Goal: Information Seeking & Learning: Learn about a topic

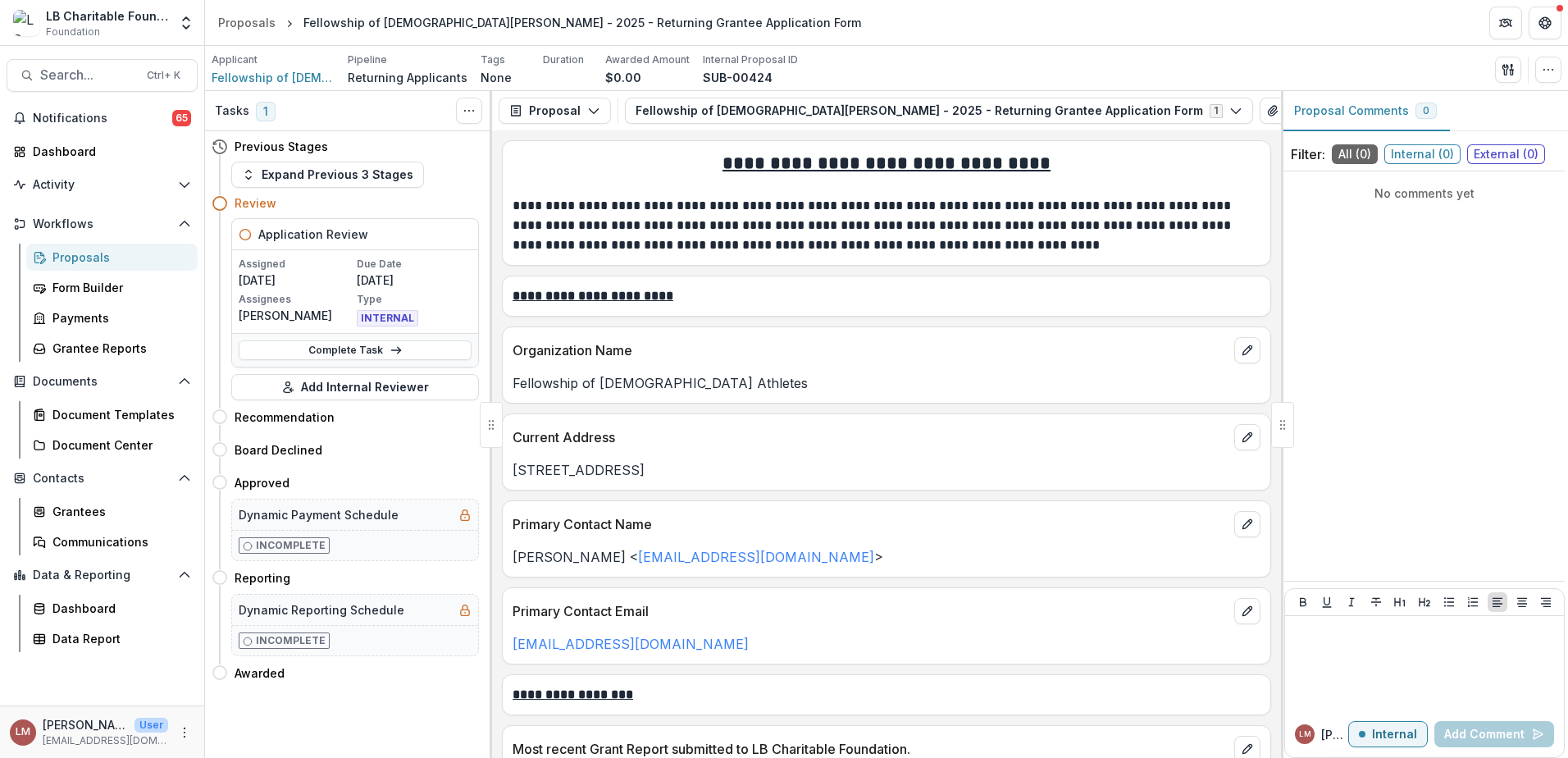
scroll to position [853, 0]
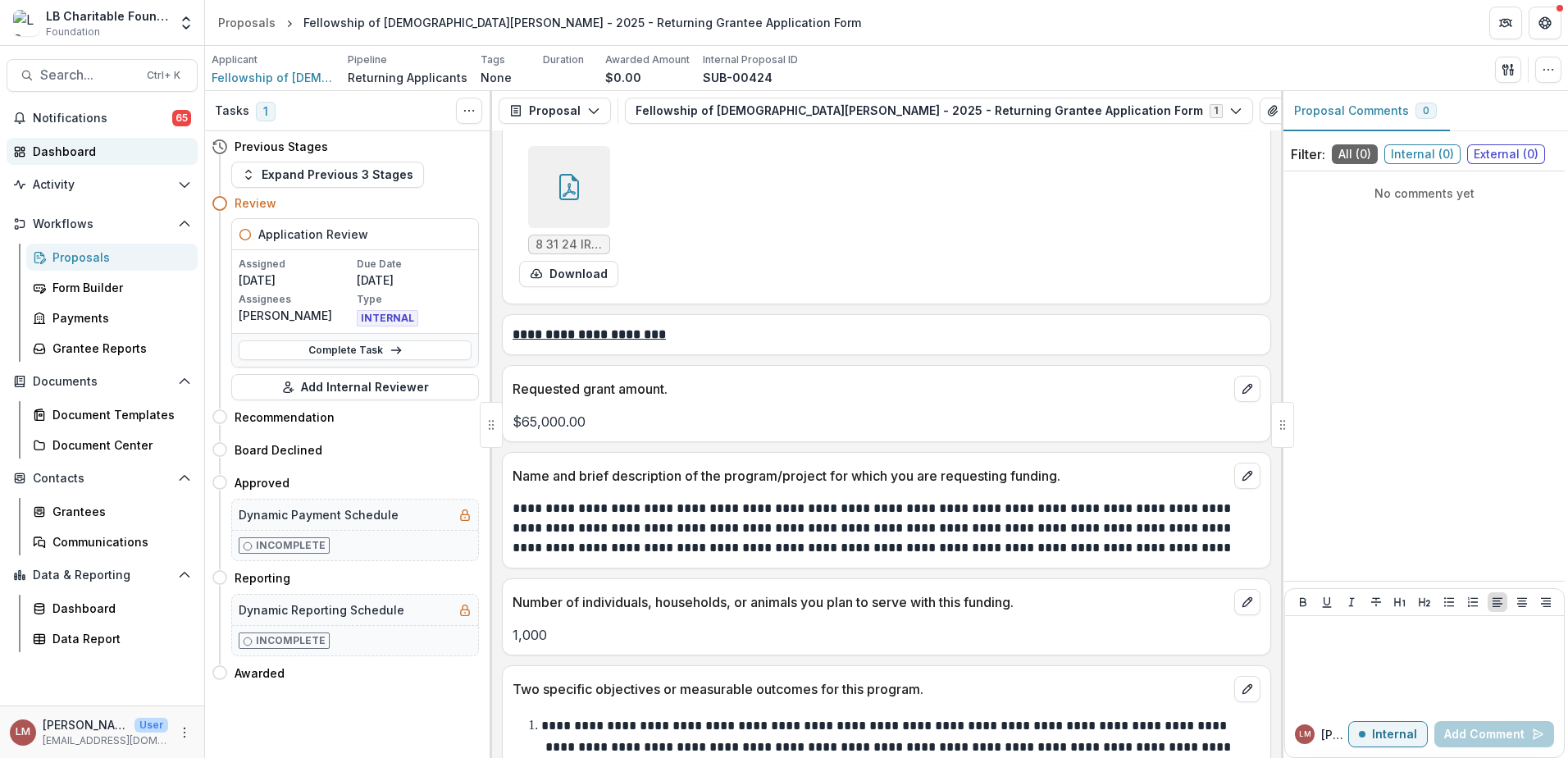
click at [77, 152] on div "Dashboard" at bounding box center [108, 152] width 152 height 17
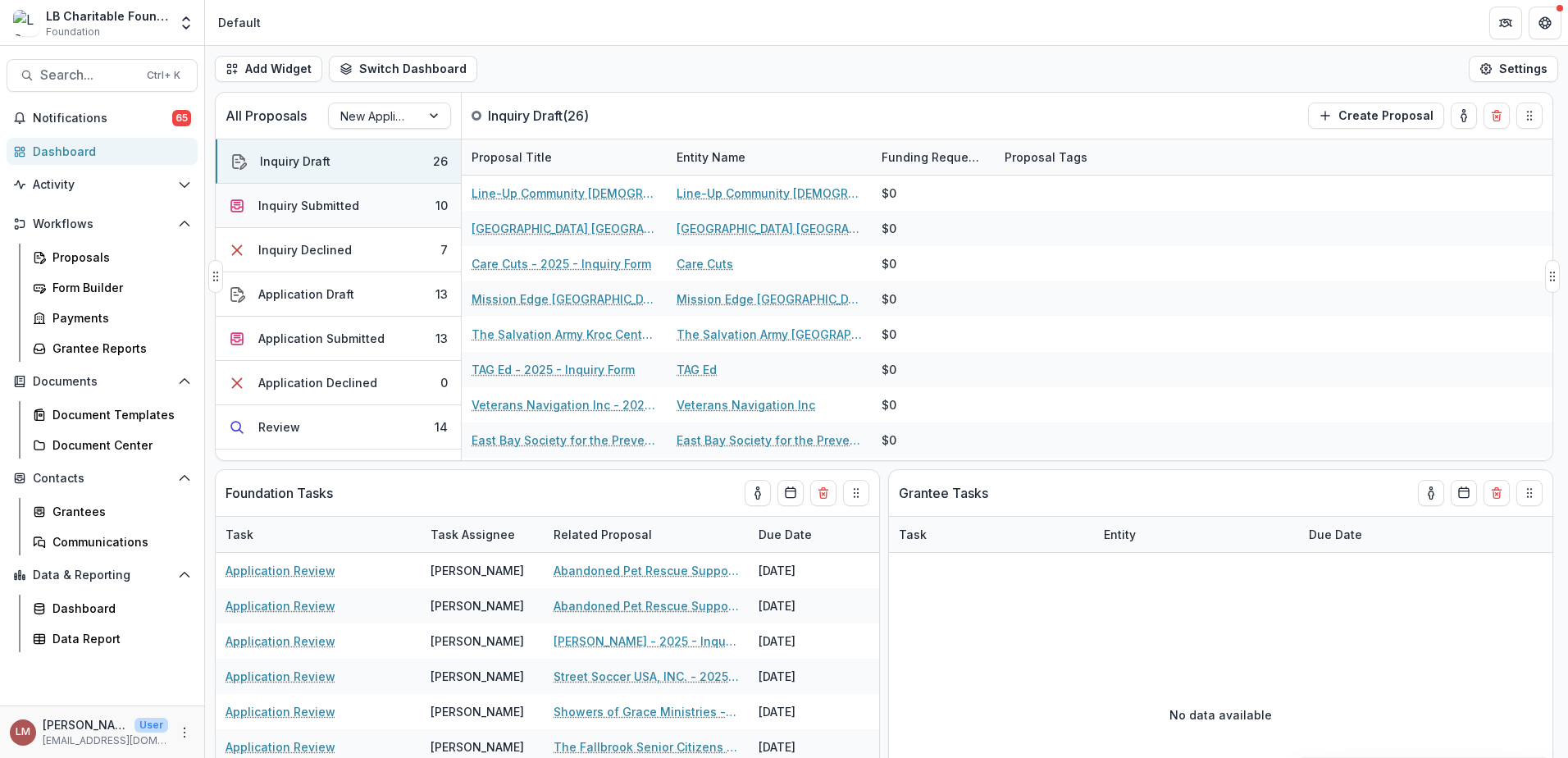
click at [303, 208] on div "Inquiry Submitted" at bounding box center [309, 205] width 101 height 17
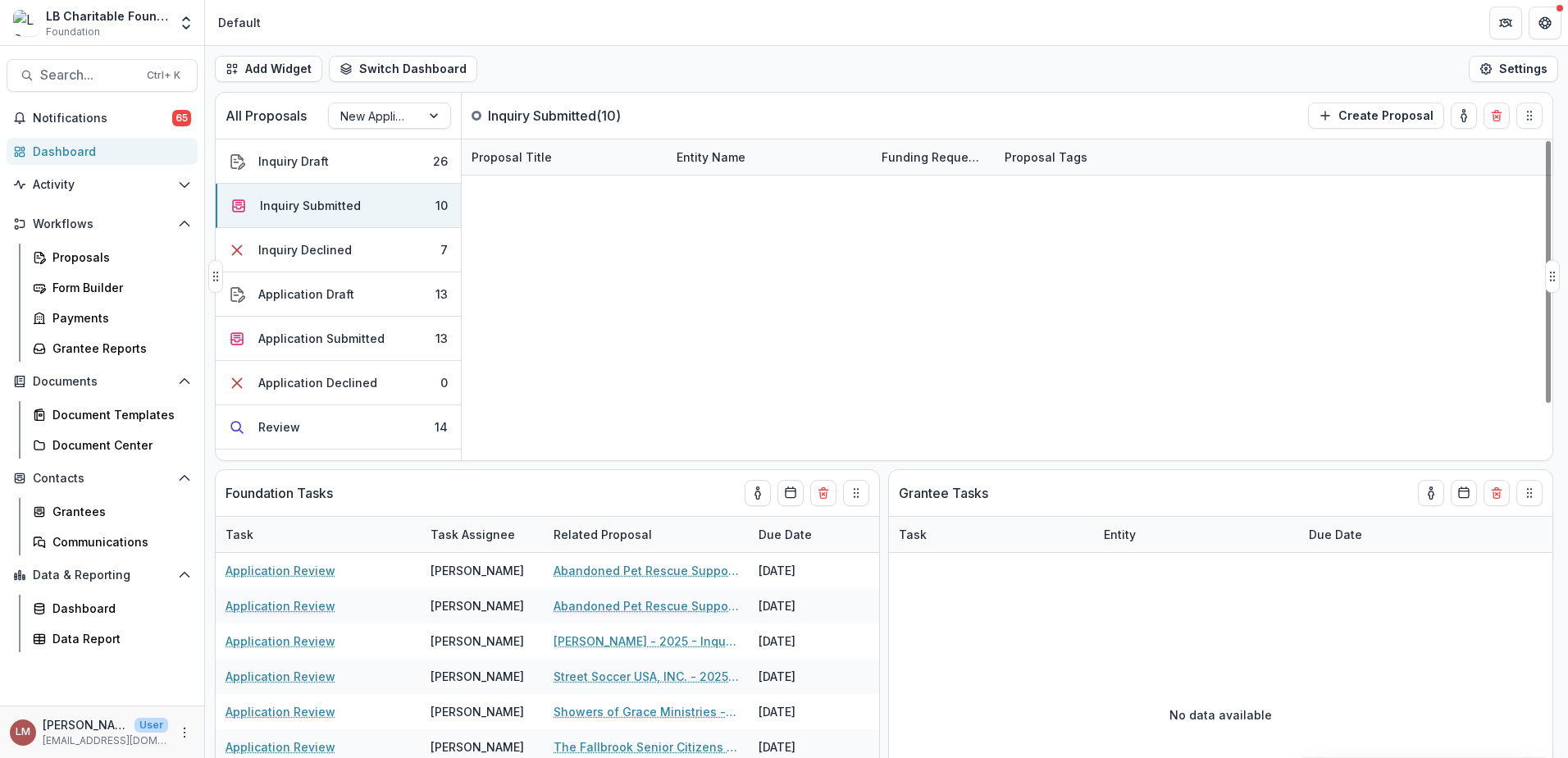
scroll to position [68, 0]
click at [306, 250] on div "Inquiry Declined" at bounding box center [305, 250] width 94 height 17
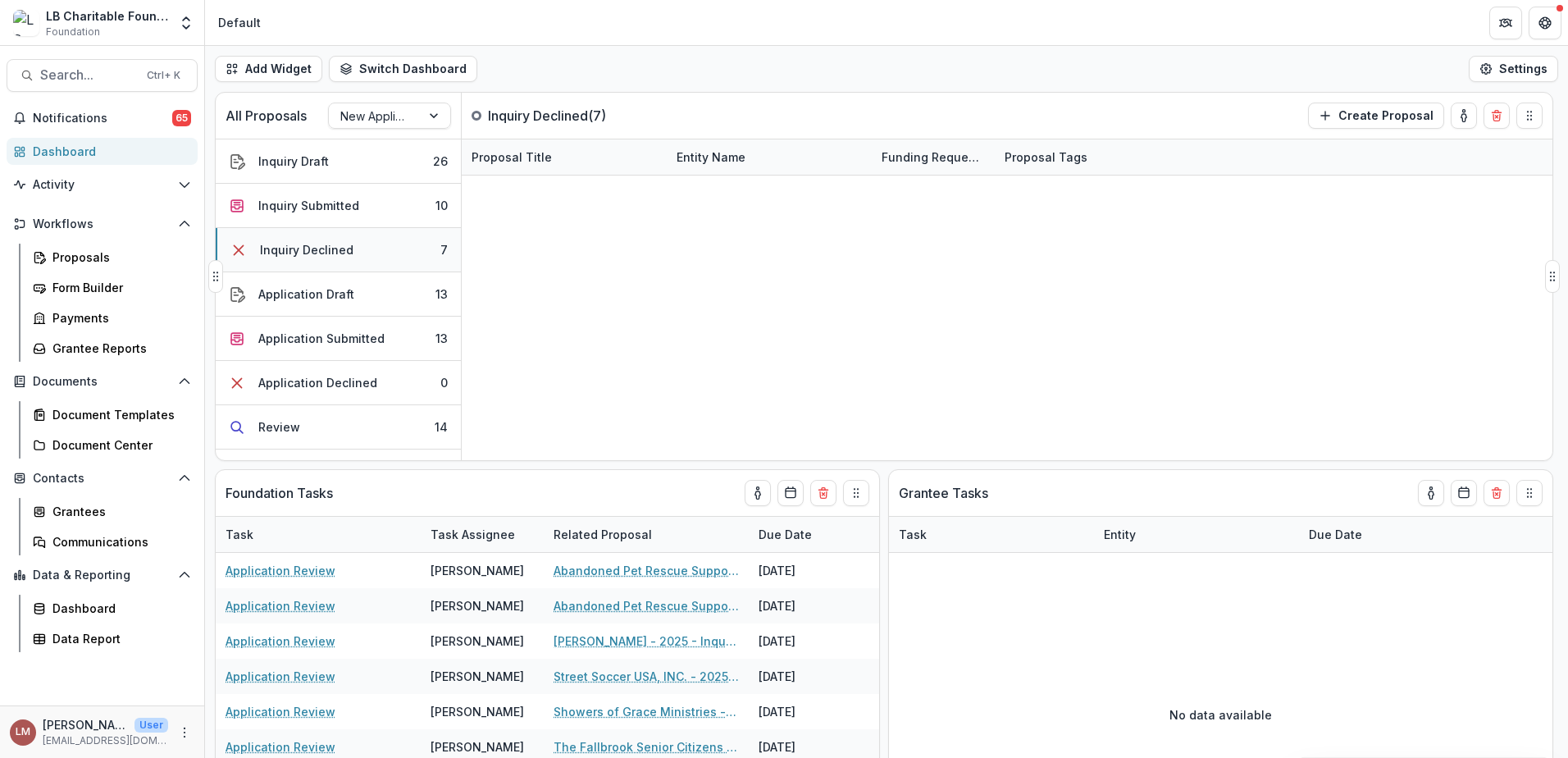
scroll to position [0, 0]
click at [306, 299] on div "Application Draft" at bounding box center [306, 294] width 96 height 17
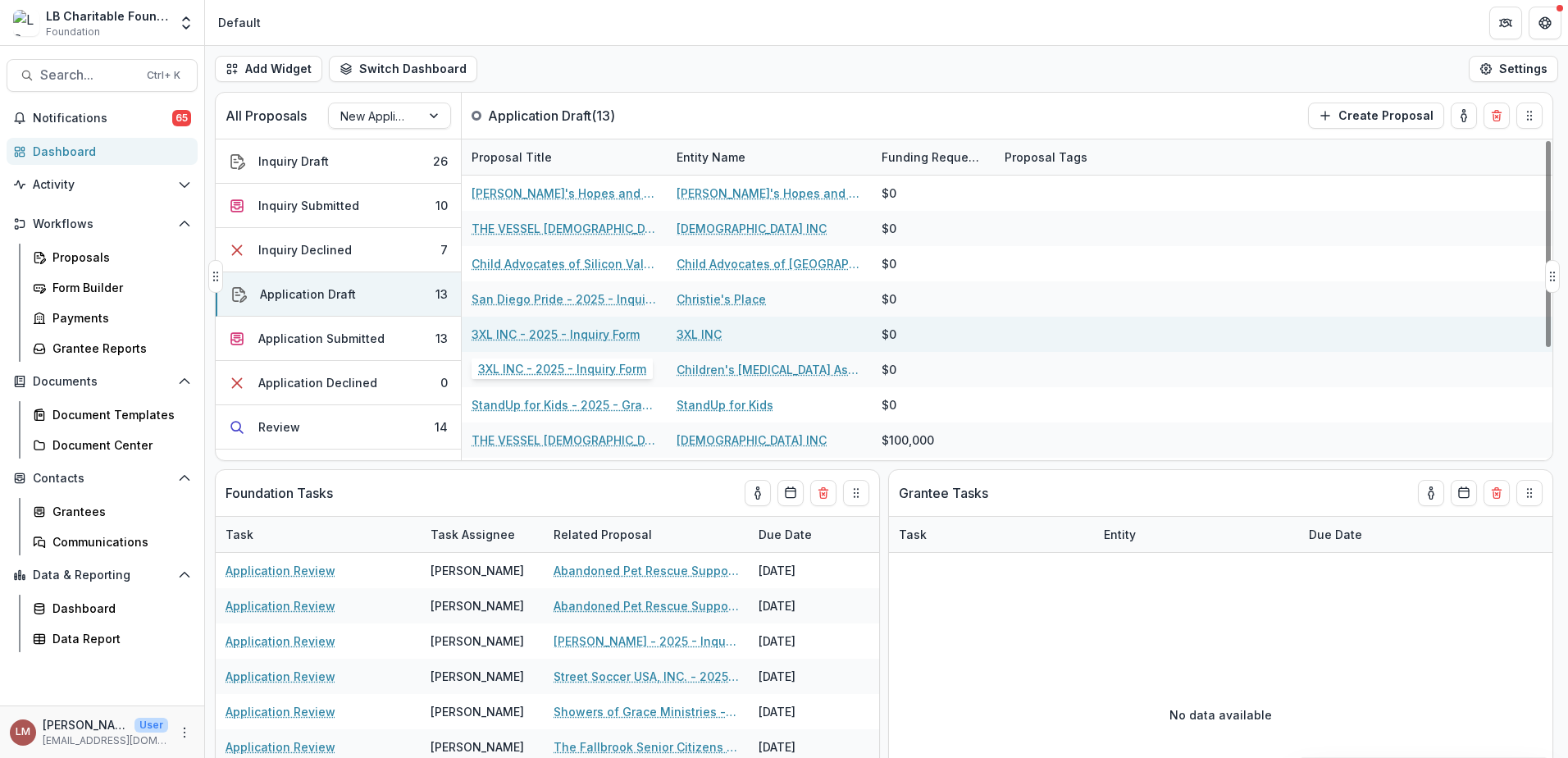
click at [531, 332] on link "3XL INC - 2025 - Inquiry Form" at bounding box center [555, 334] width 168 height 17
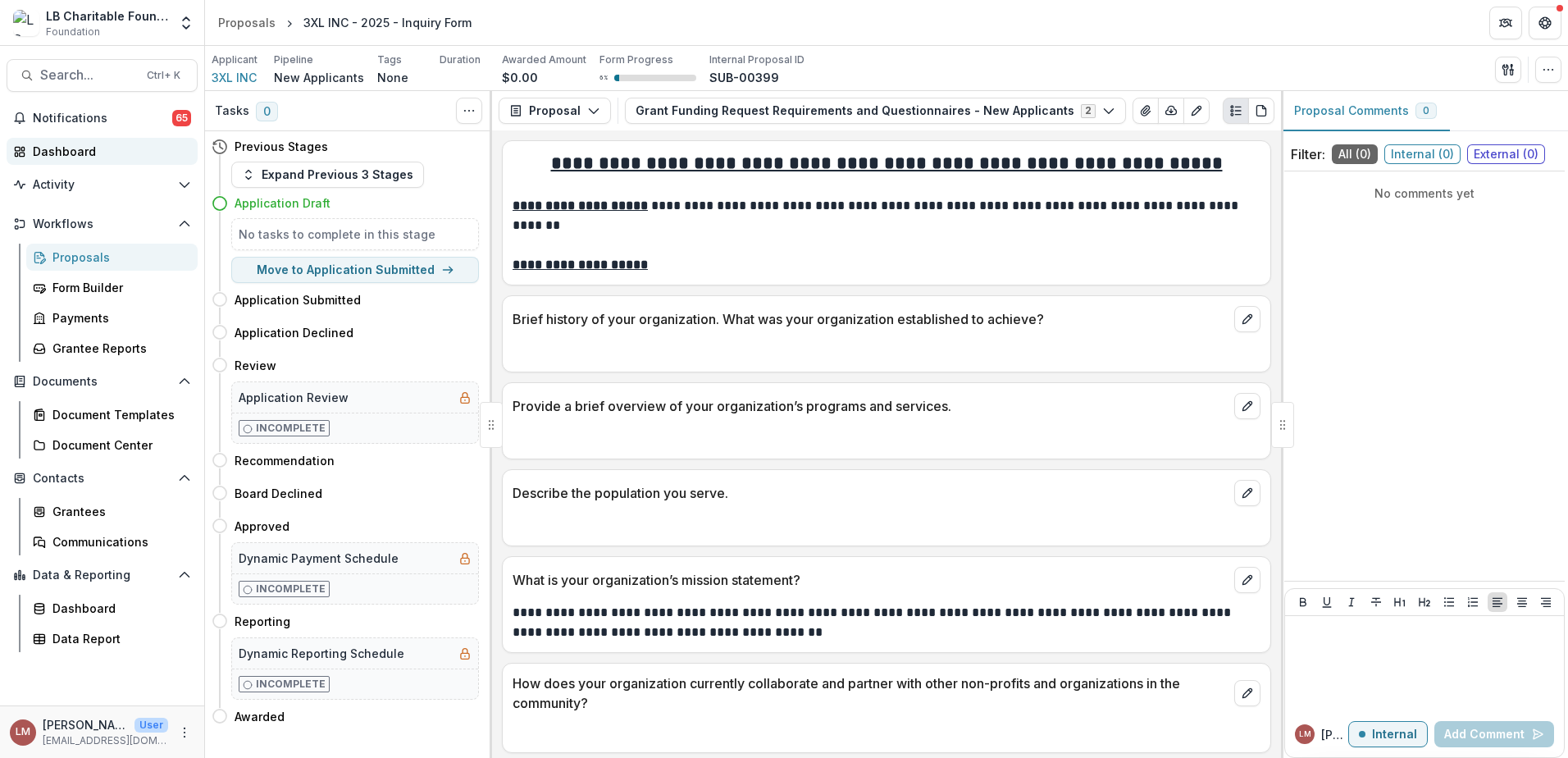
click at [65, 153] on div "Dashboard" at bounding box center [108, 152] width 152 height 17
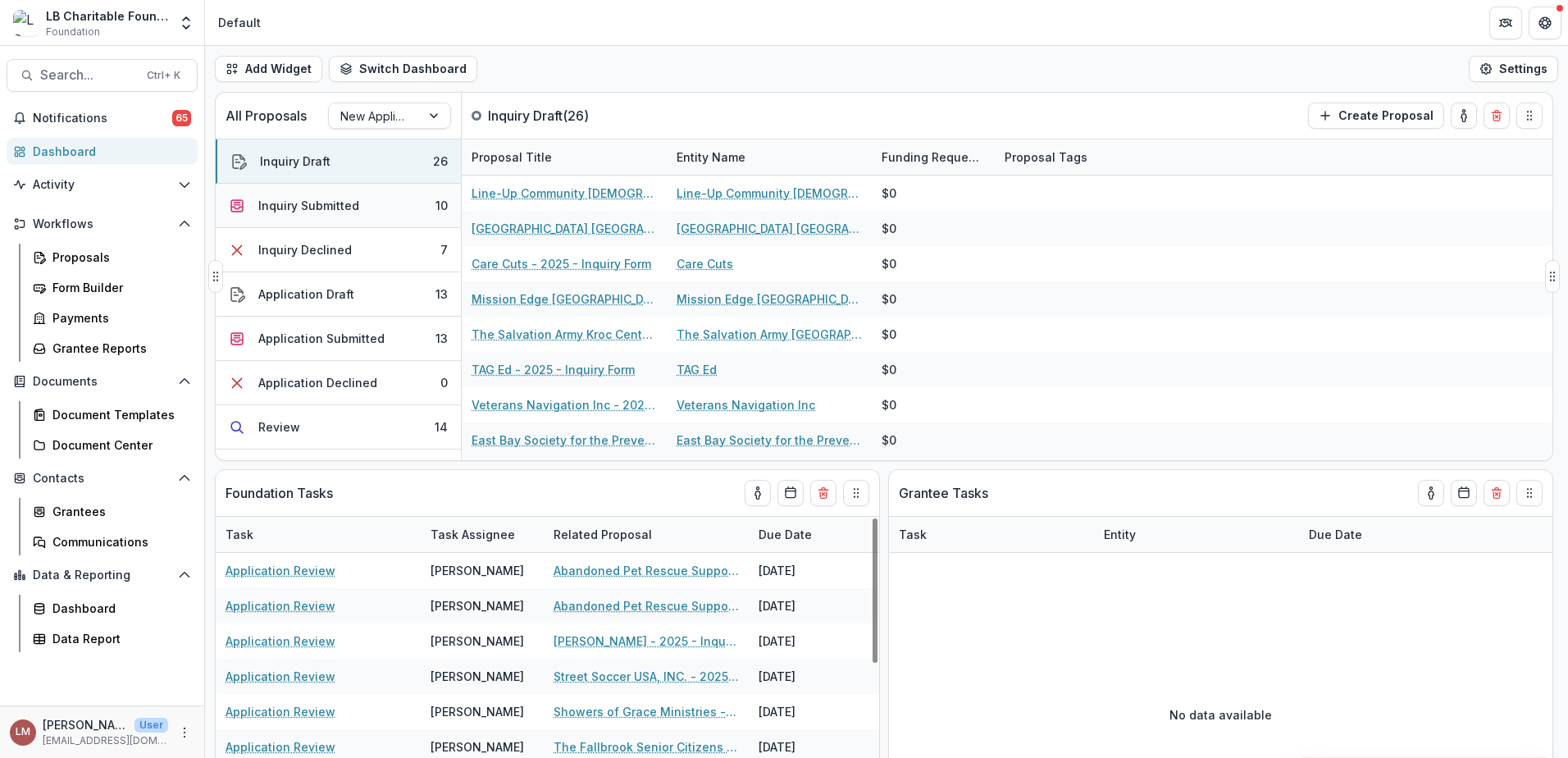
click at [320, 212] on div "Inquiry Submitted" at bounding box center [309, 205] width 101 height 17
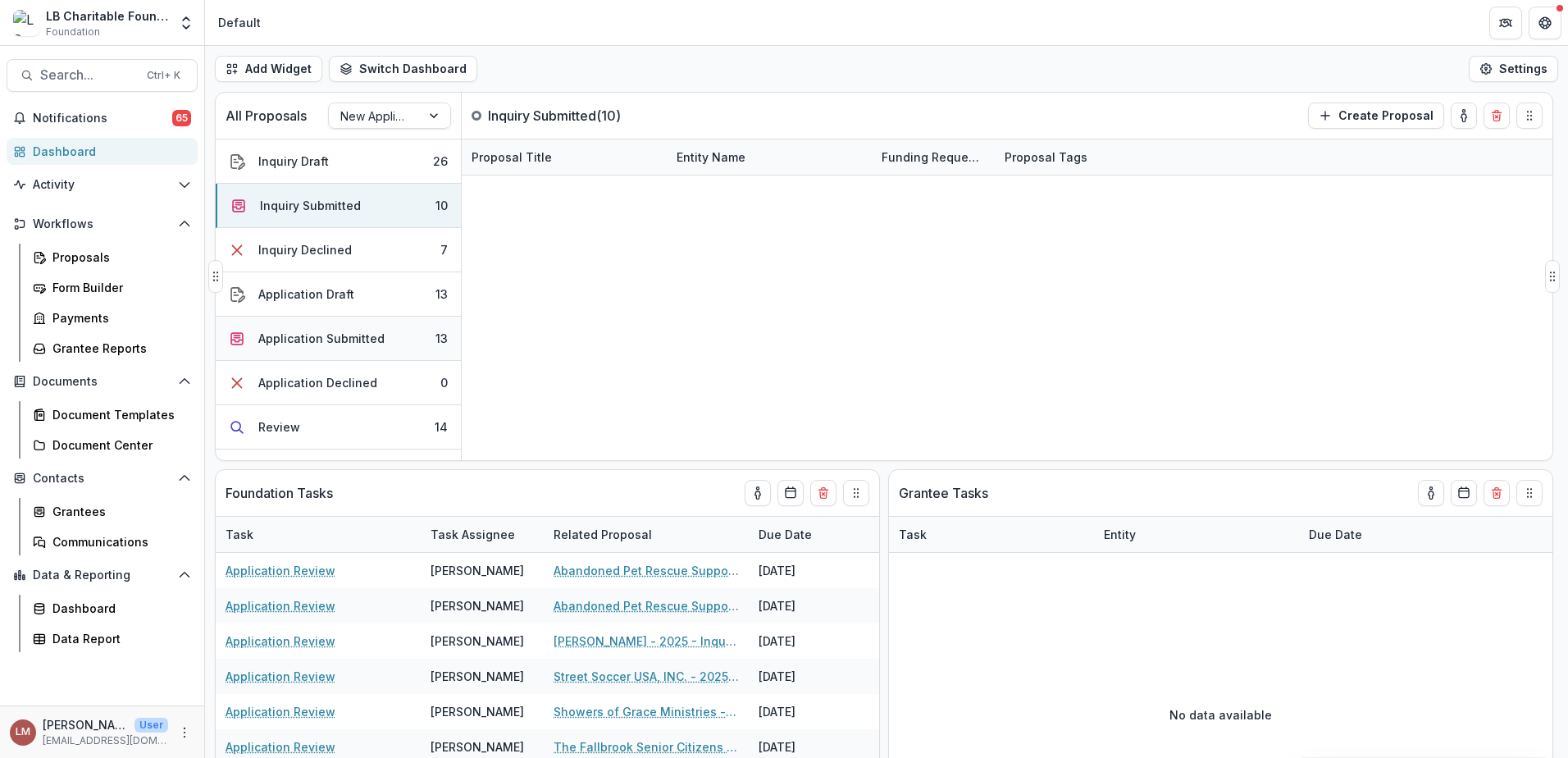
click at [323, 344] on div "Application Submitted" at bounding box center [322, 338] width 126 height 17
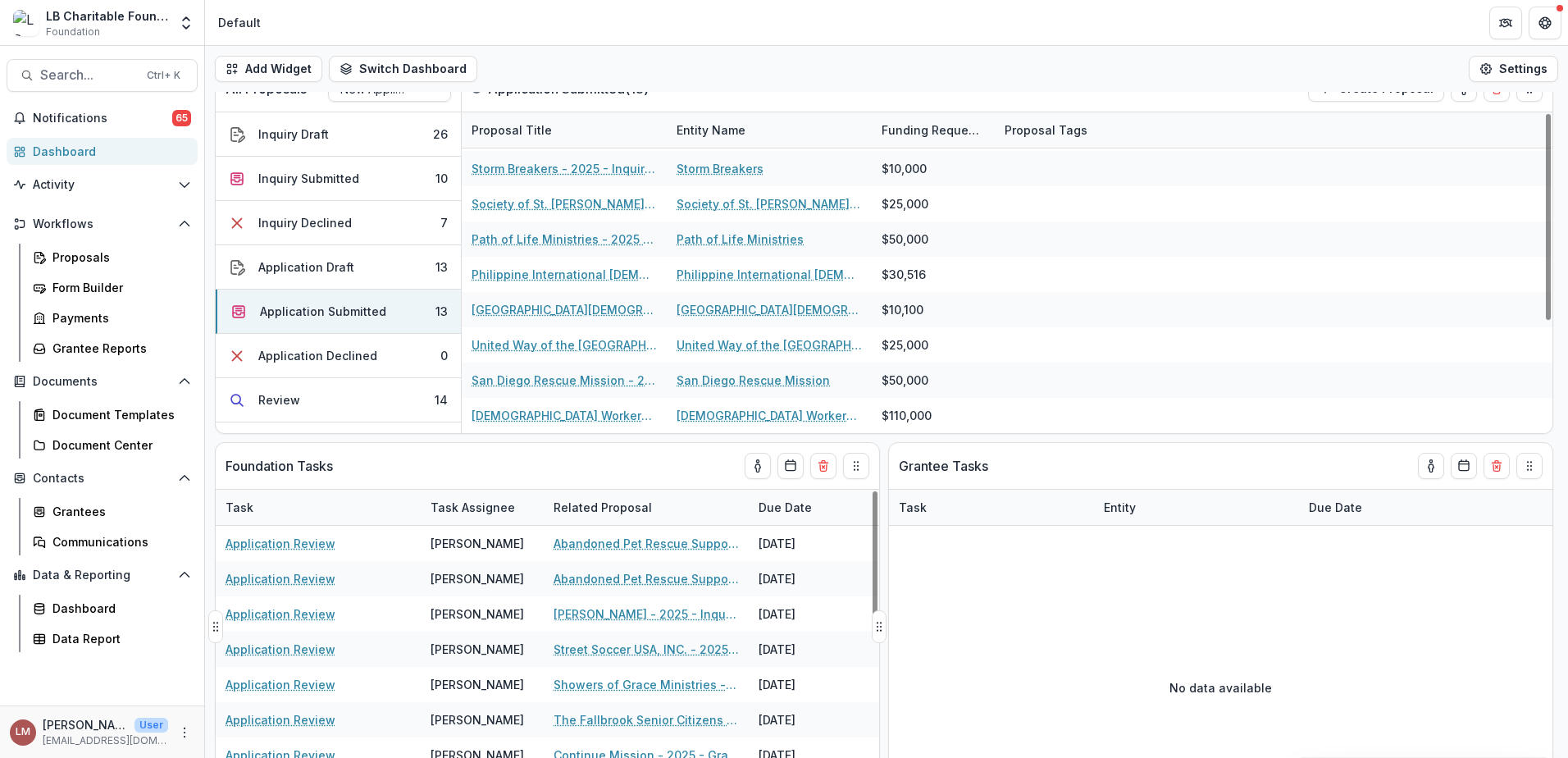
scroll to position [28, 0]
click at [71, 641] on div "Data Report" at bounding box center [118, 639] width 132 height 17
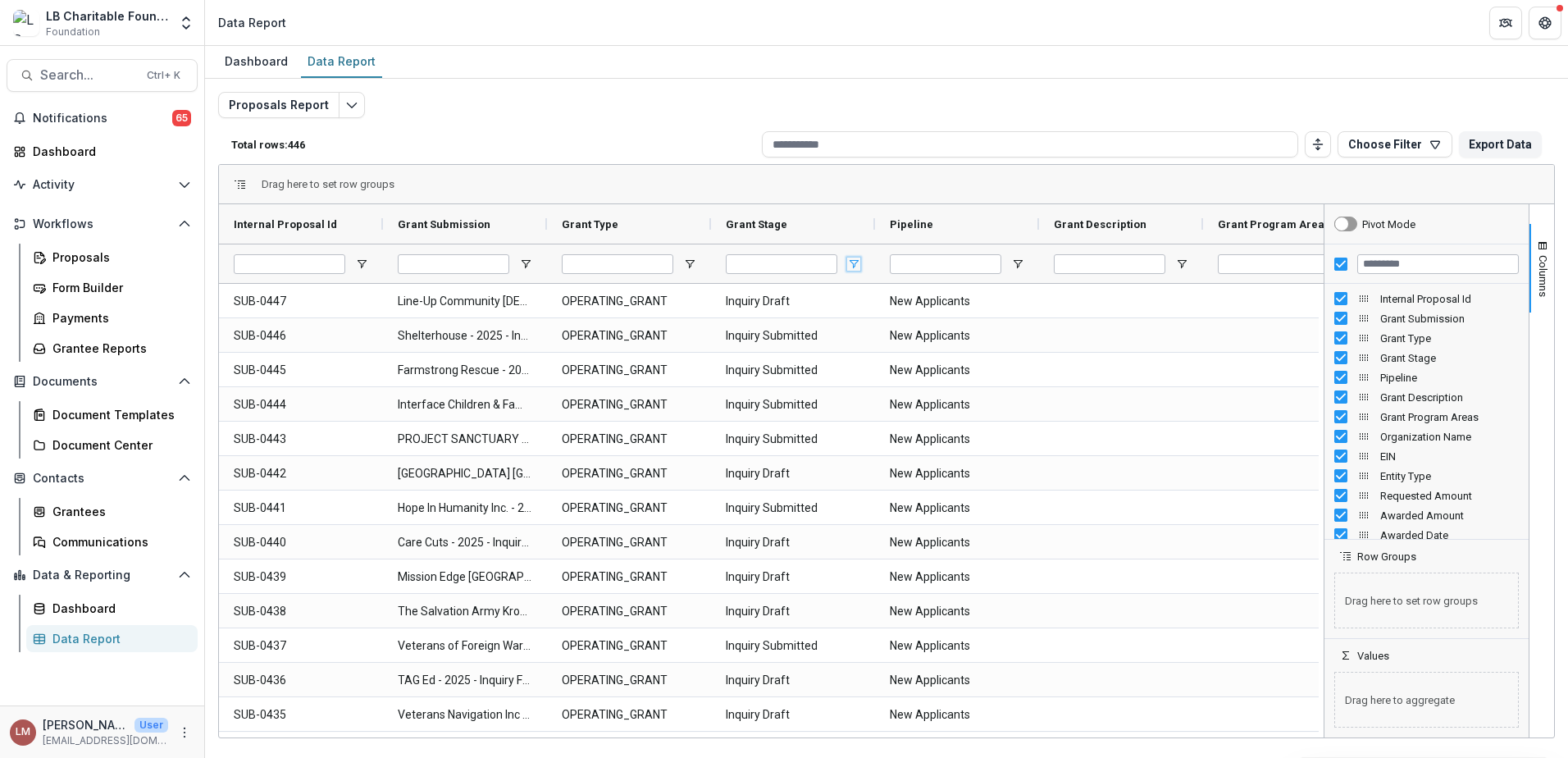
click at [854, 268] on span "Open Filter Menu" at bounding box center [854, 264] width 13 height 13
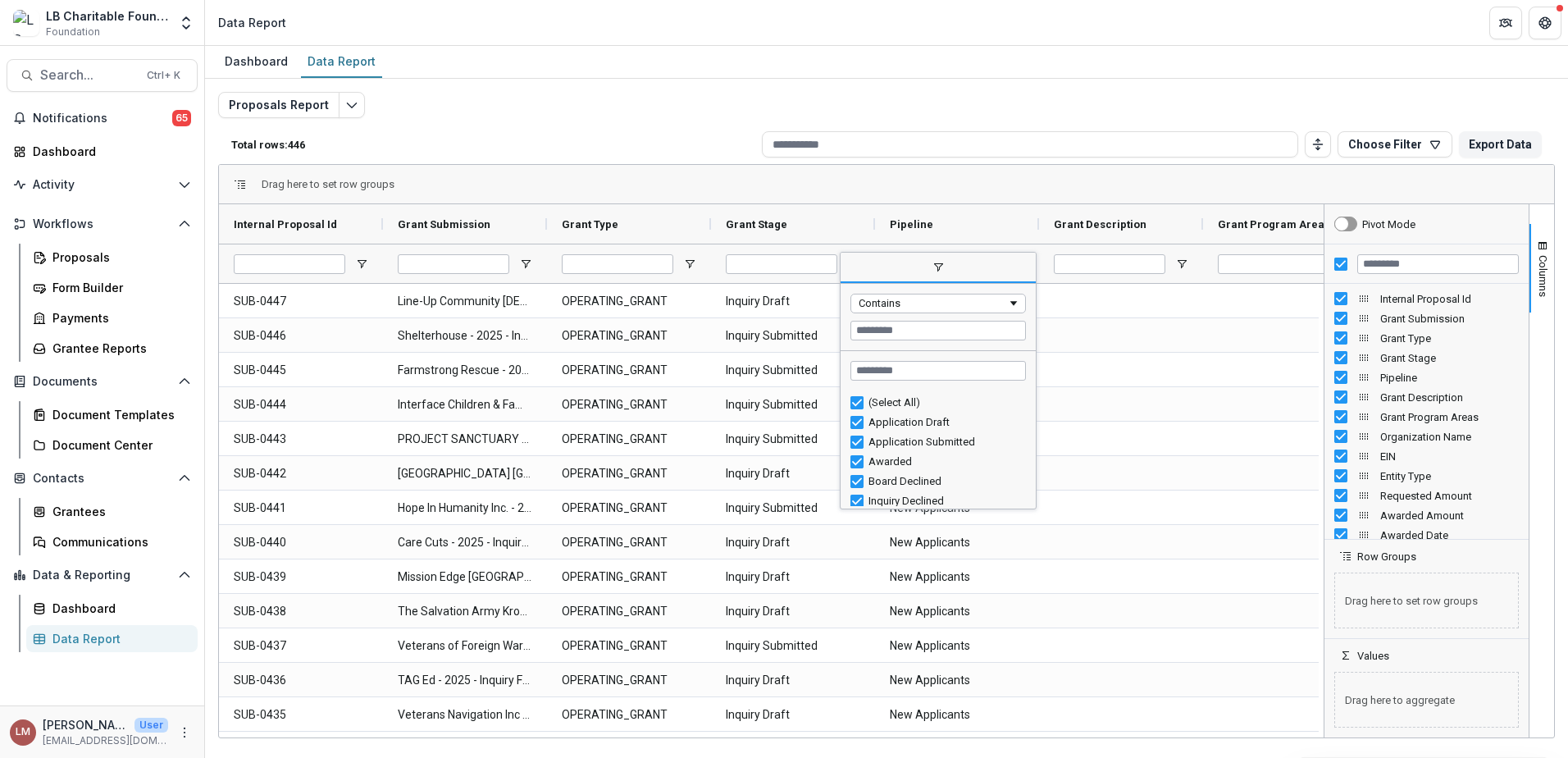
click at [882, 403] on div "(Select All)" at bounding box center [945, 402] width 153 height 12
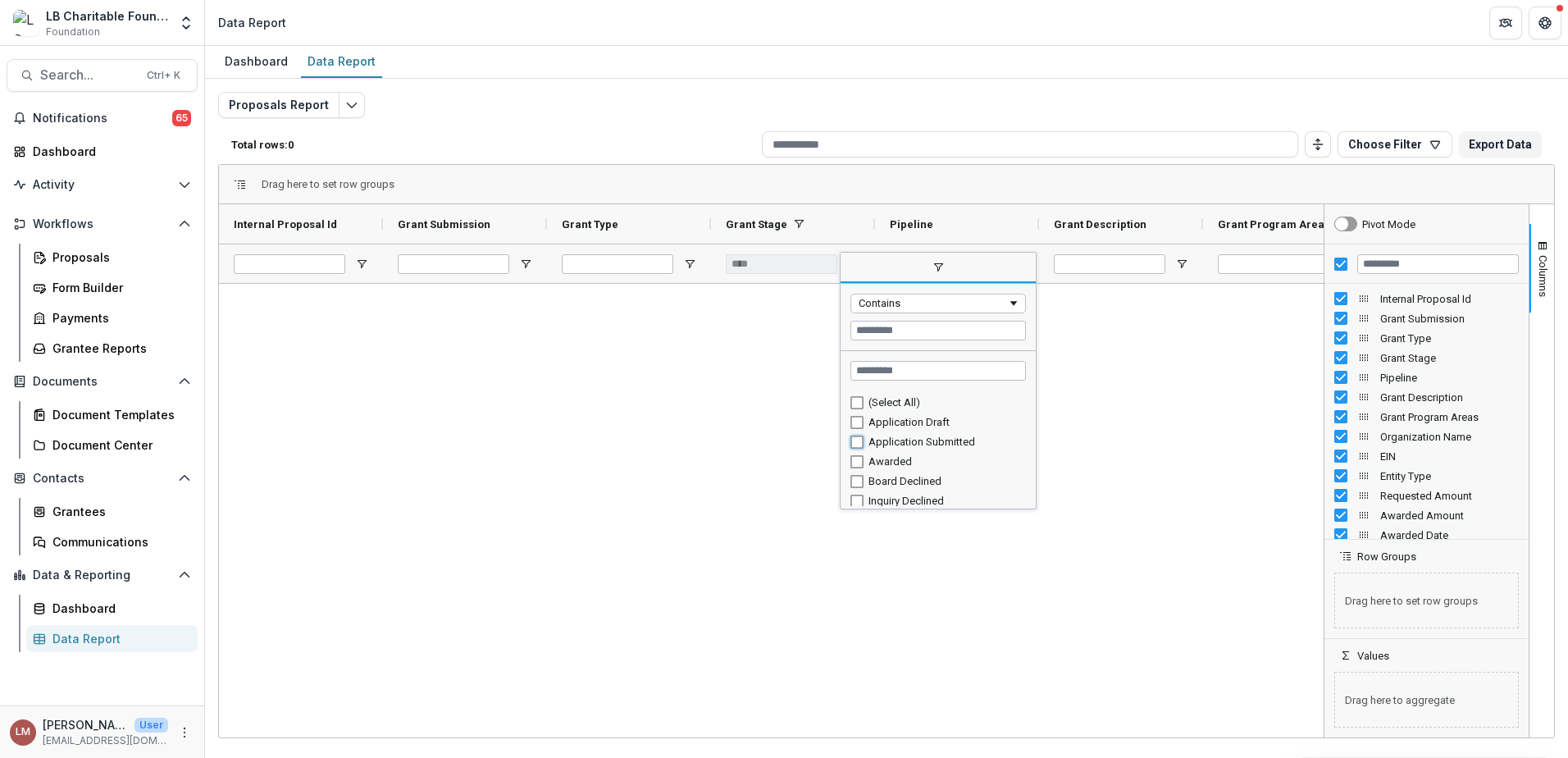
type input "**********"
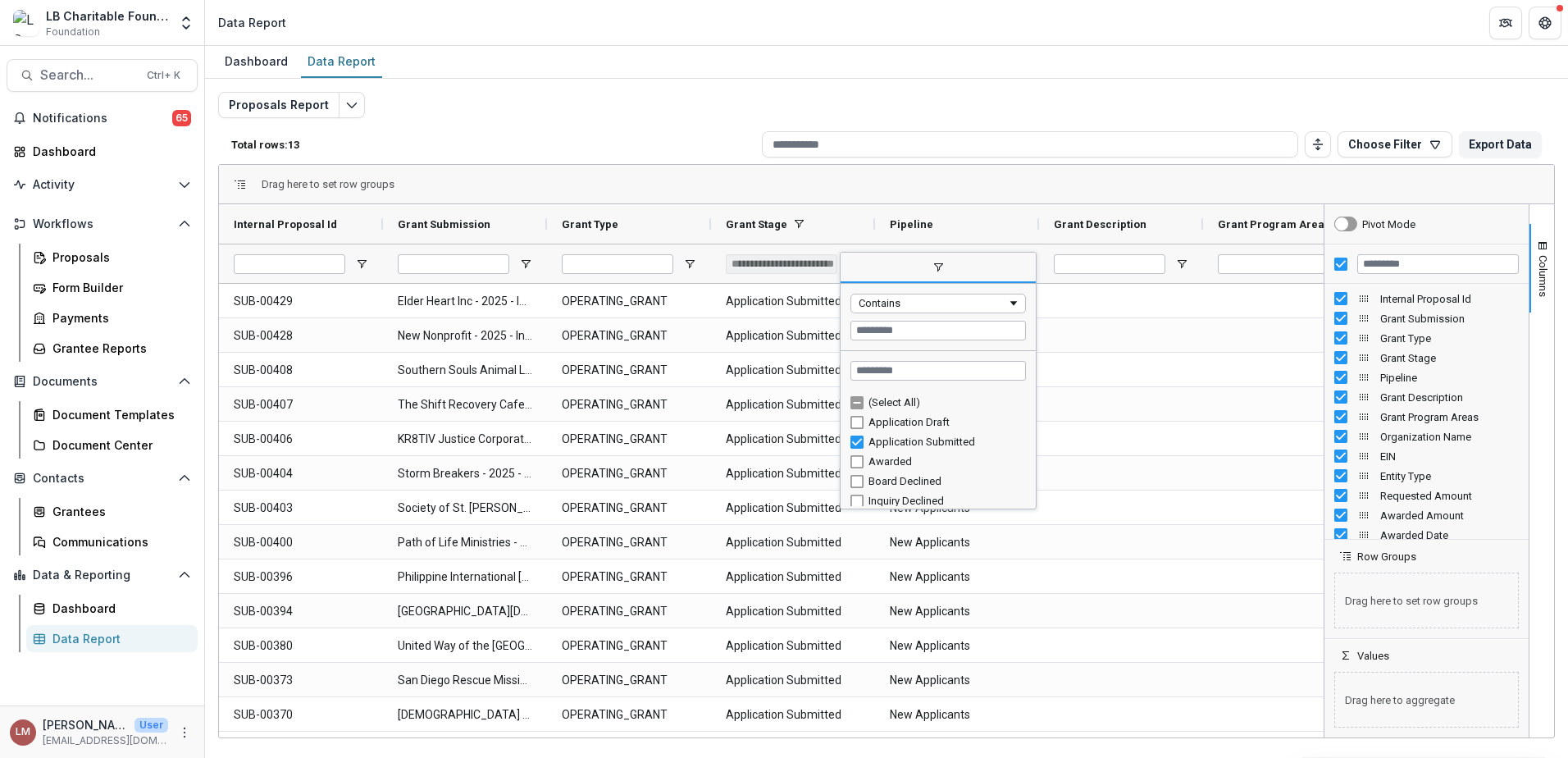
click at [1445, 437] on span "Organization Name" at bounding box center [1449, 436] width 138 height 12
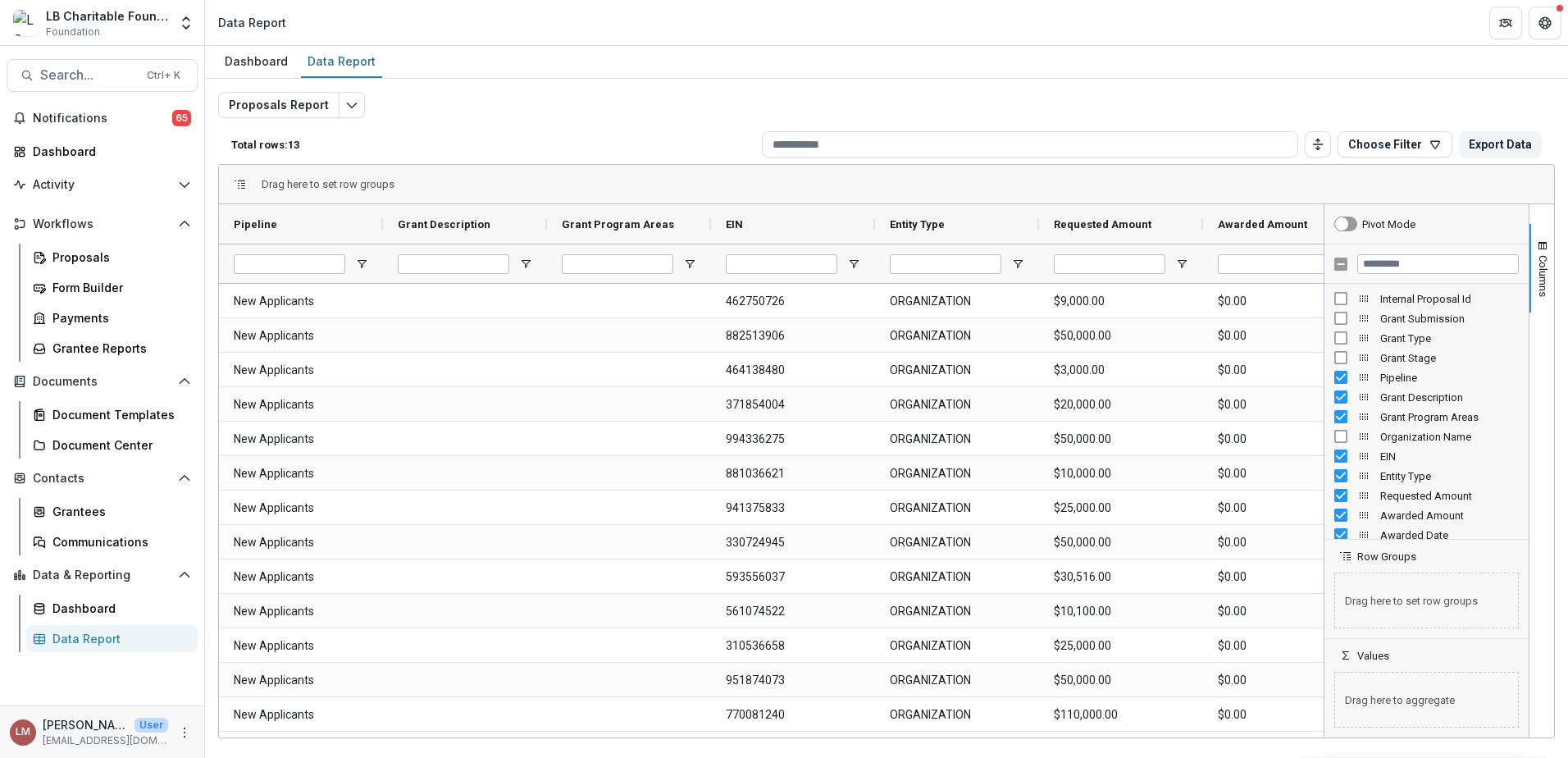
click at [1341, 521] on div "Awarded Amount" at bounding box center [1426, 515] width 184 height 20
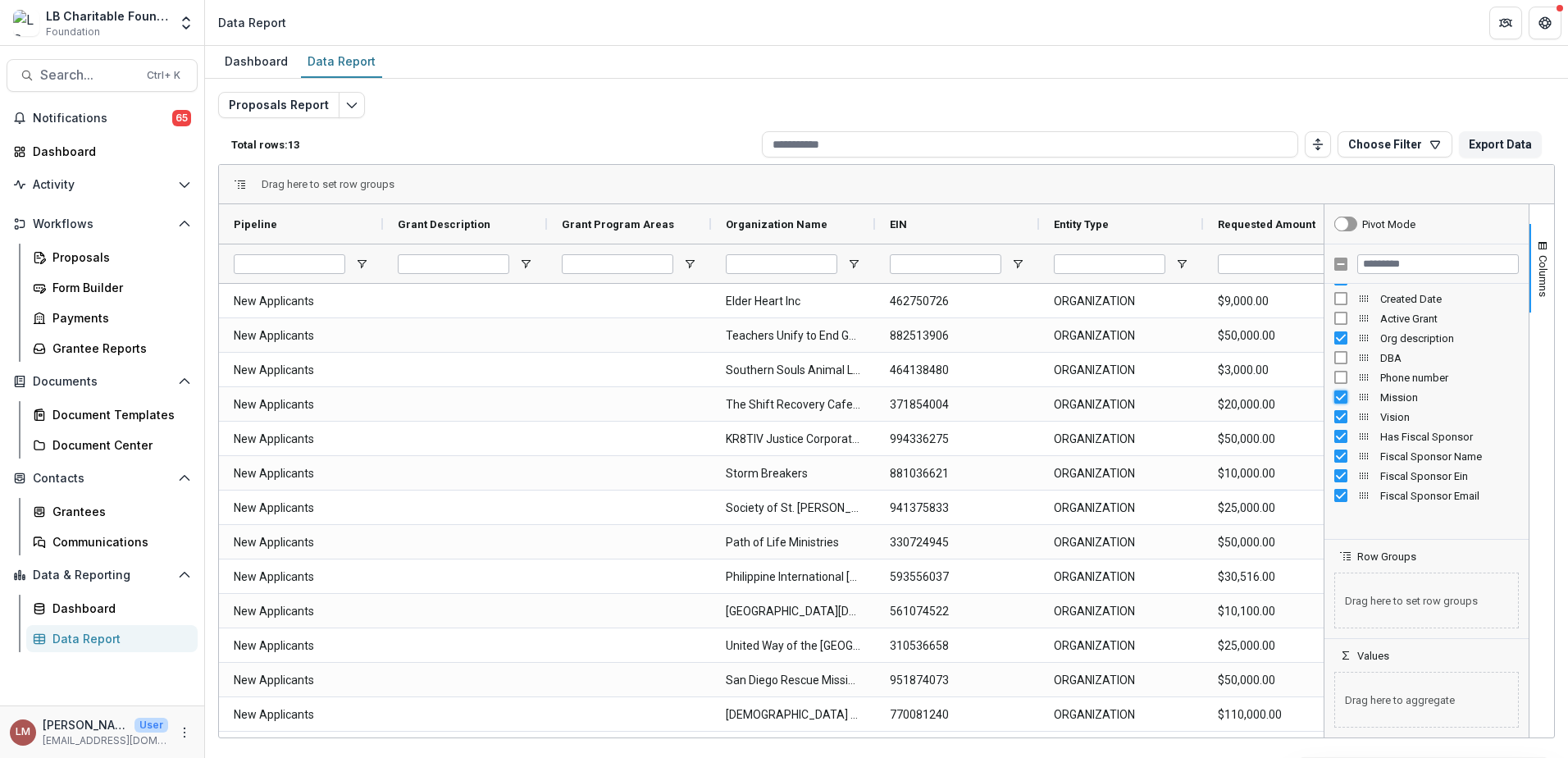
scroll to position [393, 0]
click at [1341, 538] on div at bounding box center [1426, 537] width 196 height 4
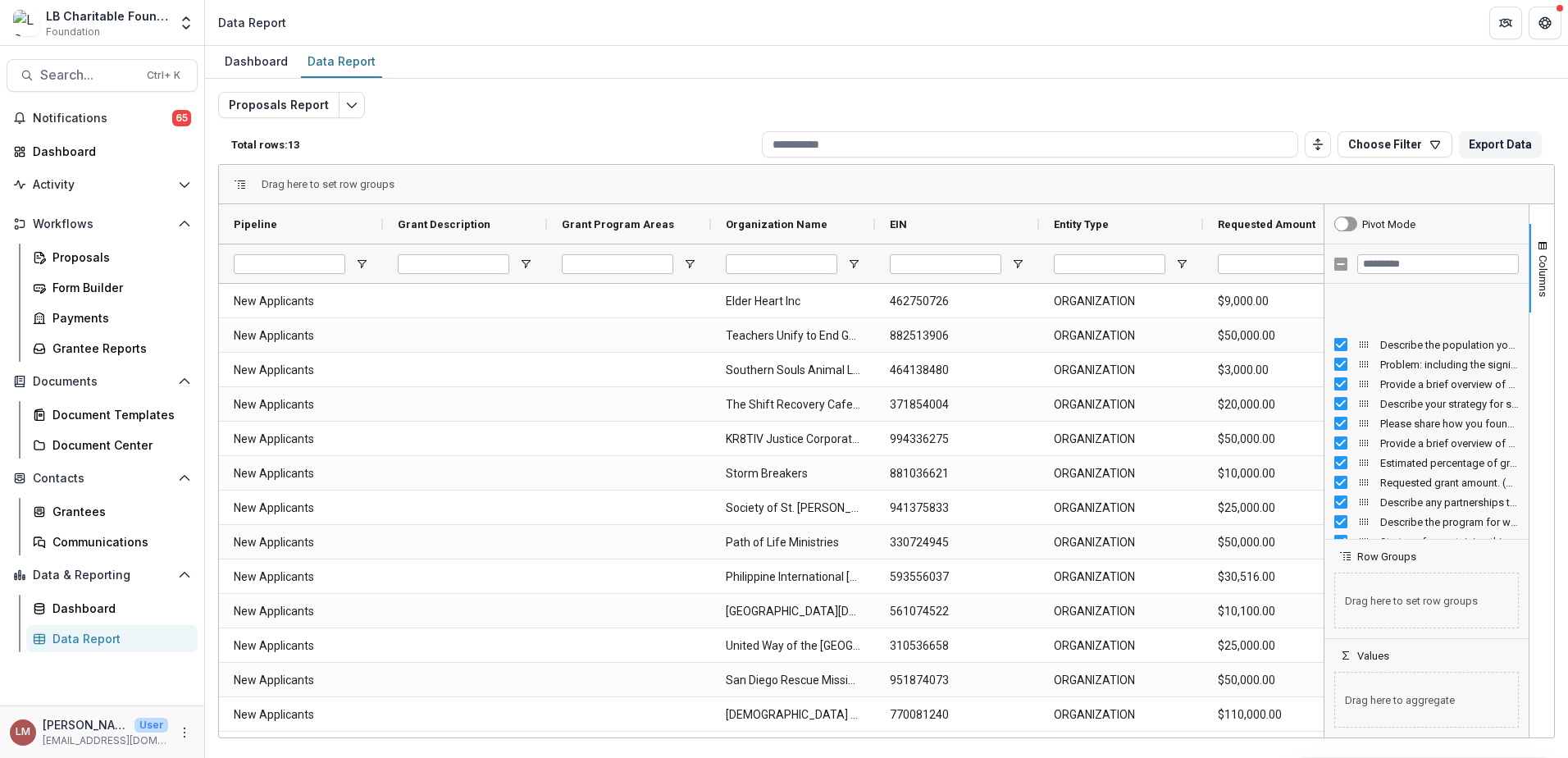
scroll to position [2294, 0]
click at [1340, 378] on div "Provide a brief overview of your organization’s programs and services (FORMATTE…" at bounding box center [1426, 386] width 184 height 20
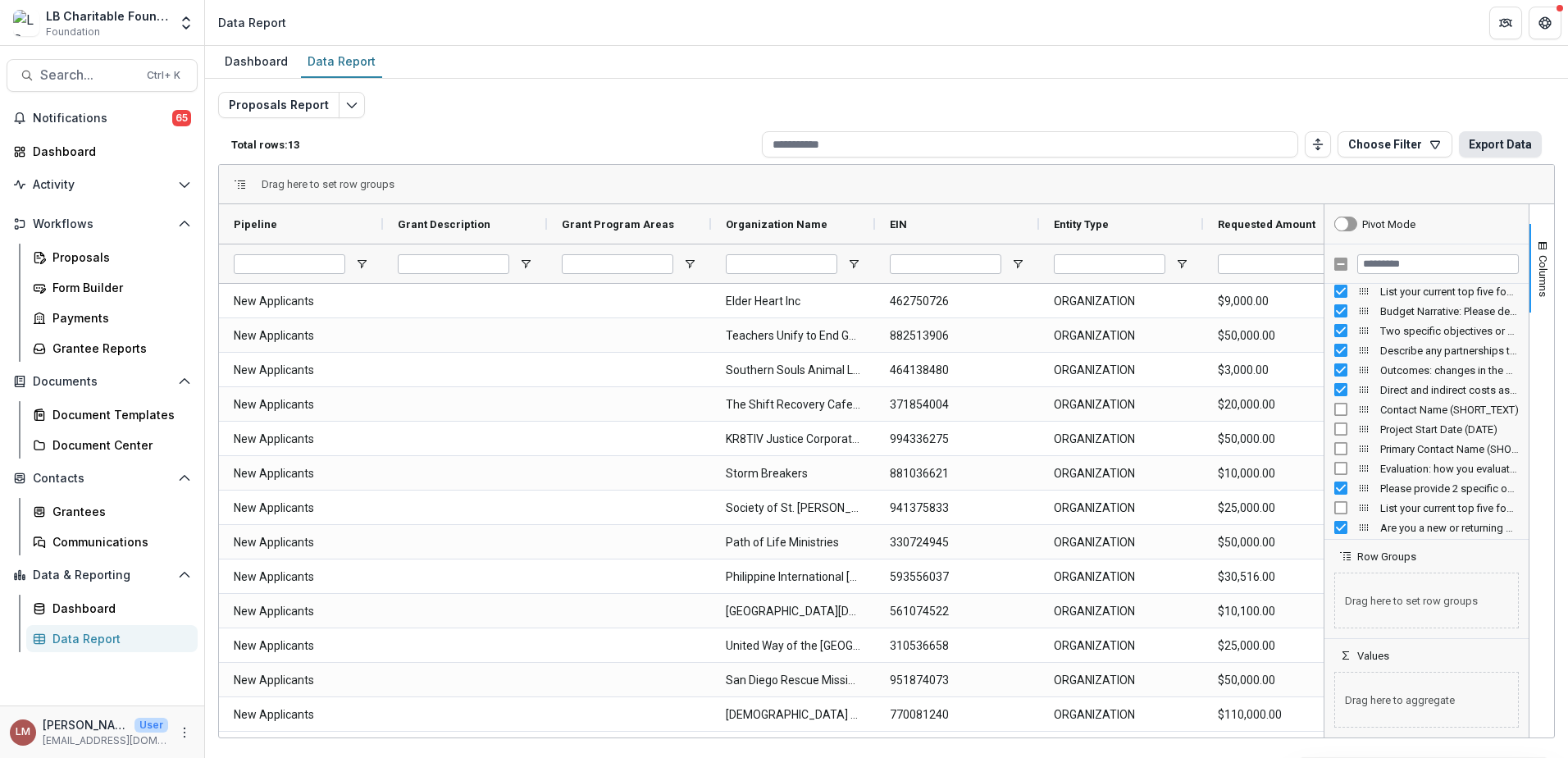
click at [1492, 141] on button "Export Data" at bounding box center [1500, 143] width 83 height 26
click at [1072, 31] on header "Data Report" at bounding box center [887, 22] width 1363 height 45
click at [1439, 149] on icon "button" at bounding box center [1435, 144] width 13 height 13
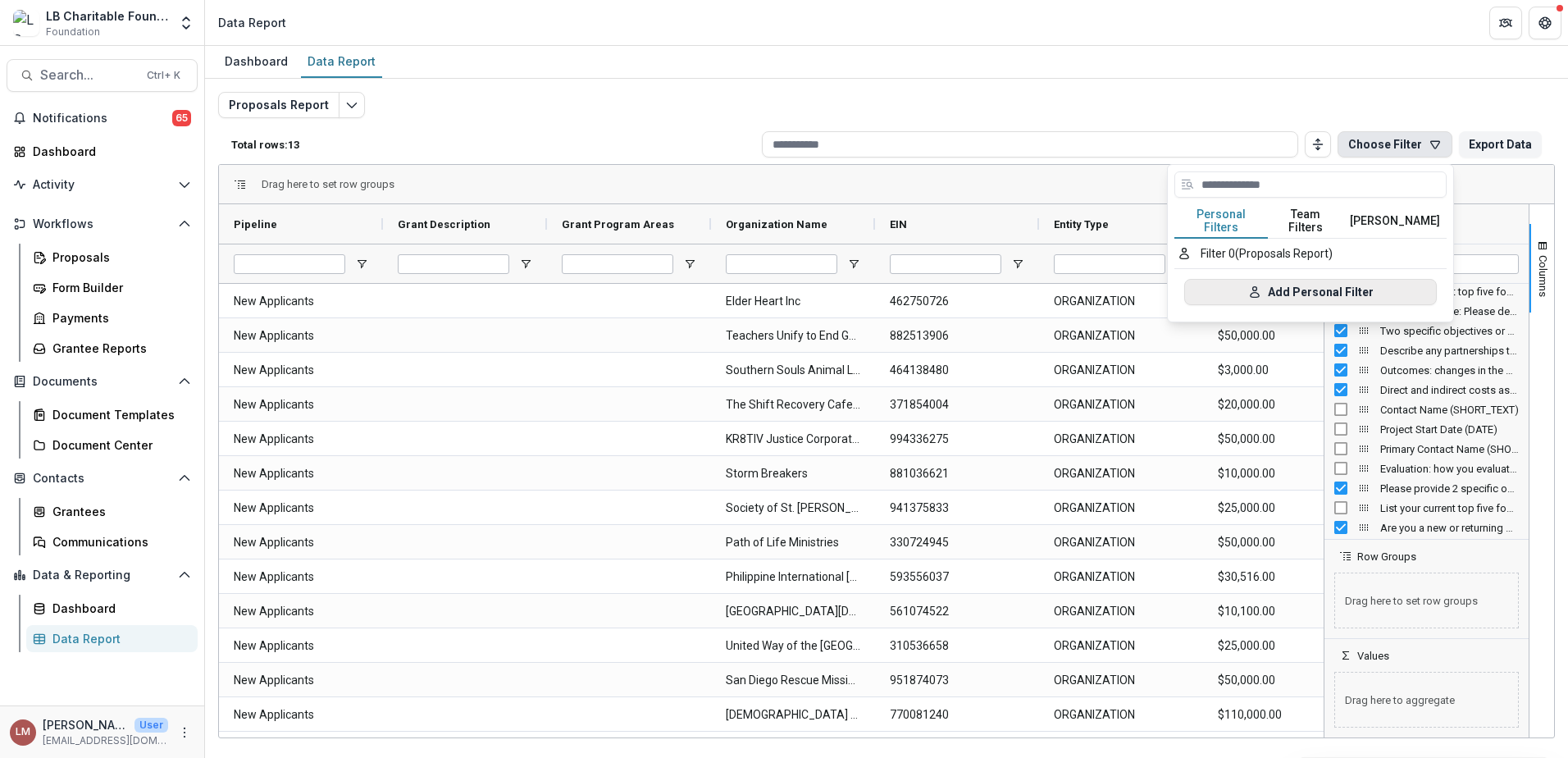
click at [1289, 283] on button "Add Personal Filter" at bounding box center [1310, 291] width 253 height 26
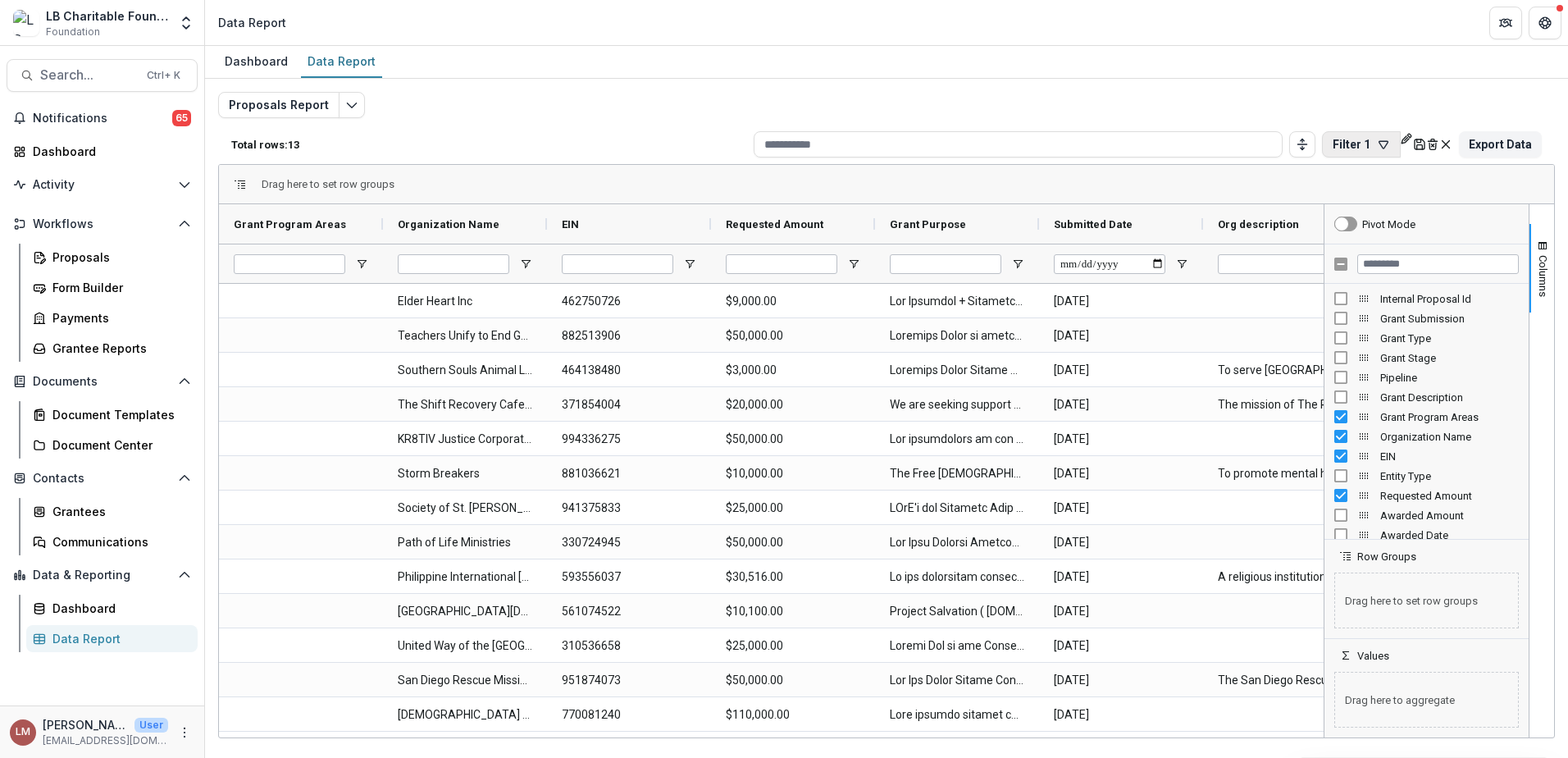
click at [1377, 145] on icon "button" at bounding box center [1384, 144] width 13 height 13
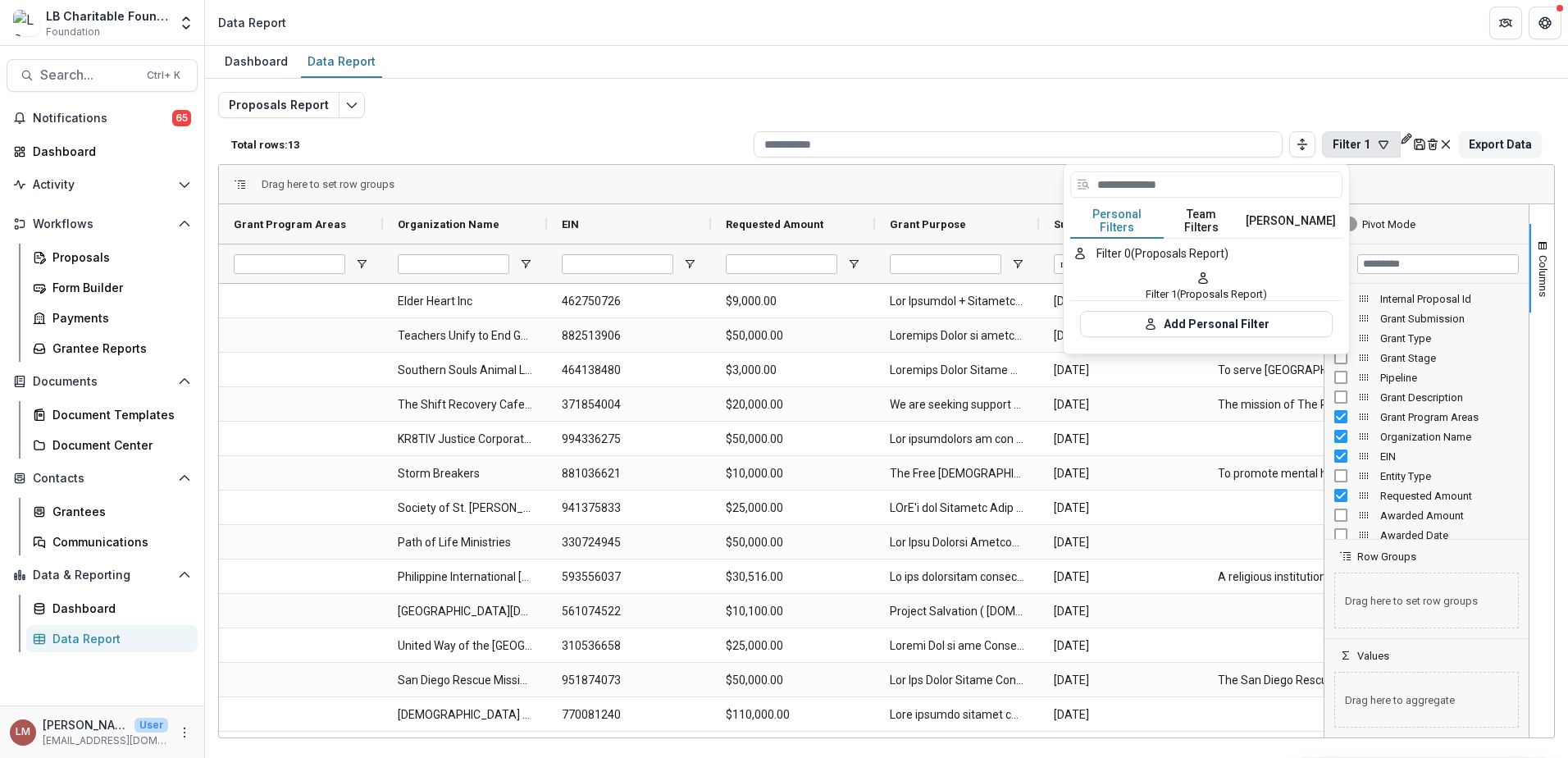
click at [1377, 145] on icon "button" at bounding box center [1384, 144] width 13 height 13
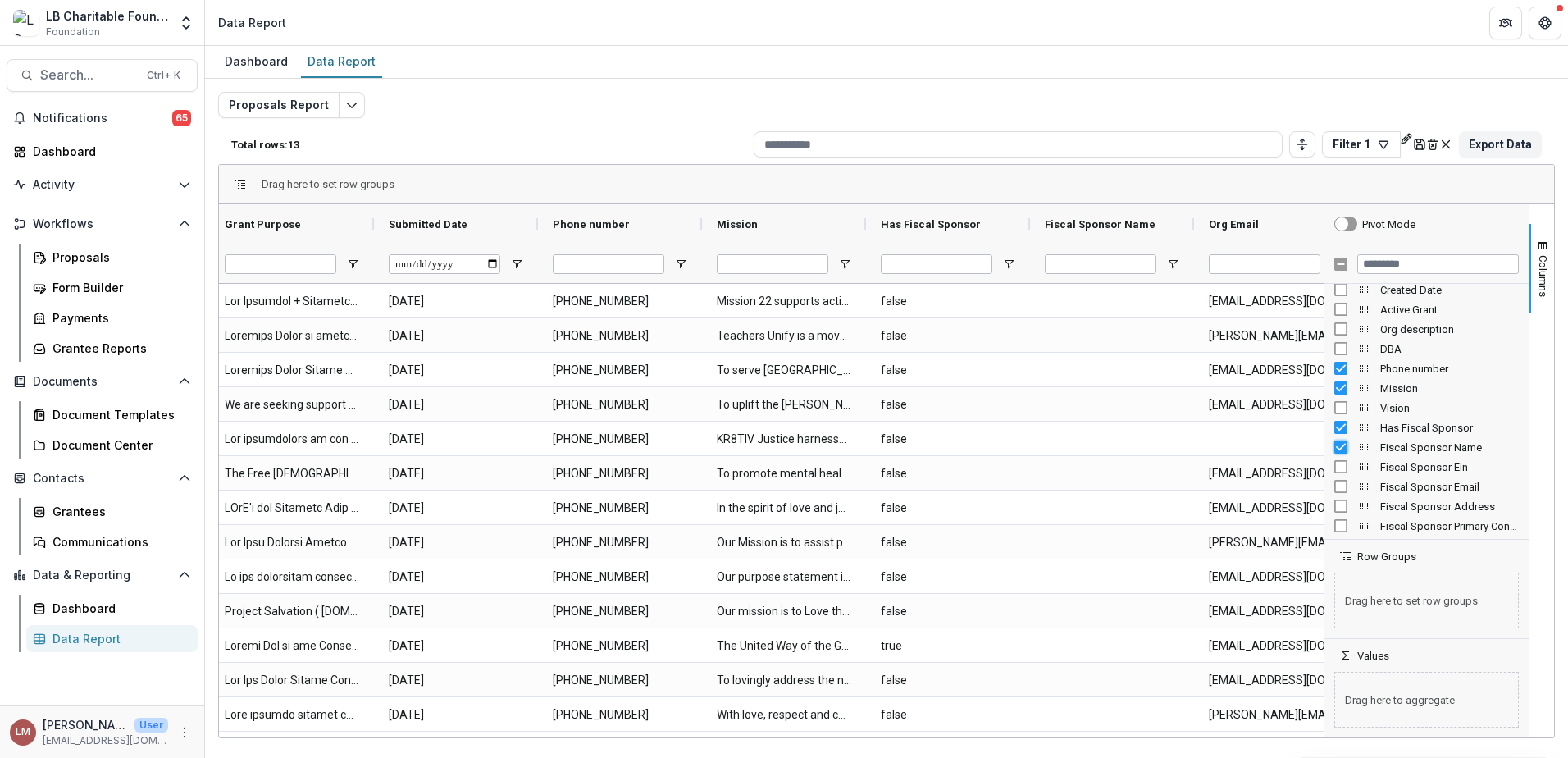
scroll to position [388, 0]
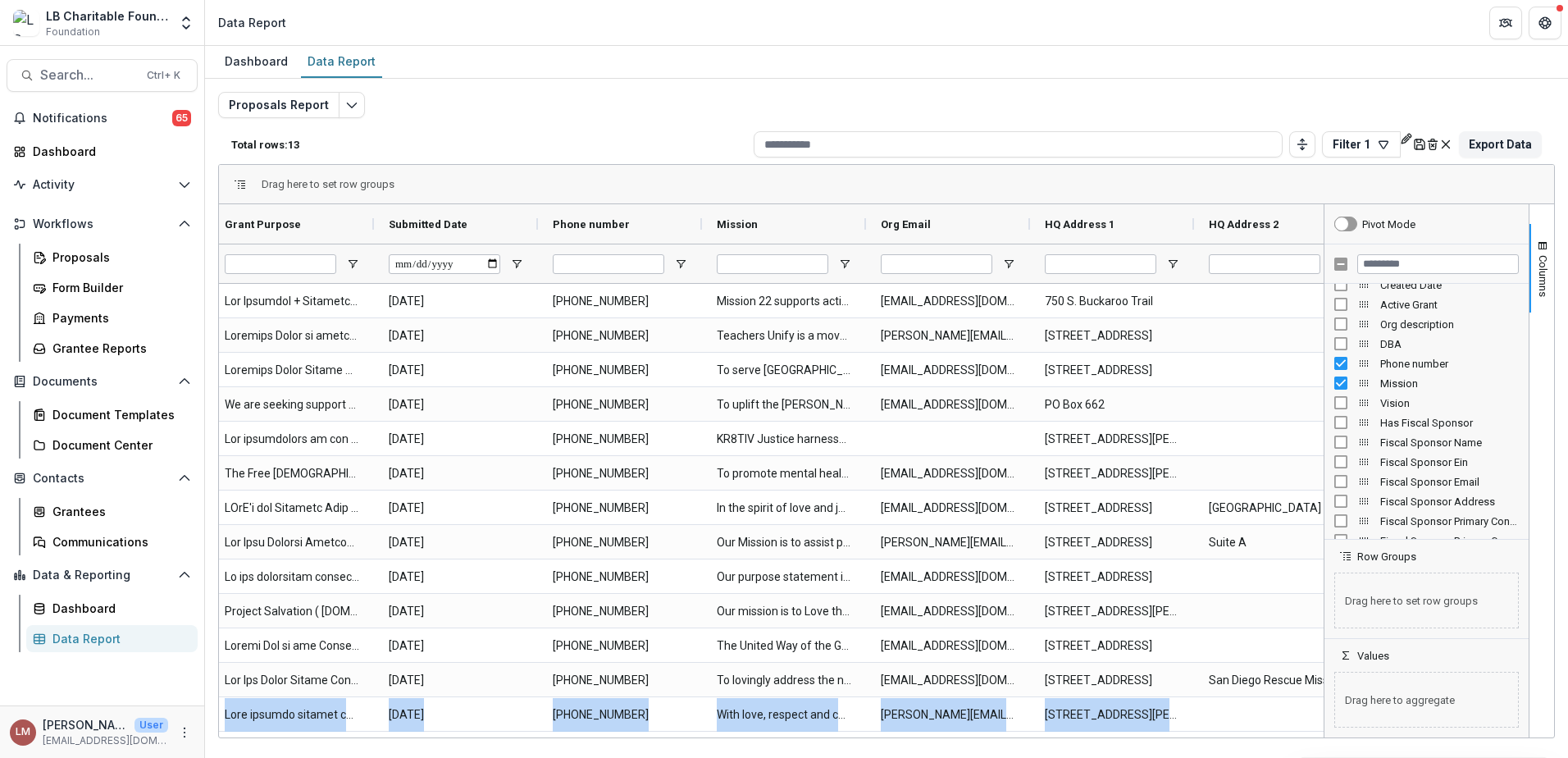
drag, startPoint x: 364, startPoint y: 731, endPoint x: 423, endPoint y: 739, distance: 59.5
click at [423, 739] on div "Dashboard Data Report Proposals Report Total rows: 13 Filter 1 Personal Filters…" at bounding box center [887, 402] width 1363 height 712
click at [336, 754] on div "Dashboard Data Report Proposals Report Total rows: 13 Filter 1 Personal Filters…" at bounding box center [887, 402] width 1363 height 712
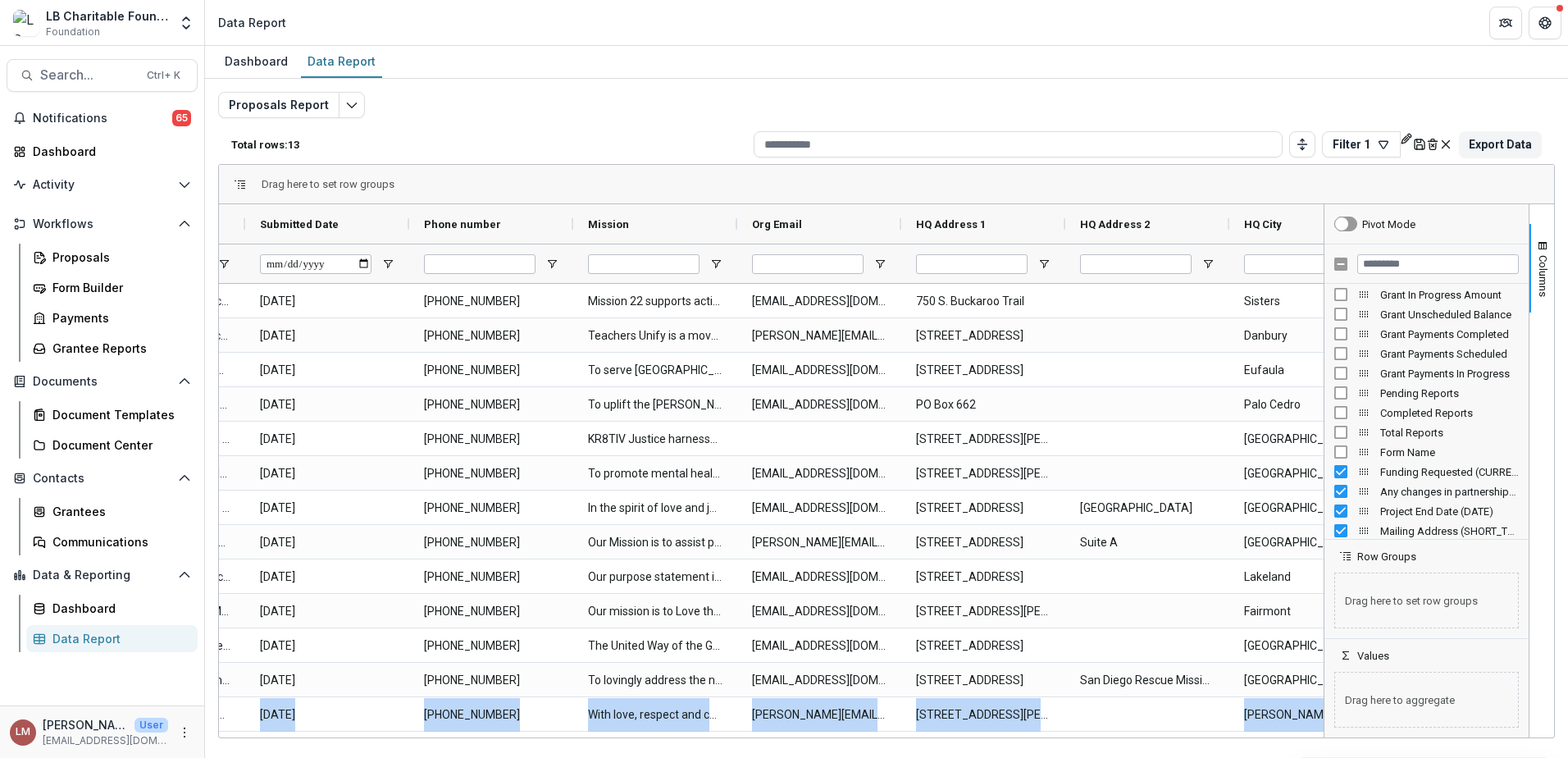
scroll to position [0, 786]
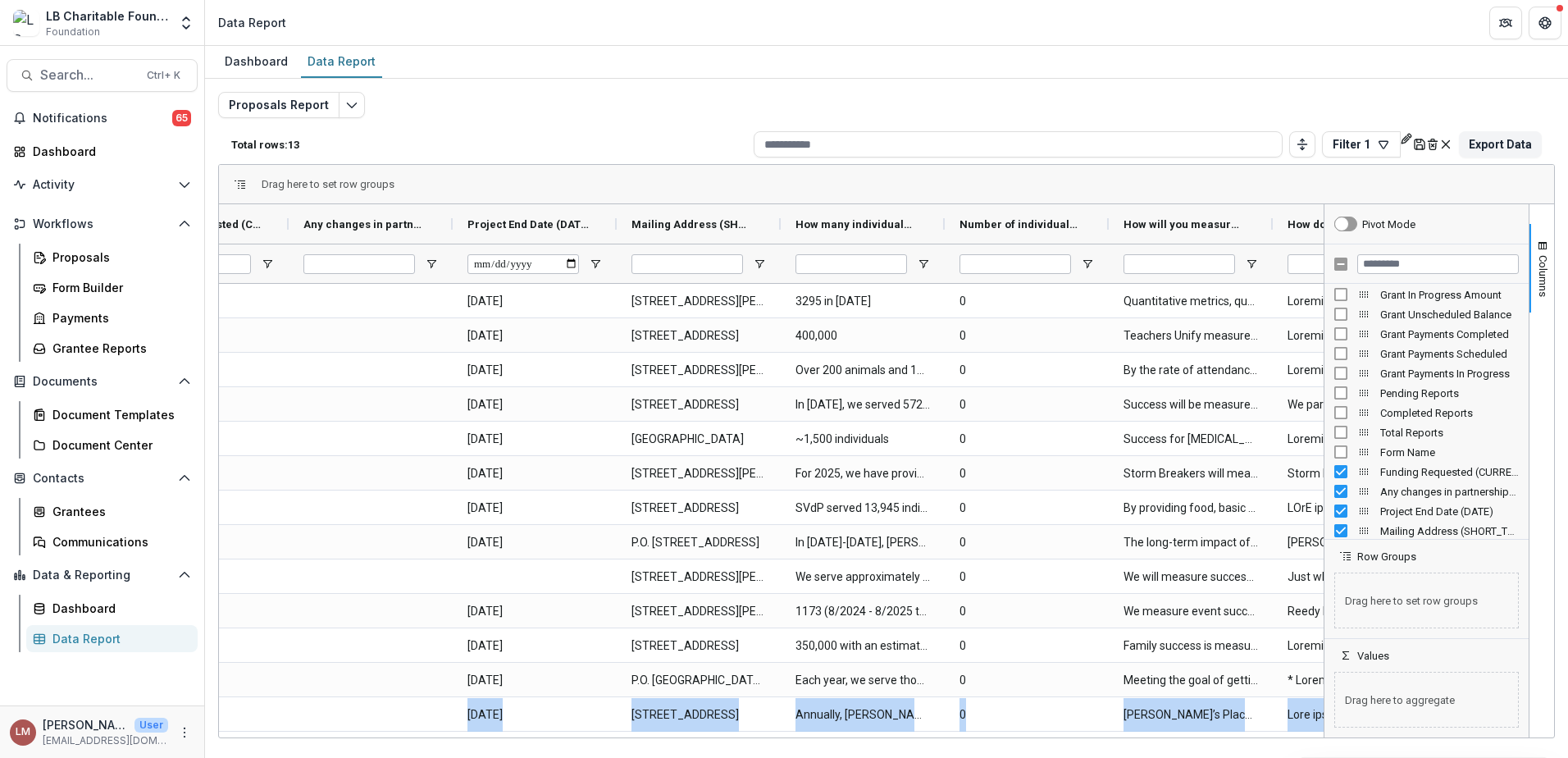
click at [1348, 473] on div "Funding Requested (CURRENCY)" at bounding box center [1426, 472] width 184 height 20
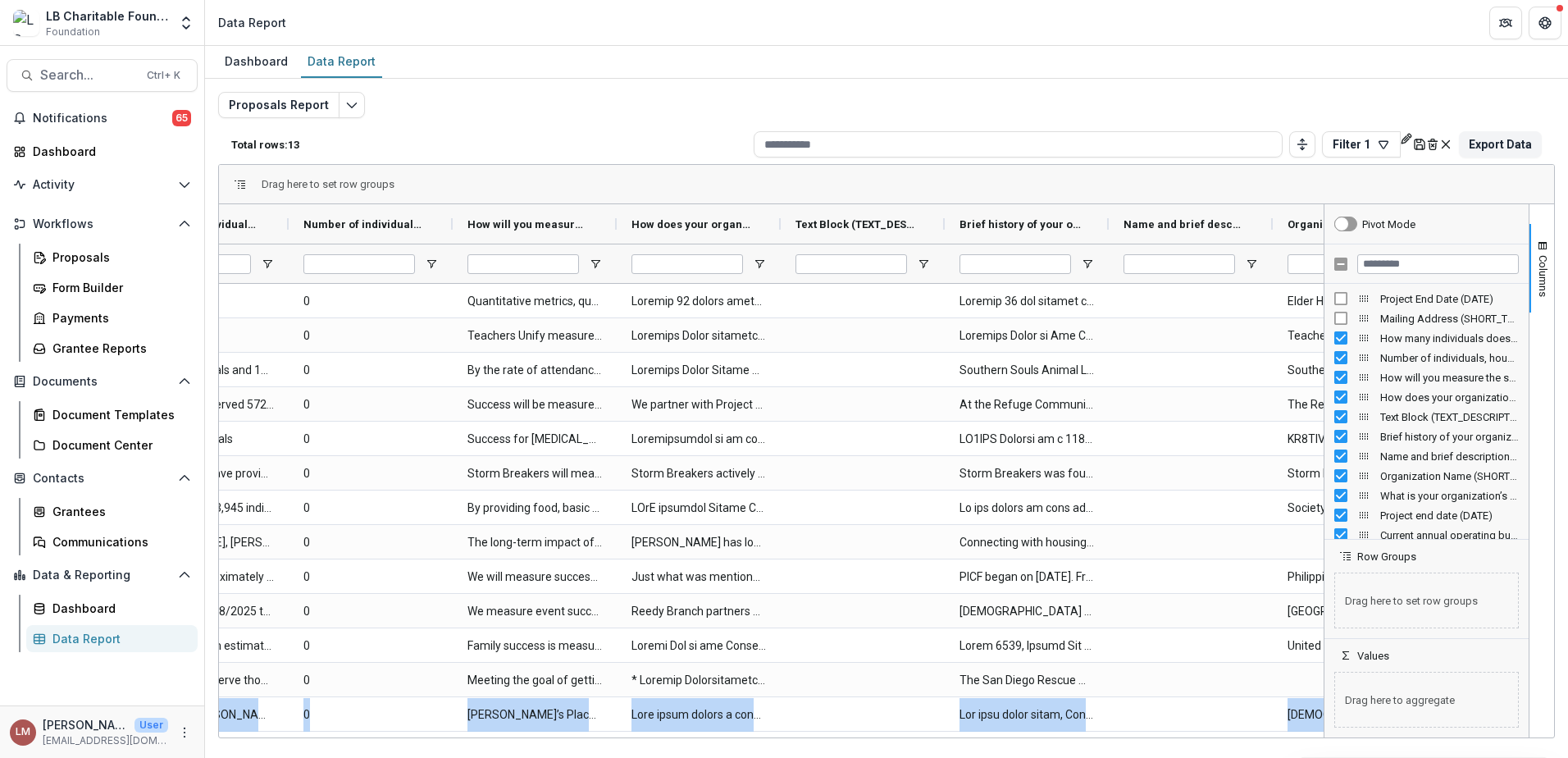
click at [1348, 341] on div "How many individuals does your organization serve annually? How many households…" at bounding box center [1426, 338] width 184 height 20
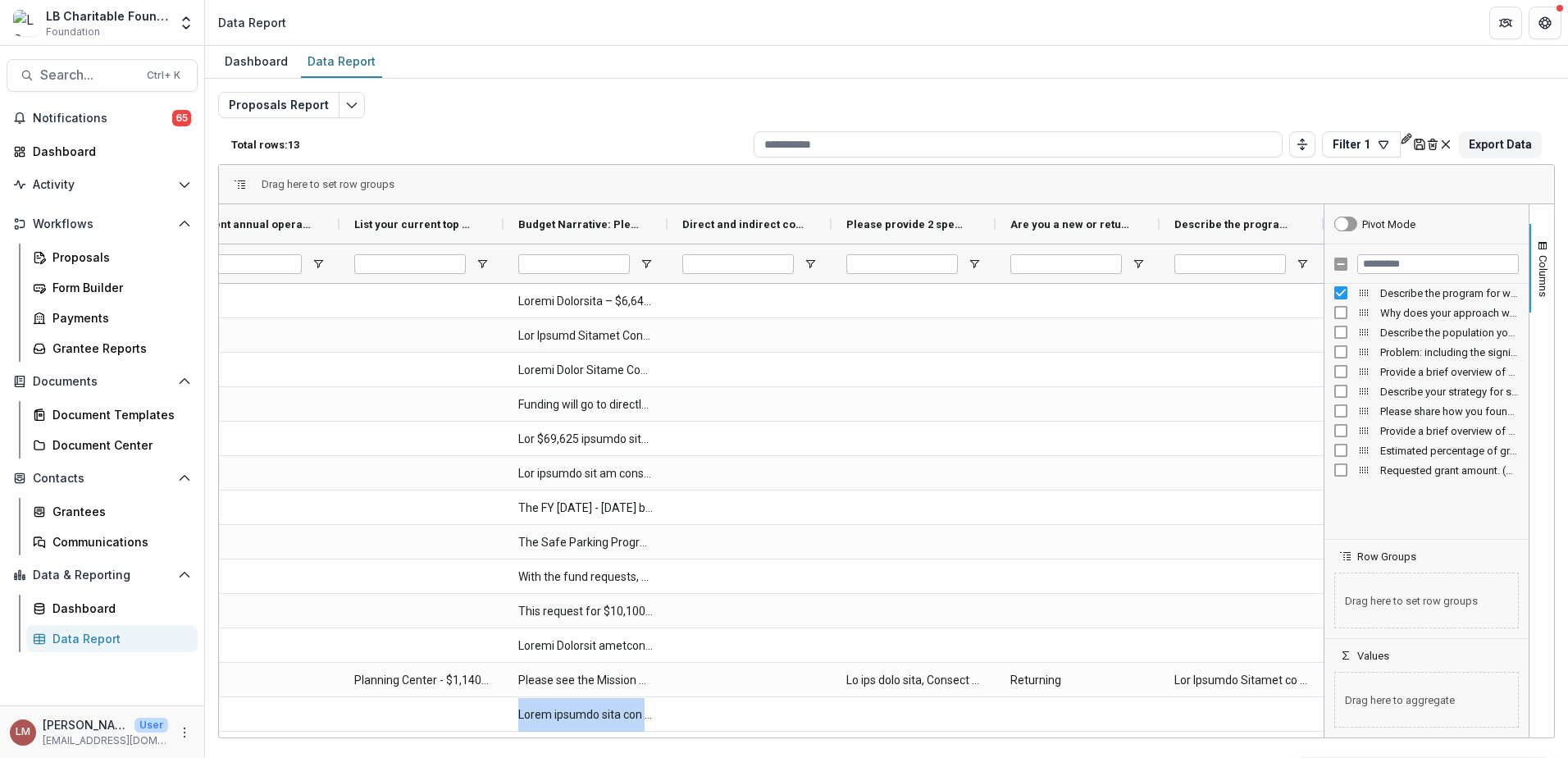
scroll to position [2294, 0]
click at [1417, 142] on icon "Save" at bounding box center [1419, 140] width 4 height 3
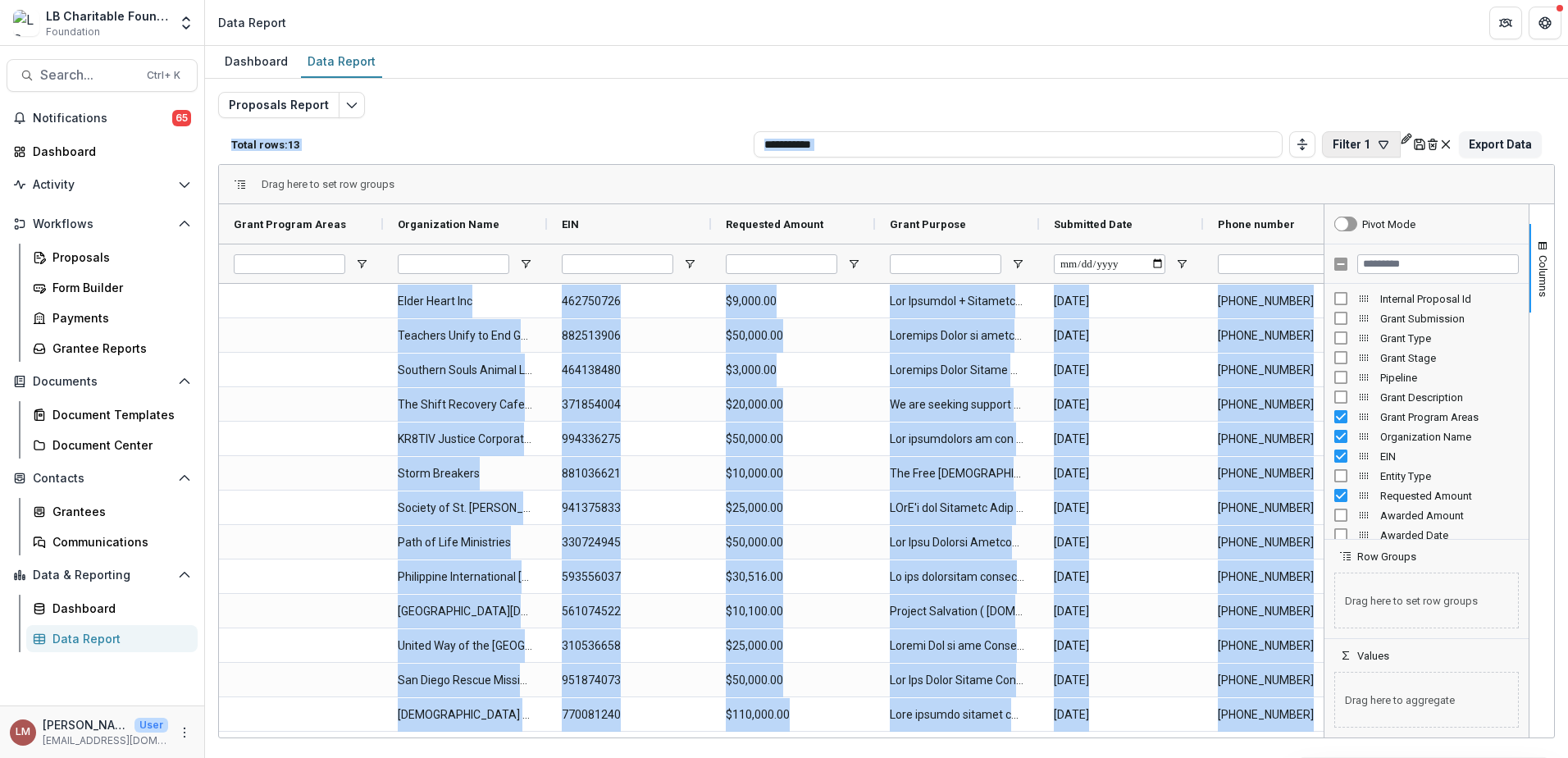
click at [1377, 145] on icon "button" at bounding box center [1384, 144] width 13 height 13
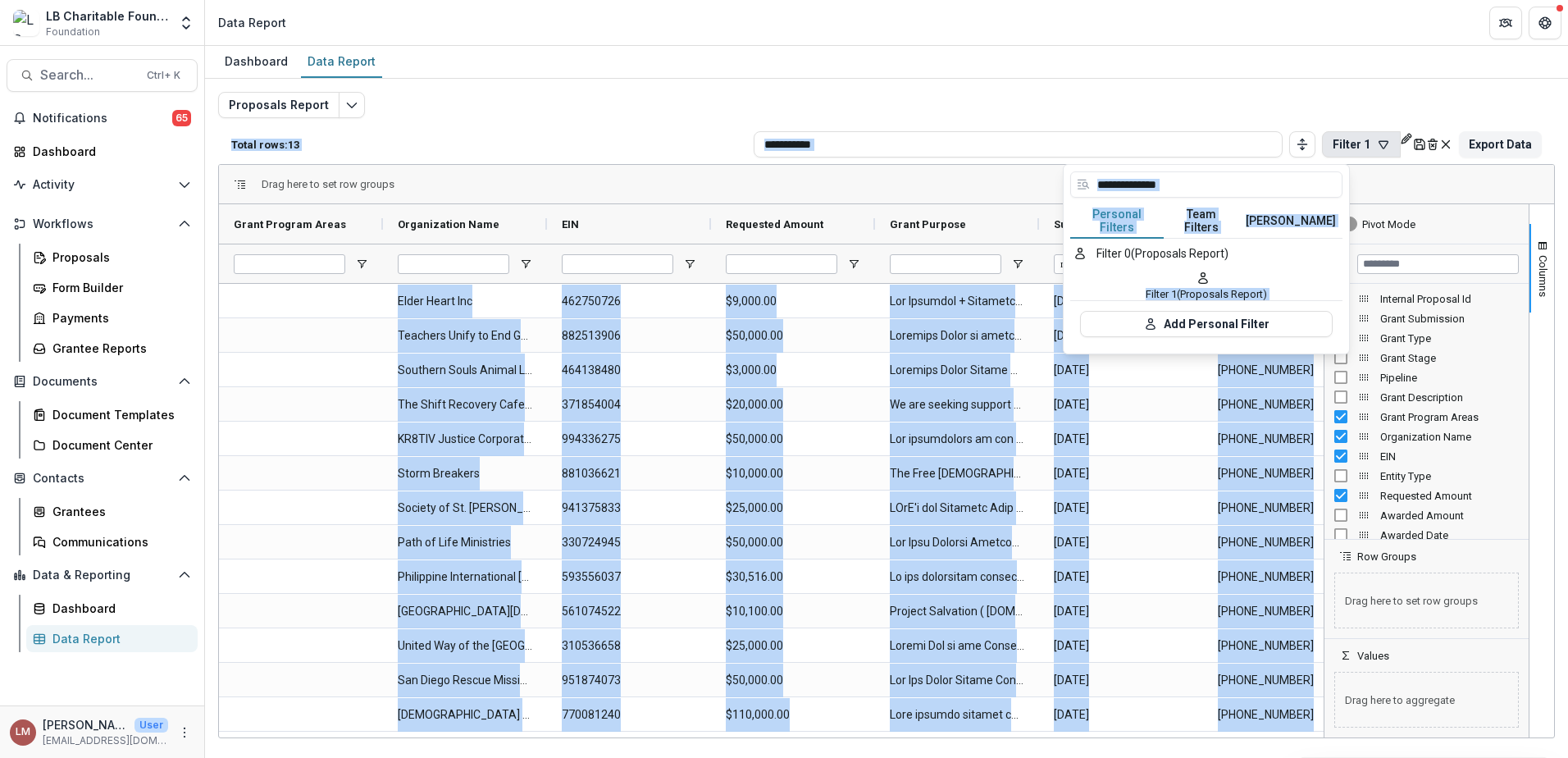
drag, startPoint x: 1151, startPoint y: 276, endPoint x: 1099, endPoint y: 213, distance: 81.7
click at [1099, 213] on button "Personal Filters" at bounding box center [1117, 221] width 94 height 34
click at [1493, 144] on button "Export Data" at bounding box center [1500, 143] width 83 height 26
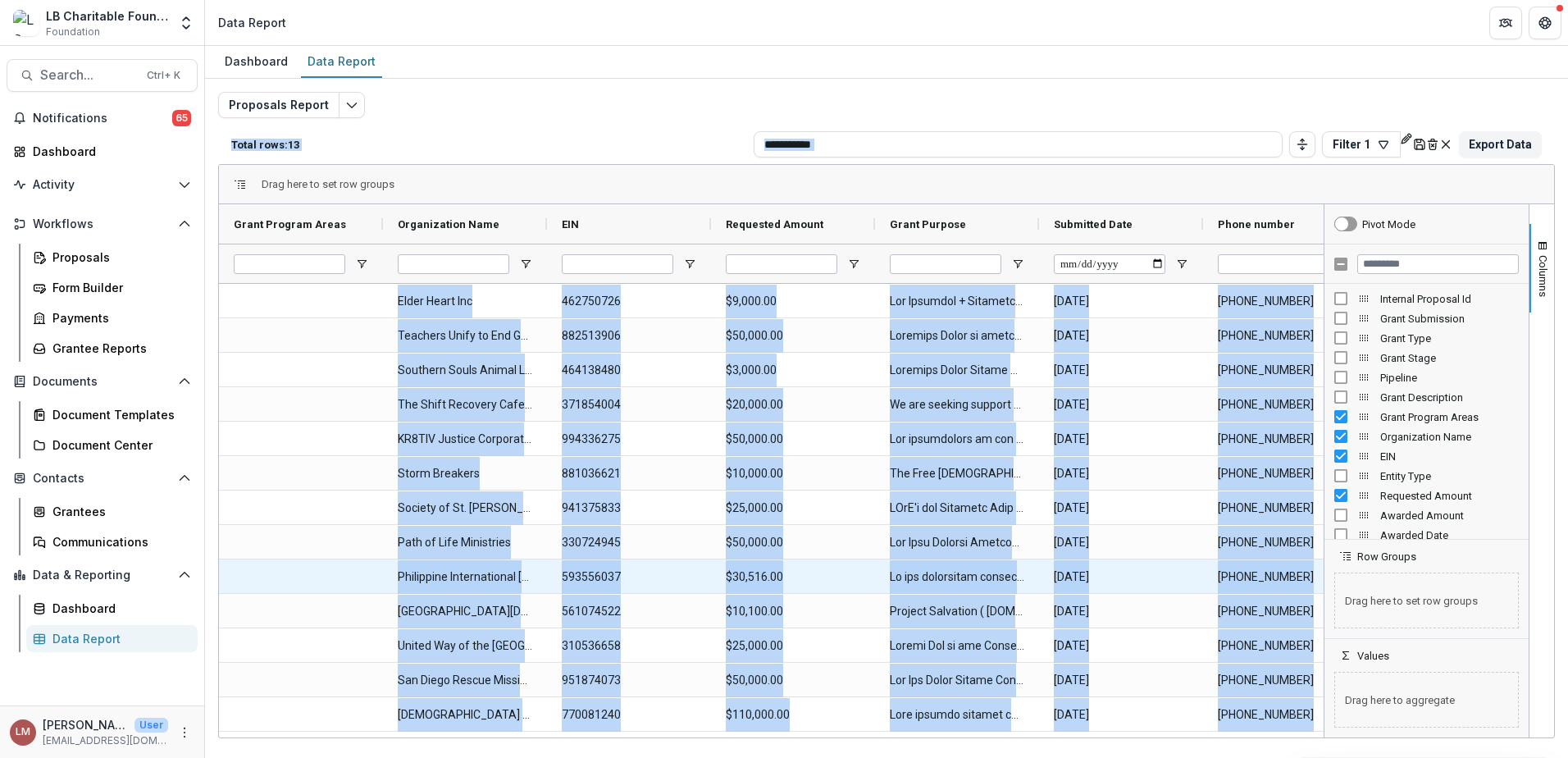
click at [264, 561] on div at bounding box center [301, 576] width 164 height 33
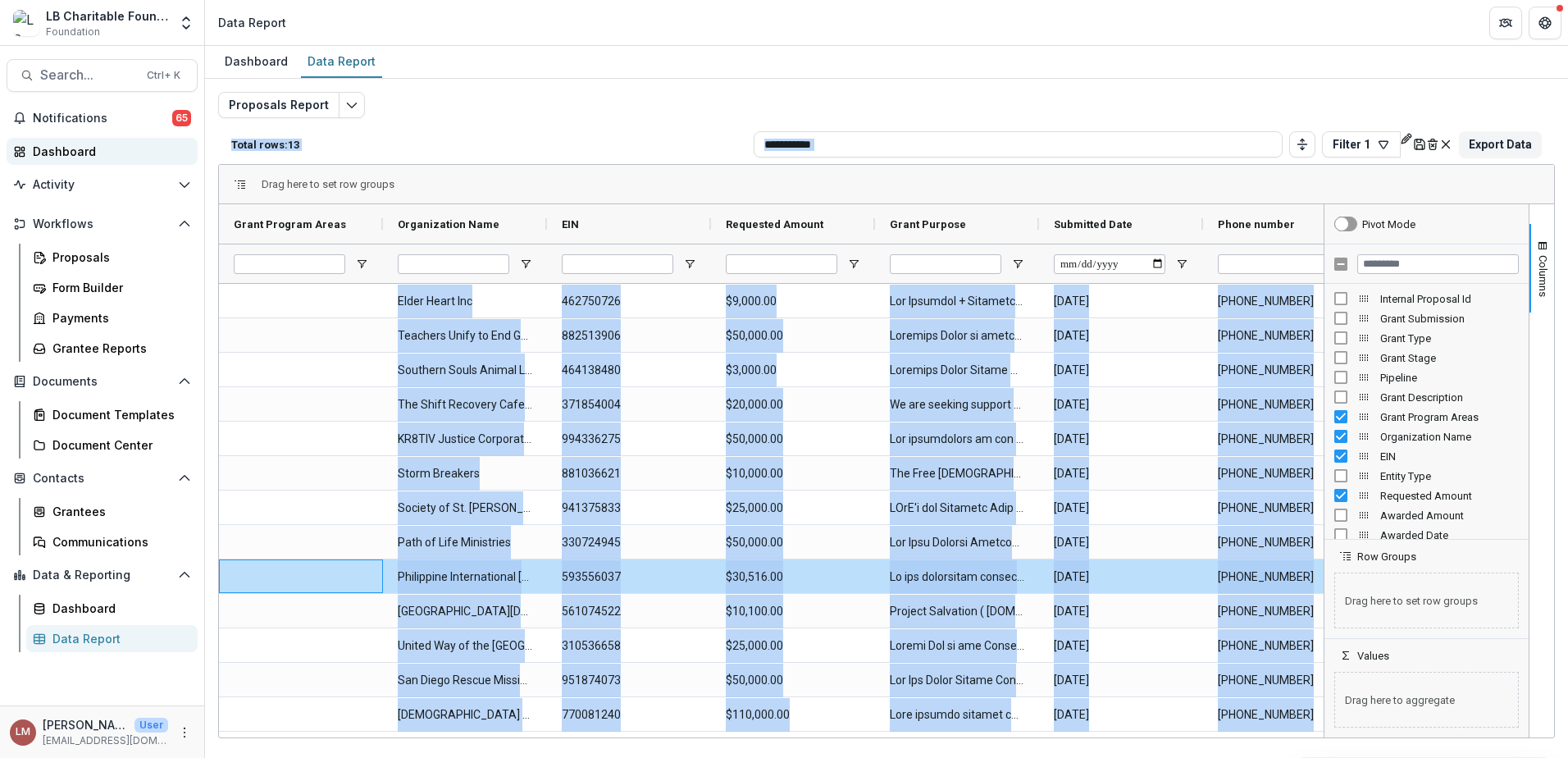
click at [57, 154] on div "Dashboard" at bounding box center [108, 152] width 152 height 17
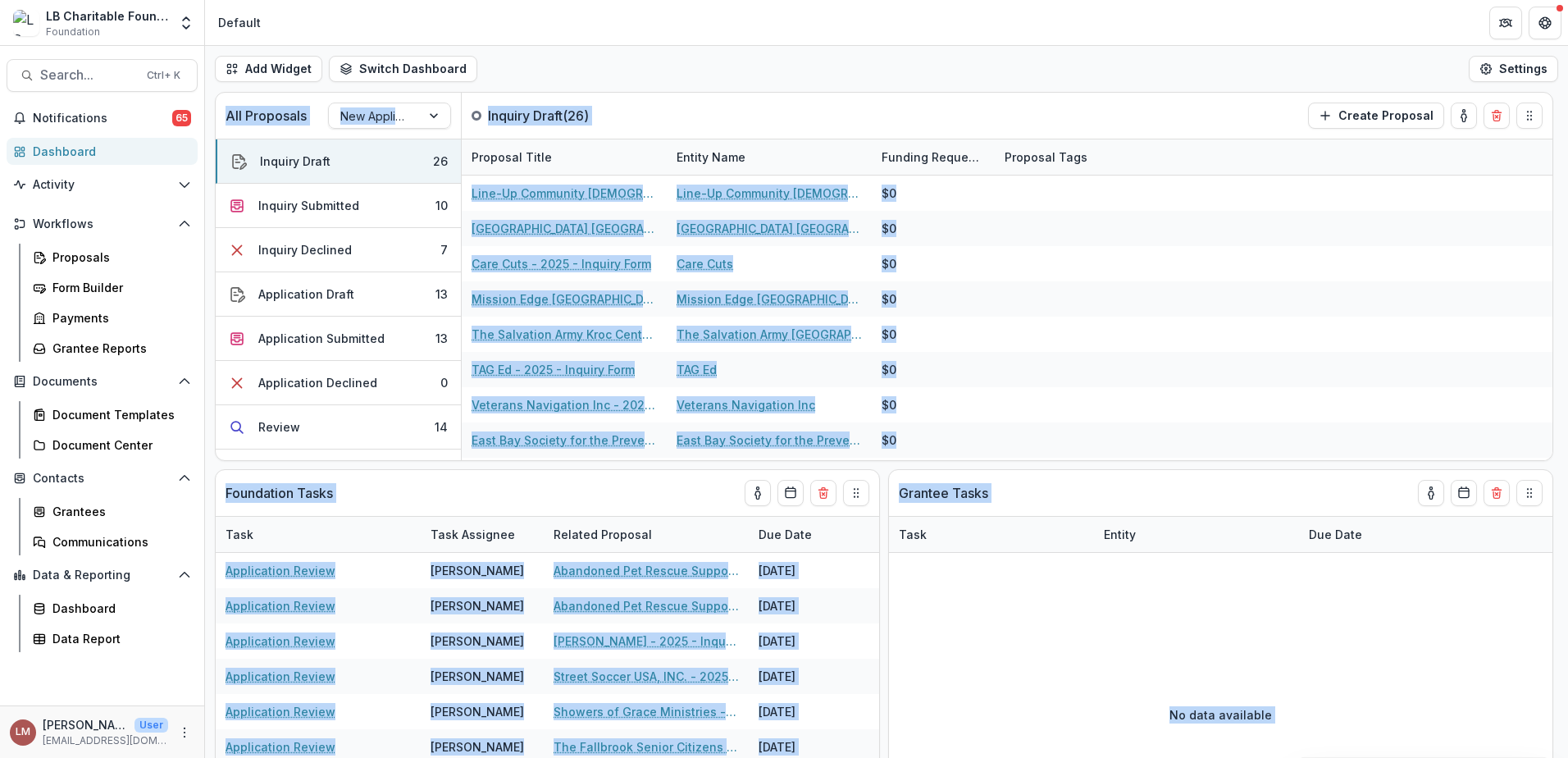
click at [62, 154] on div "Dashboard" at bounding box center [108, 152] width 152 height 17
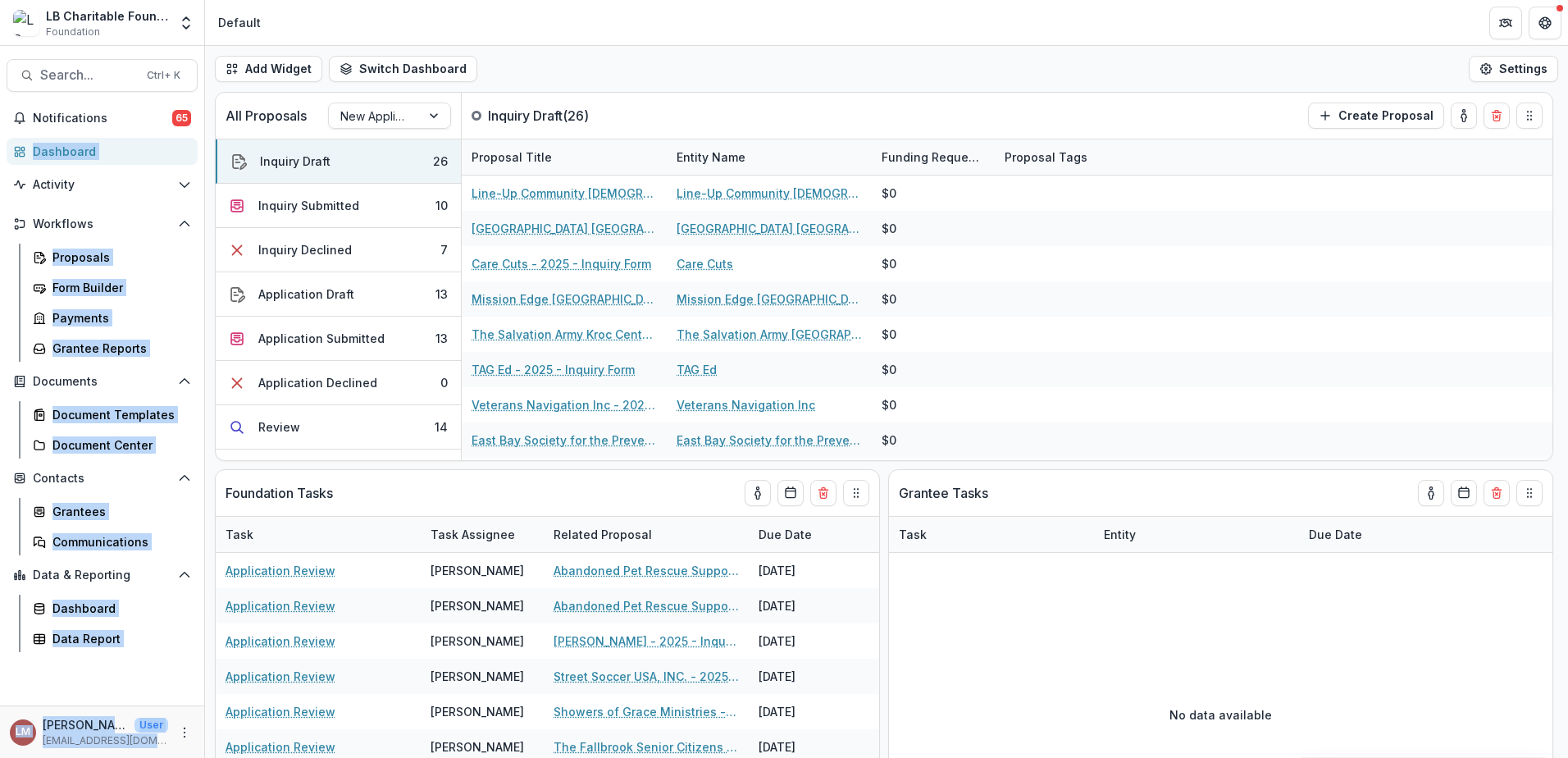
click at [614, 48] on div "LB Charitable Foundation Foundation Team Settings Admin Settings Default Search…" at bounding box center [784, 379] width 1568 height 758
click at [696, 73] on div "Add Widget Switch Dashboard Default New Dashboard Settings" at bounding box center [887, 69] width 1363 height 46
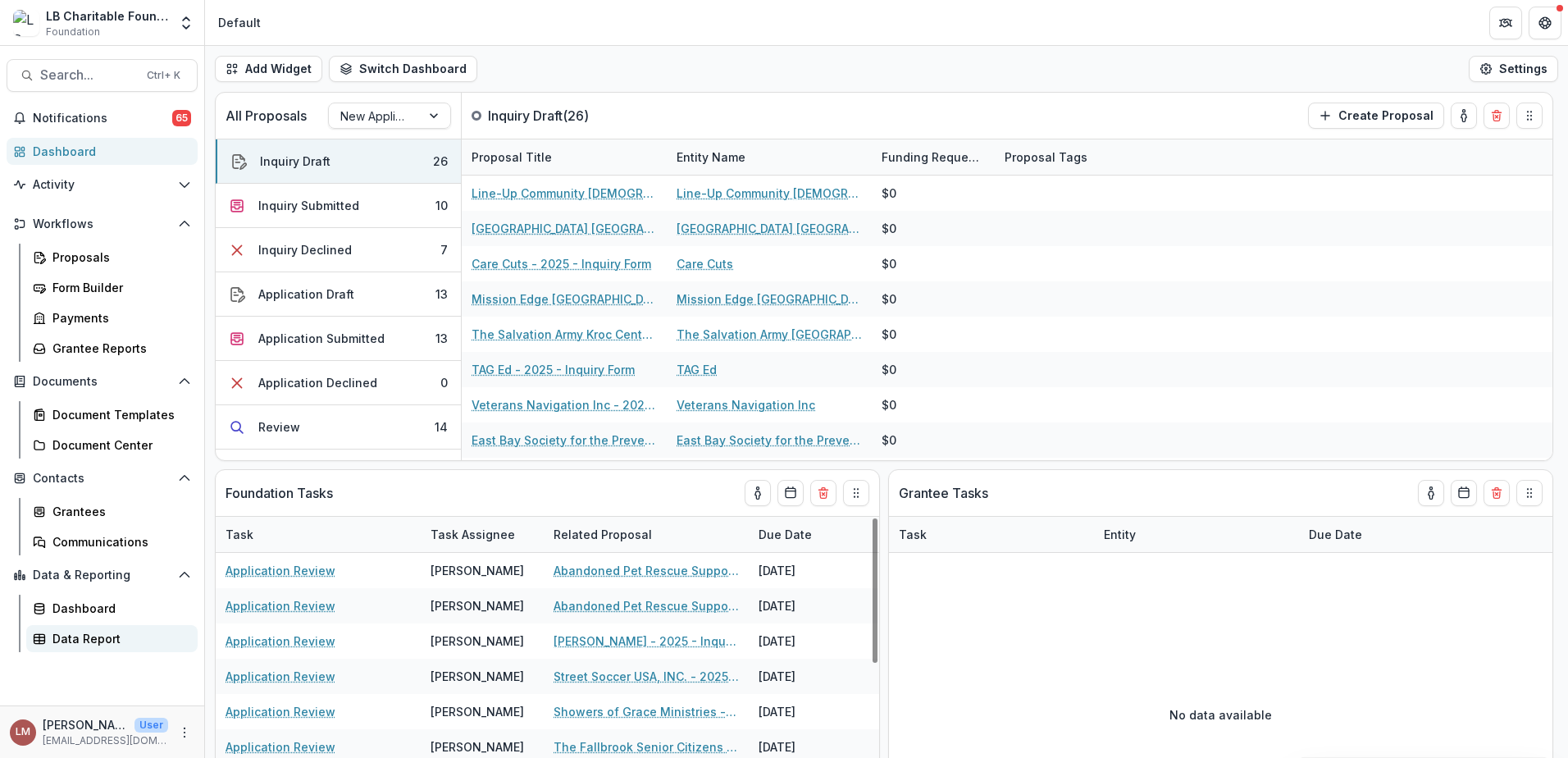
click at [105, 638] on div "Data Report" at bounding box center [118, 639] width 132 height 17
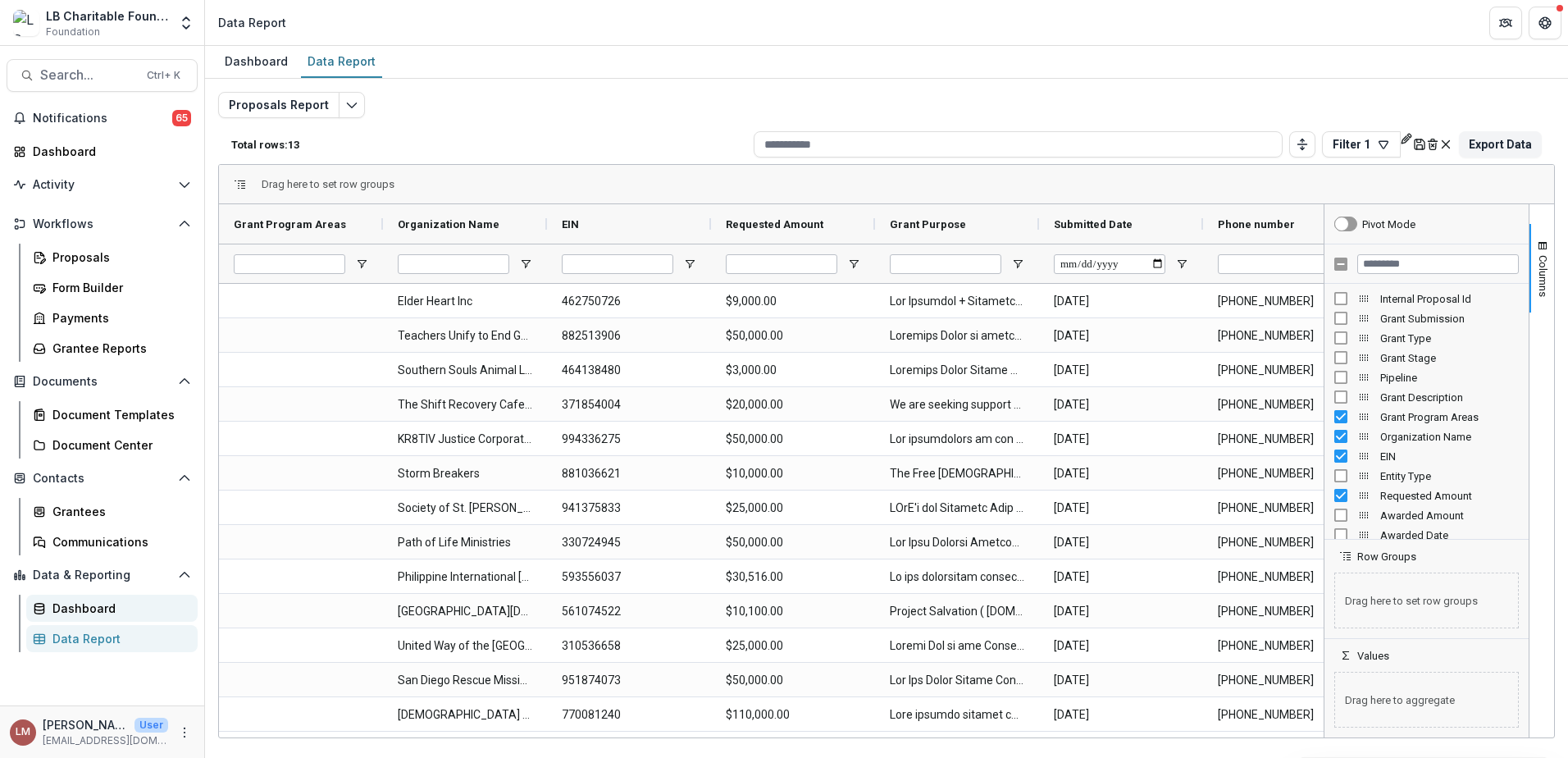
click at [93, 615] on div "Dashboard" at bounding box center [118, 608] width 132 height 17
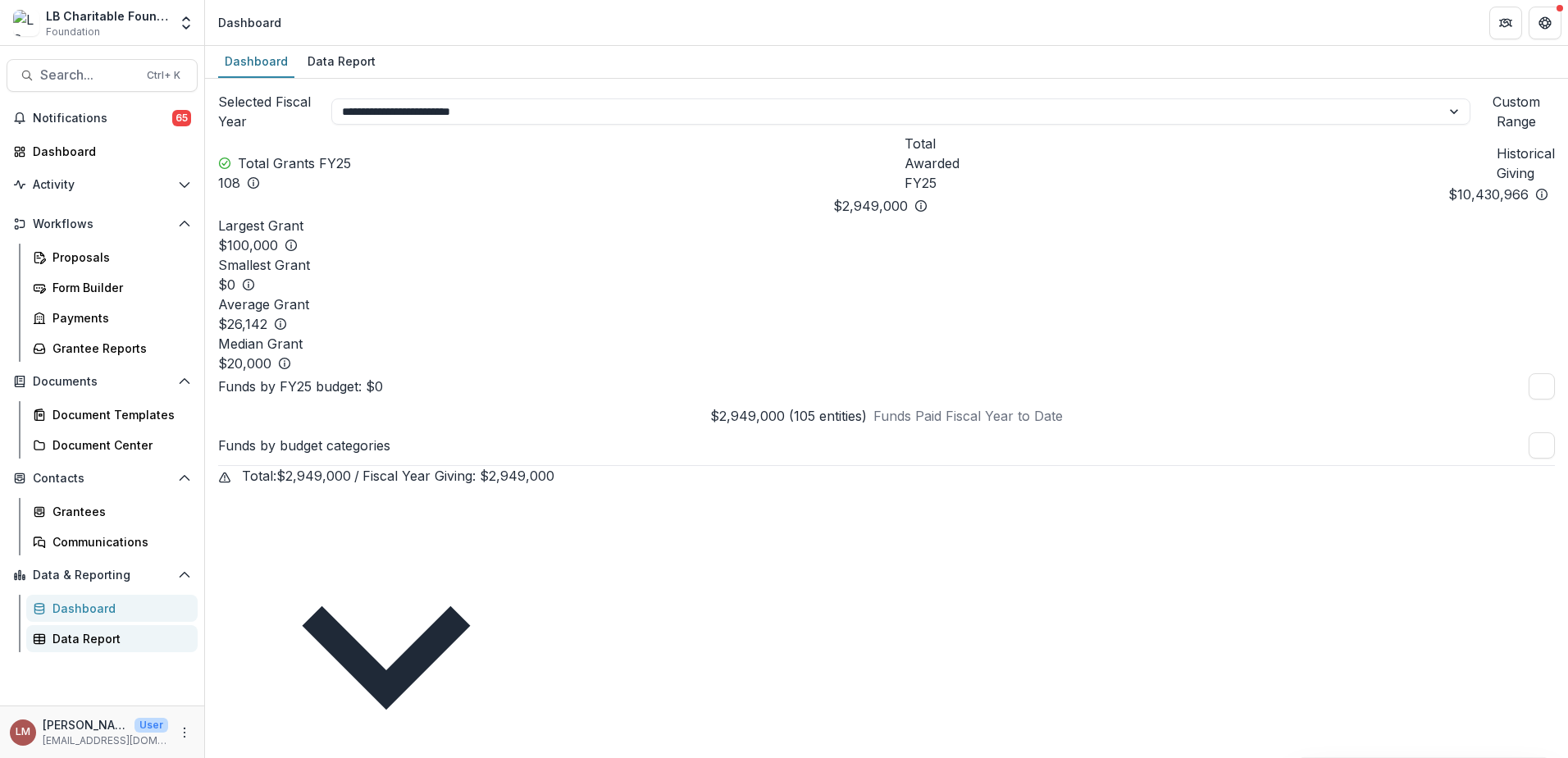
click at [70, 636] on div "Data Report" at bounding box center [118, 639] width 132 height 17
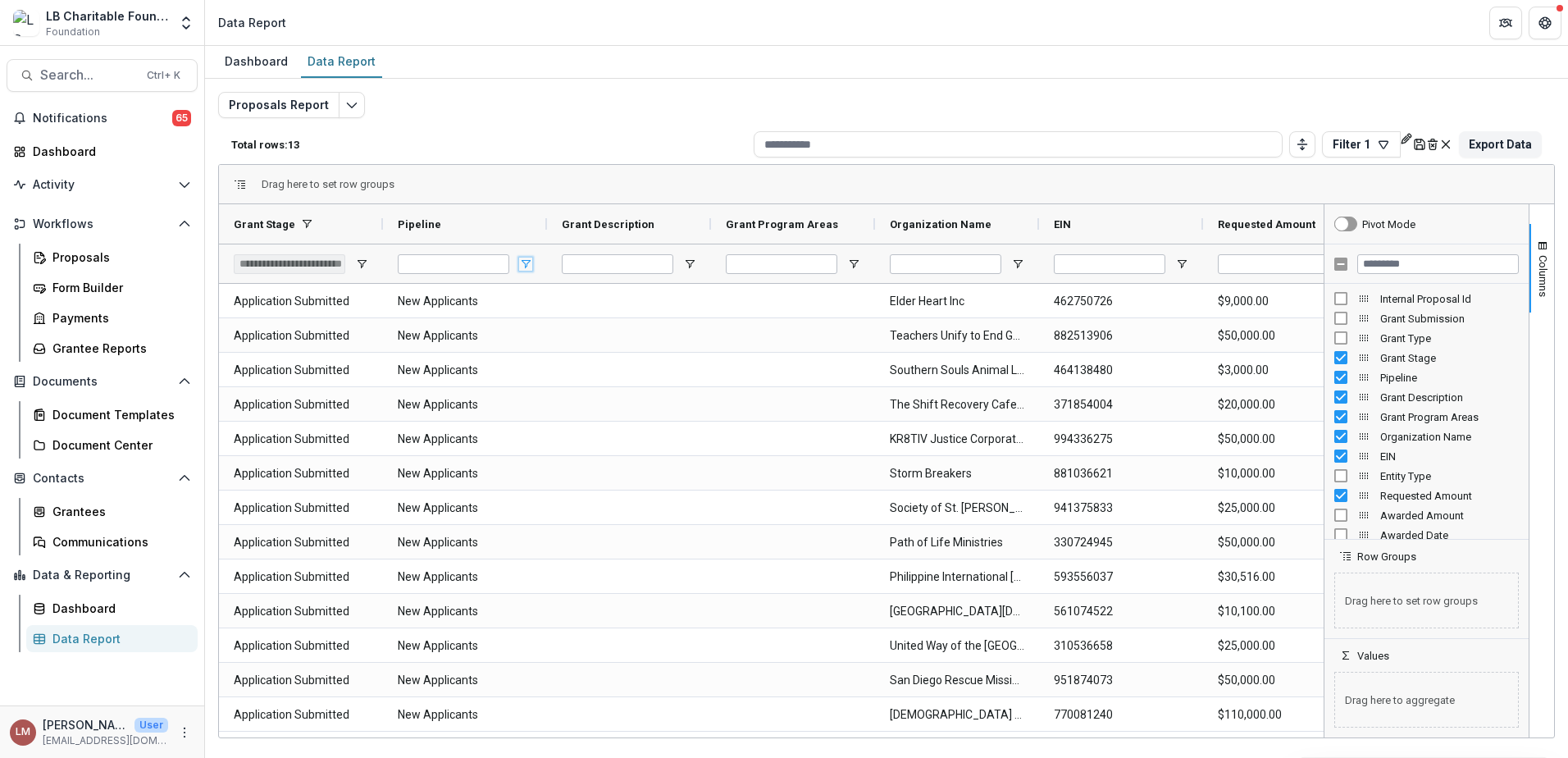
click at [522, 265] on span "Open Filter Menu" at bounding box center [526, 264] width 13 height 13
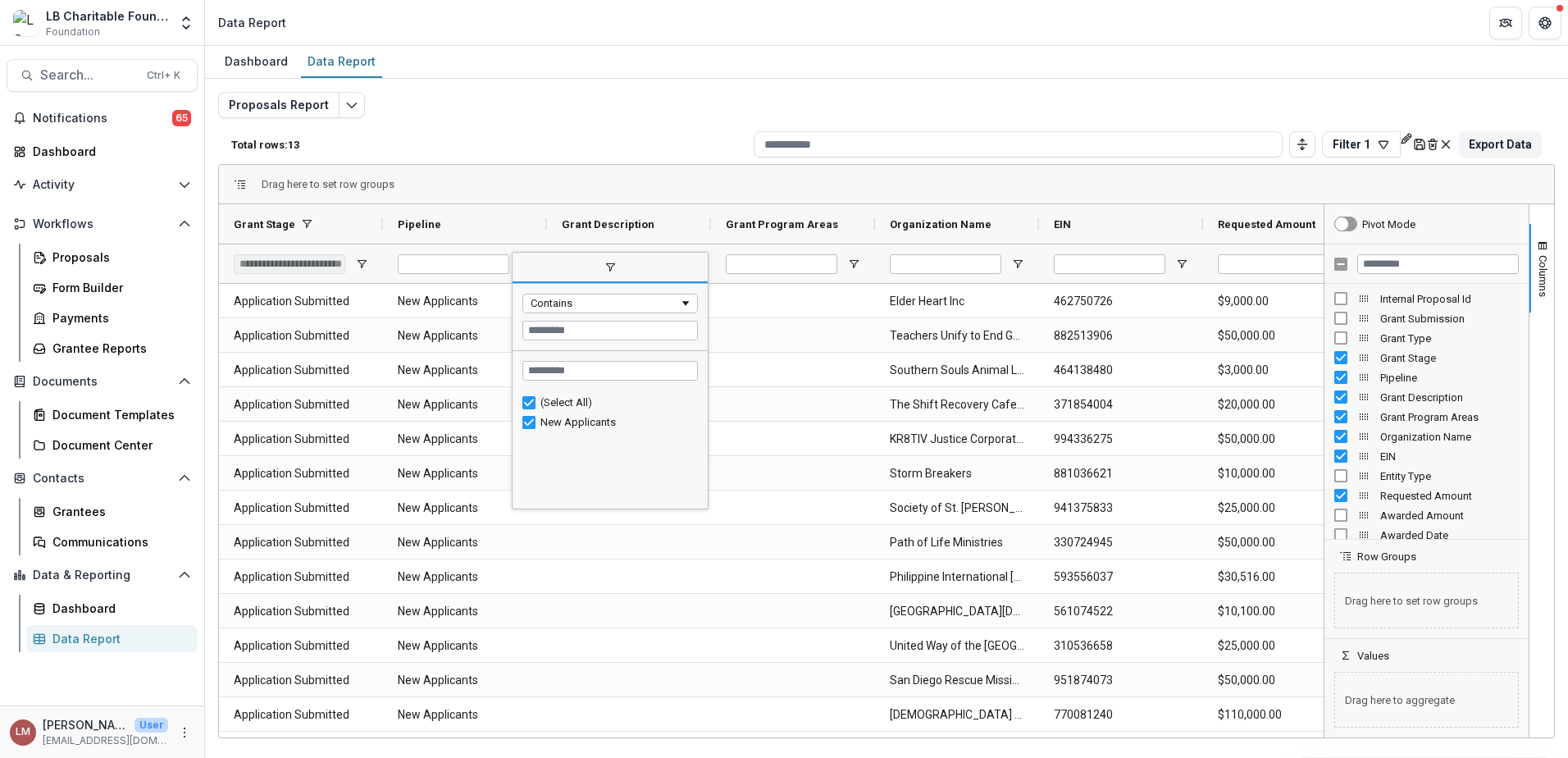
click at [562, 405] on div "(Select All)" at bounding box center [617, 402] width 153 height 12
type input "***"
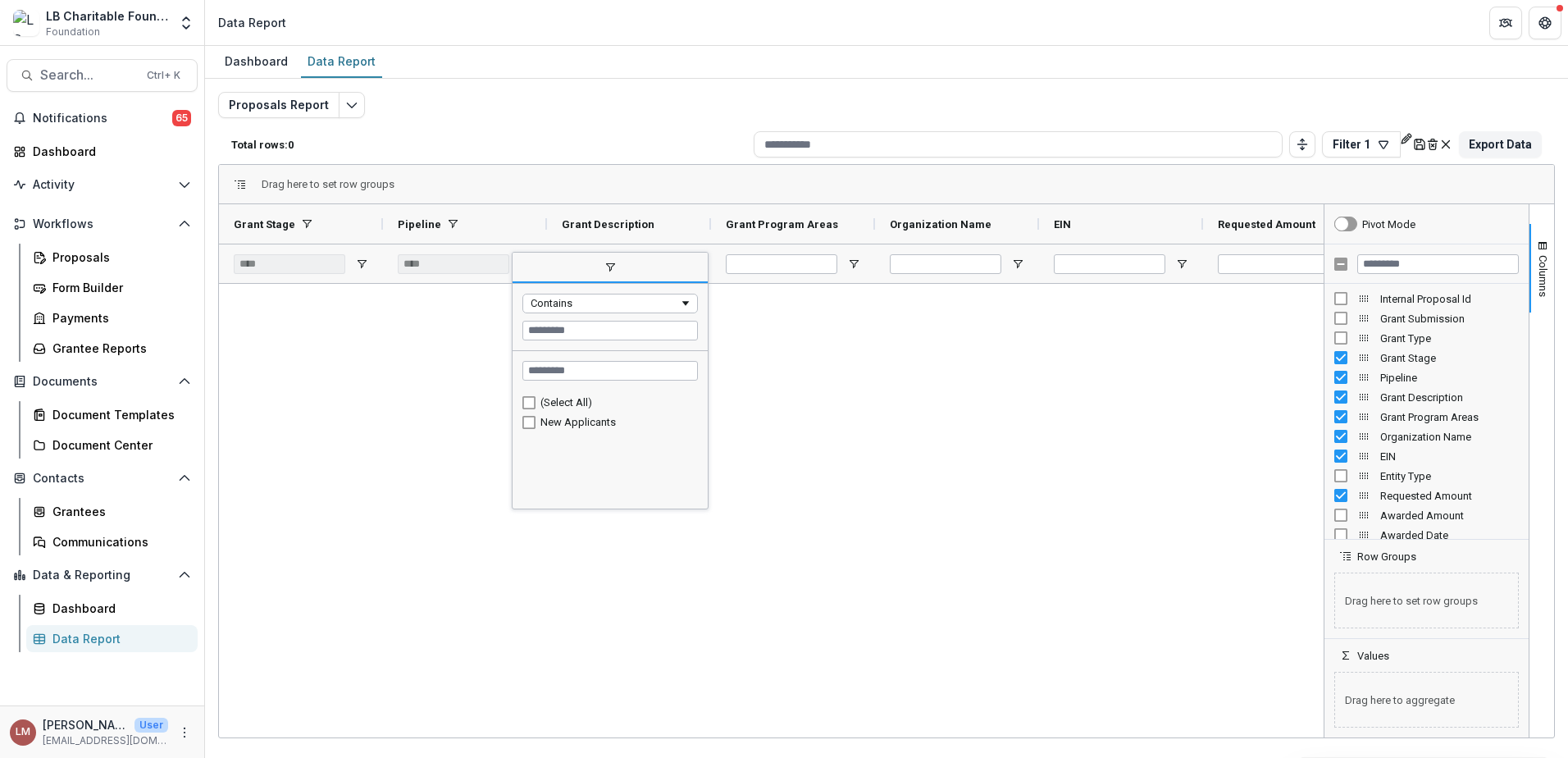
click at [563, 405] on div "(Select All)" at bounding box center [617, 402] width 153 height 12
type input "**********"
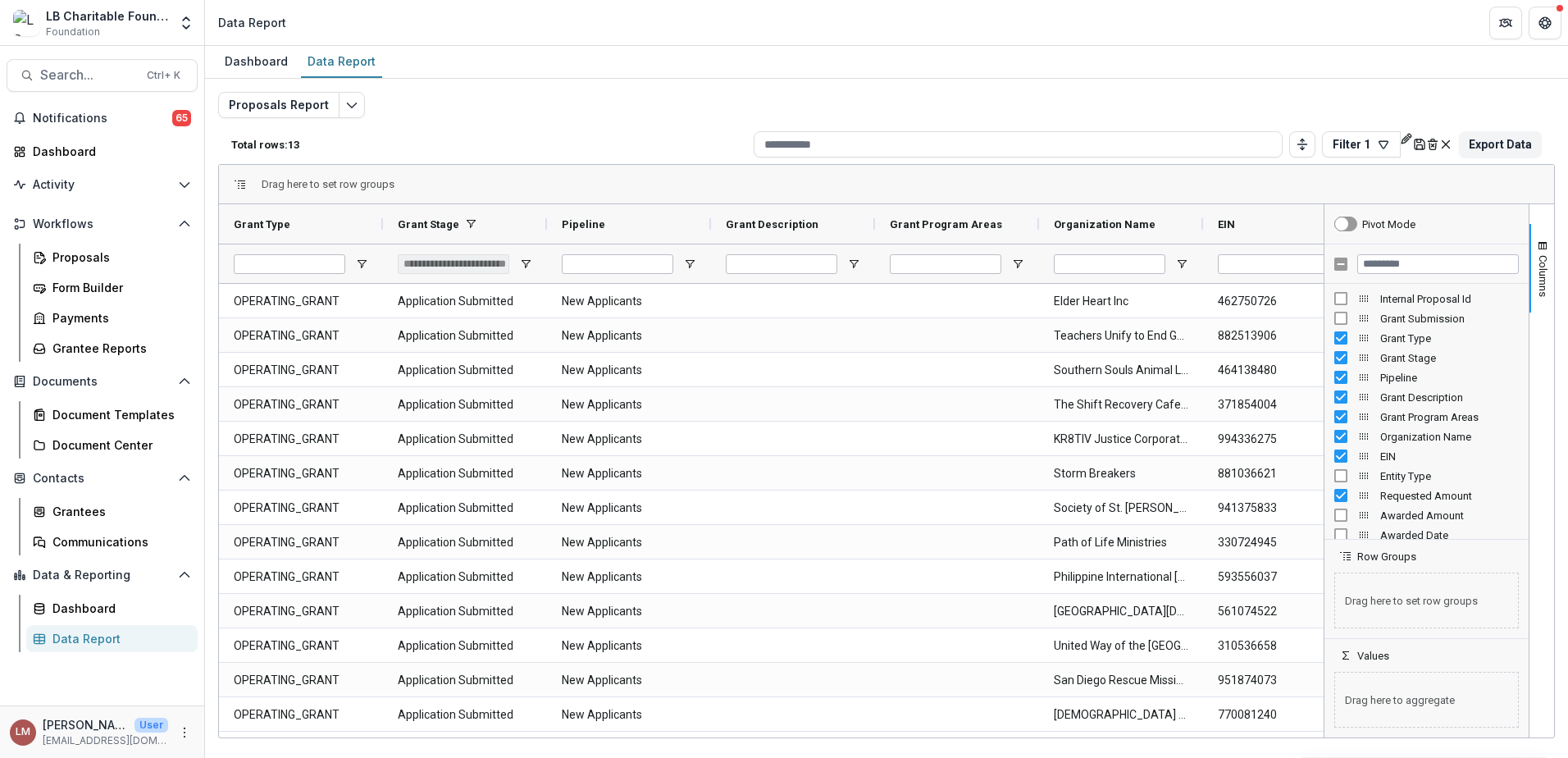
click at [84, 643] on div "Data Report" at bounding box center [118, 639] width 132 height 17
click at [689, 264] on span "Open Filter Menu" at bounding box center [690, 264] width 13 height 13
click at [851, 305] on span "Filtering operator" at bounding box center [849, 304] width 13 height 13
click at [851, 305] on span "Filtering operator" at bounding box center [849, 304] width 13 height 13
click at [795, 267] on span "filter" at bounding box center [774, 267] width 195 height 30
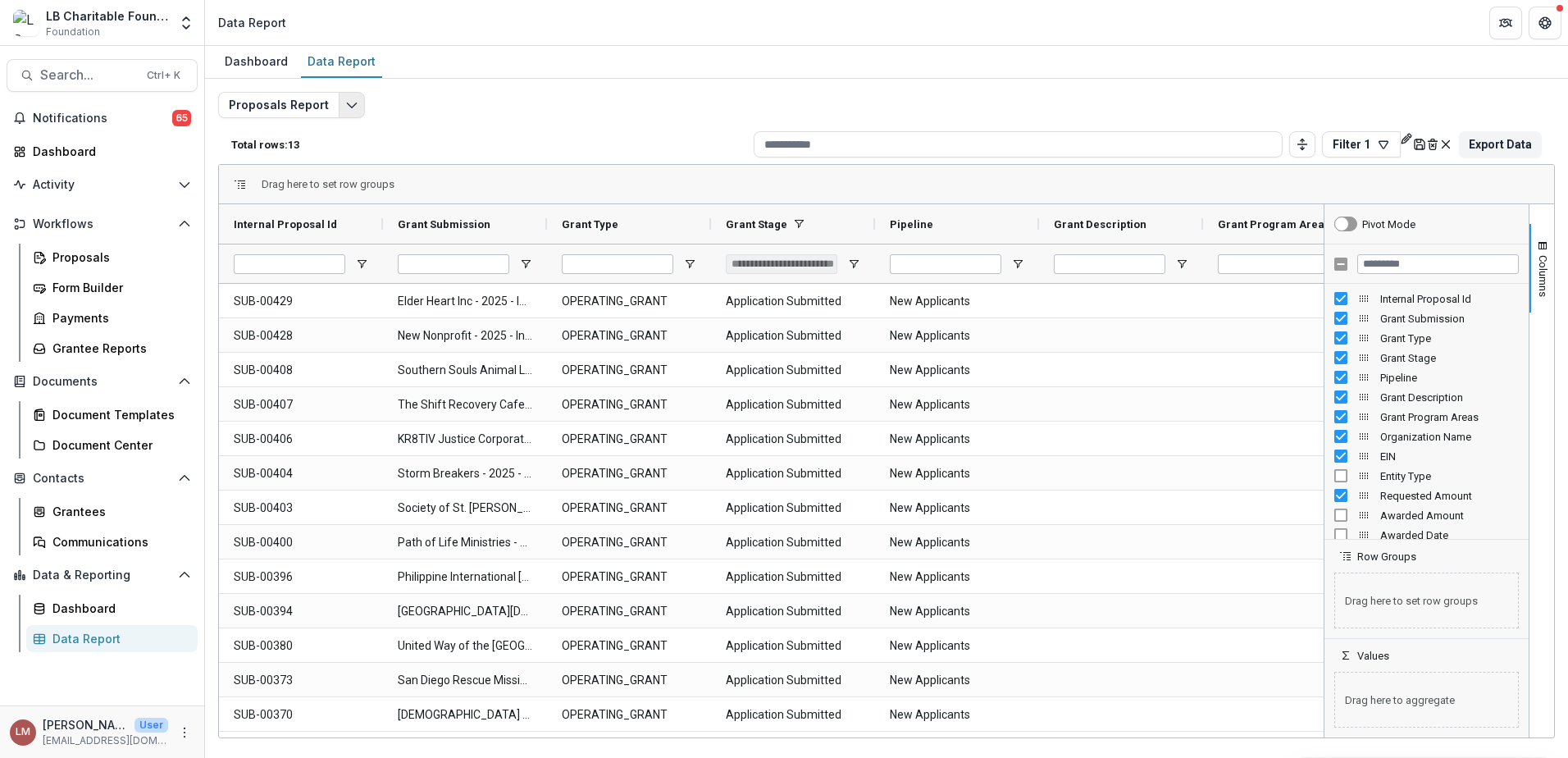
click at [350, 110] on icon "Edit selected report" at bounding box center [352, 105] width 13 height 13
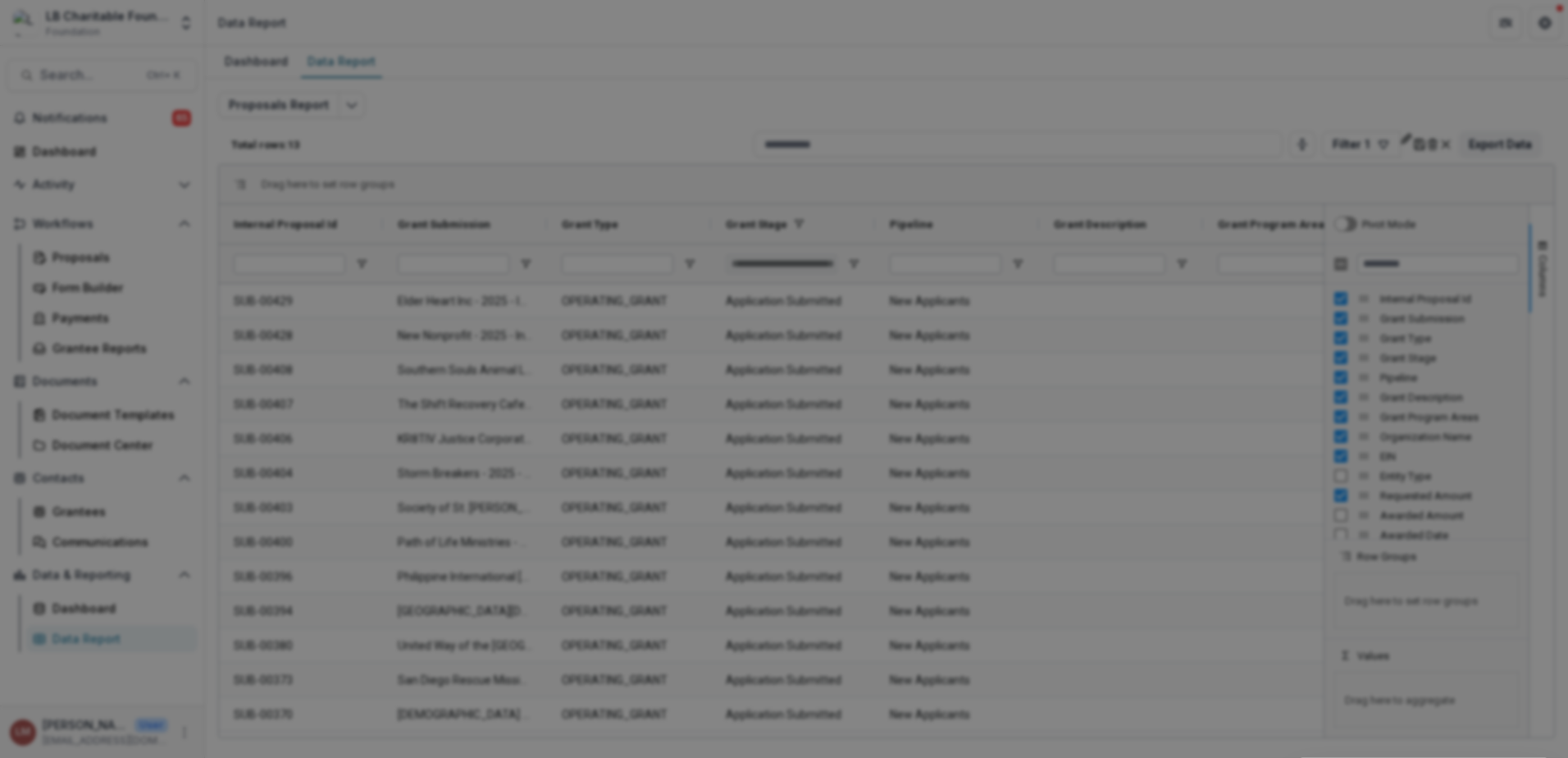
drag, startPoint x: 522, startPoint y: 152, endPoint x: 532, endPoint y: 152, distance: 10.0
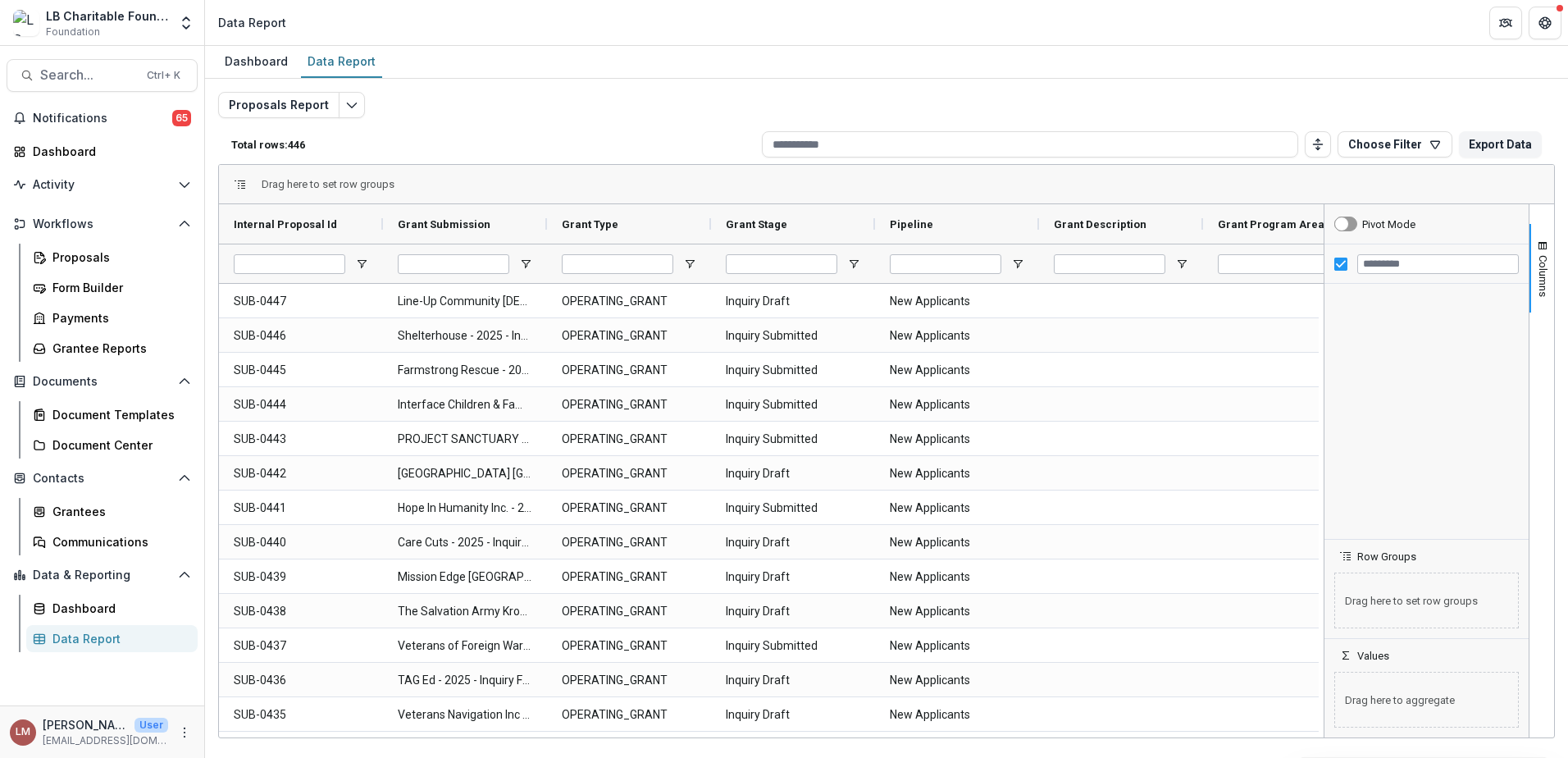
scroll to position [2294, 0]
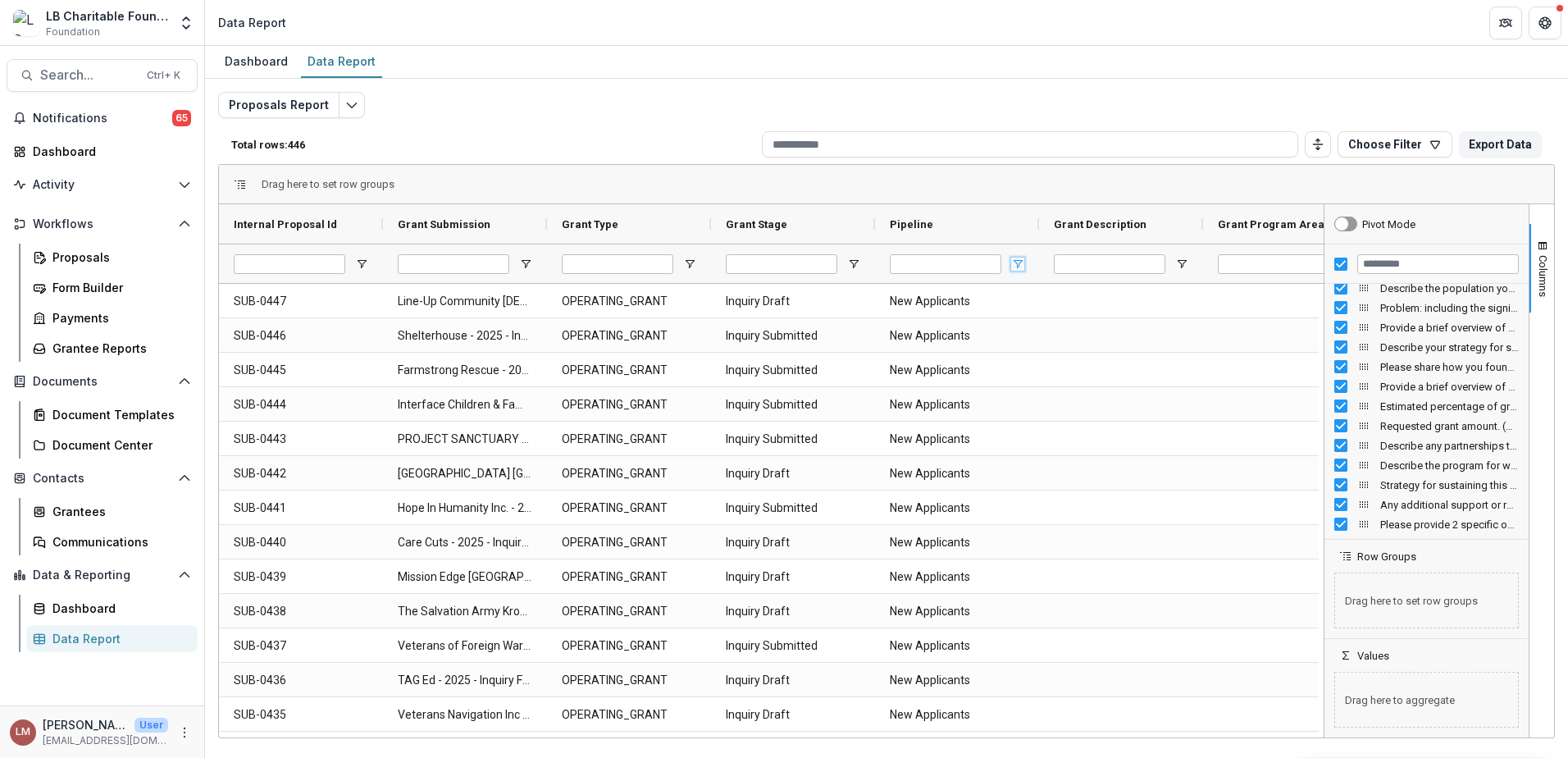
click at [1018, 259] on span "Open Filter Menu" at bounding box center [1017, 264] width 13 height 13
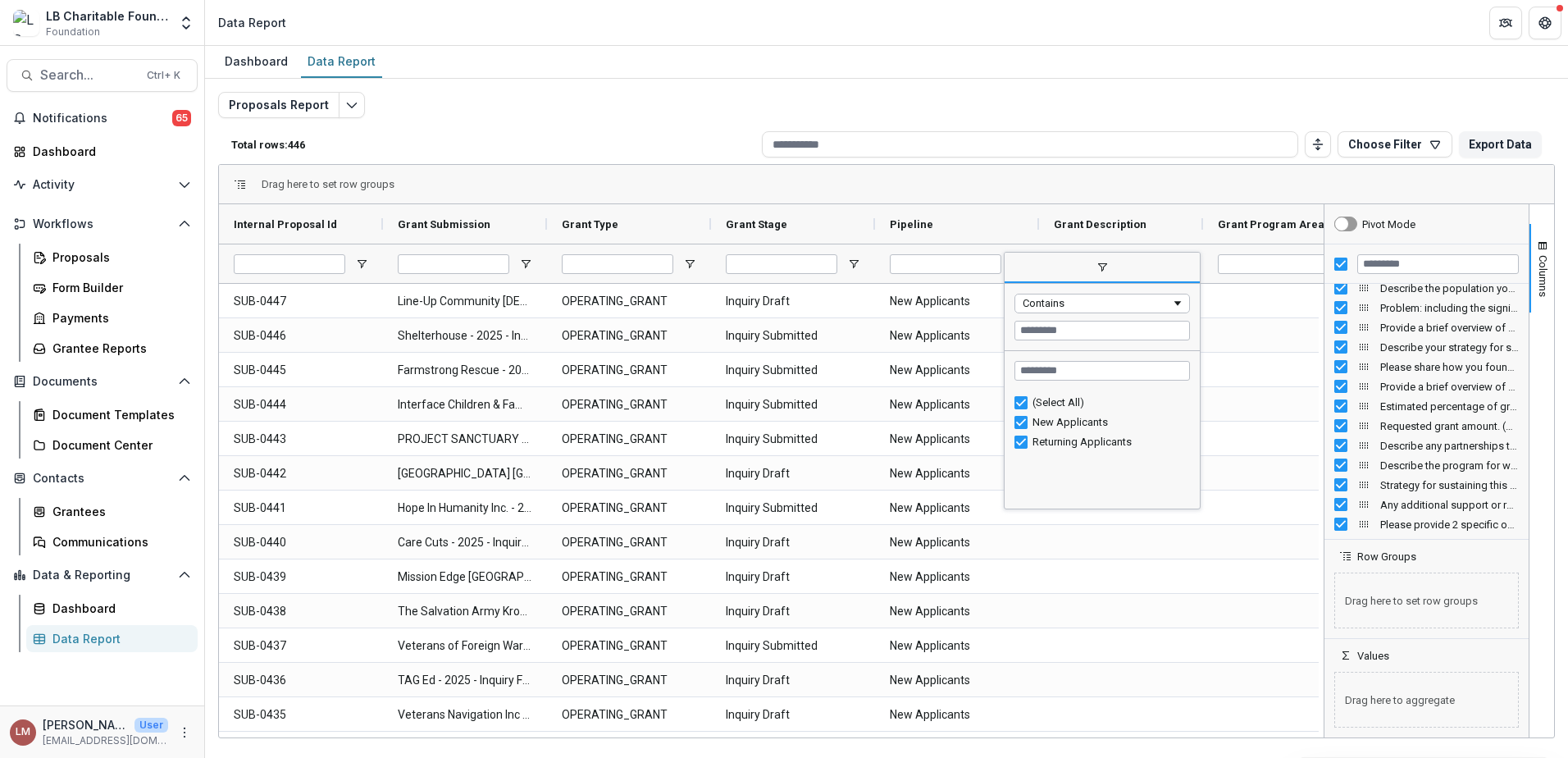
click at [1019, 259] on span "filter" at bounding box center [1102, 267] width 195 height 30
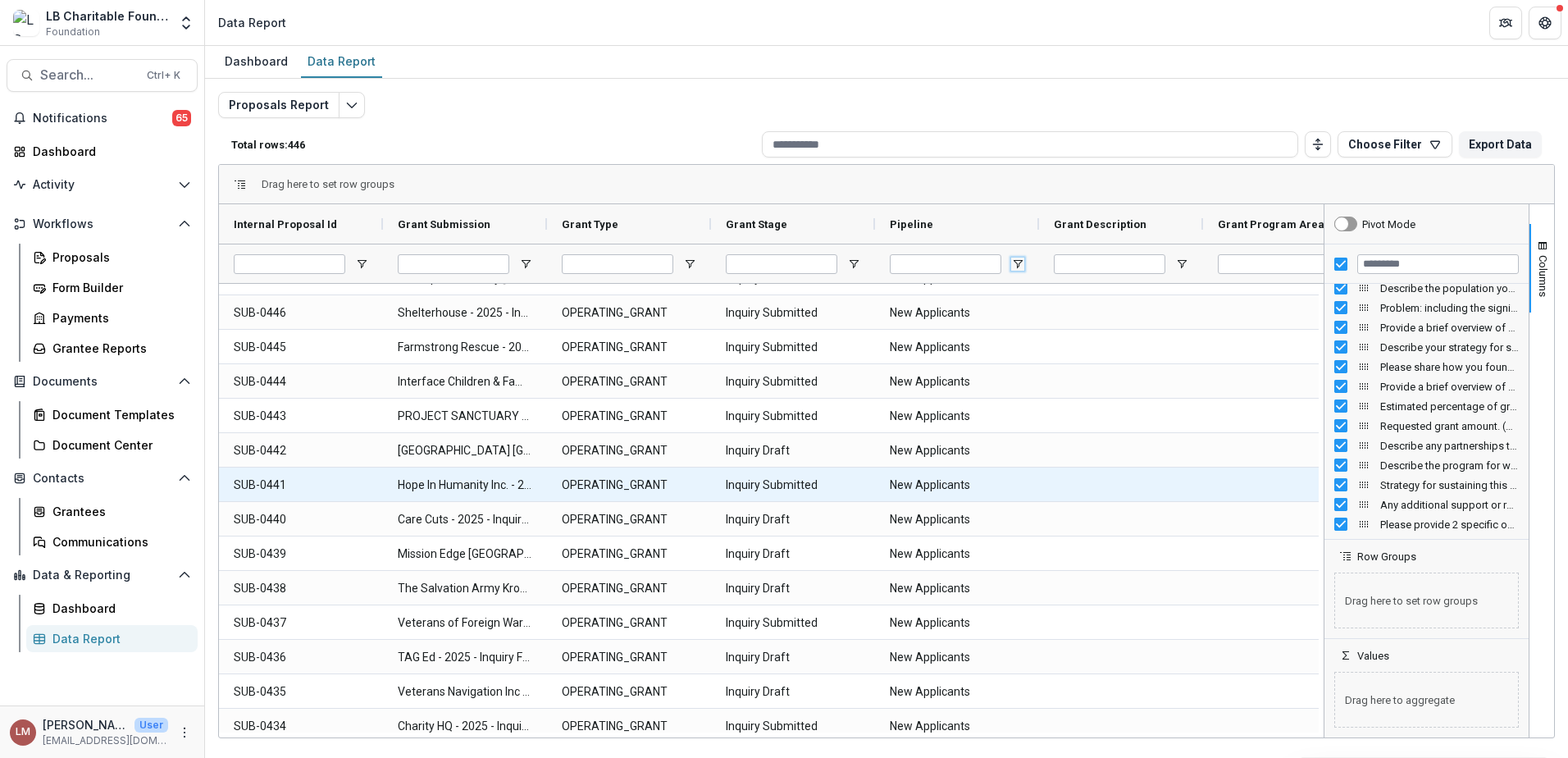
scroll to position [0, 0]
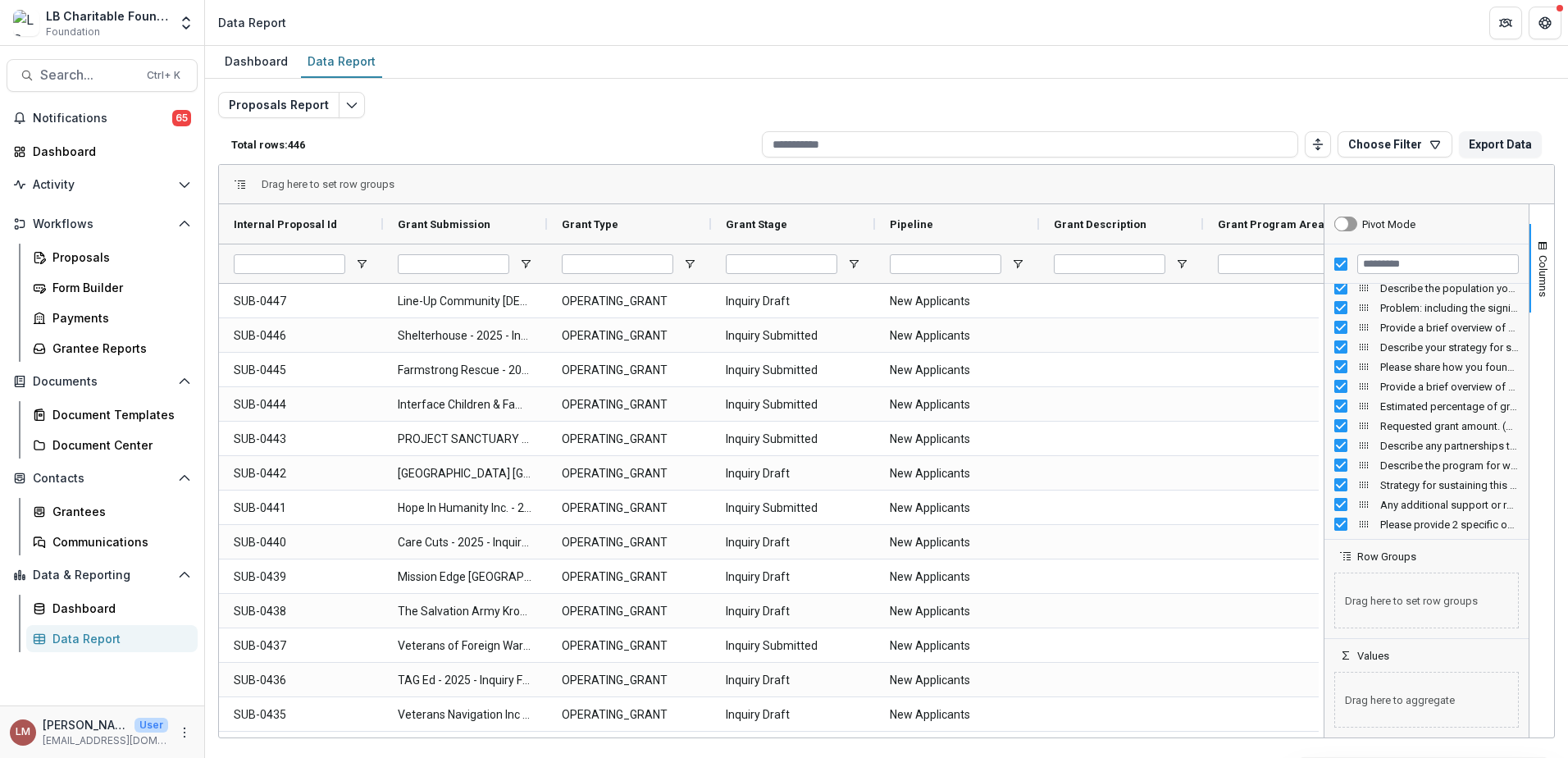
click at [89, 636] on div "Data Report" at bounding box center [118, 639] width 132 height 17
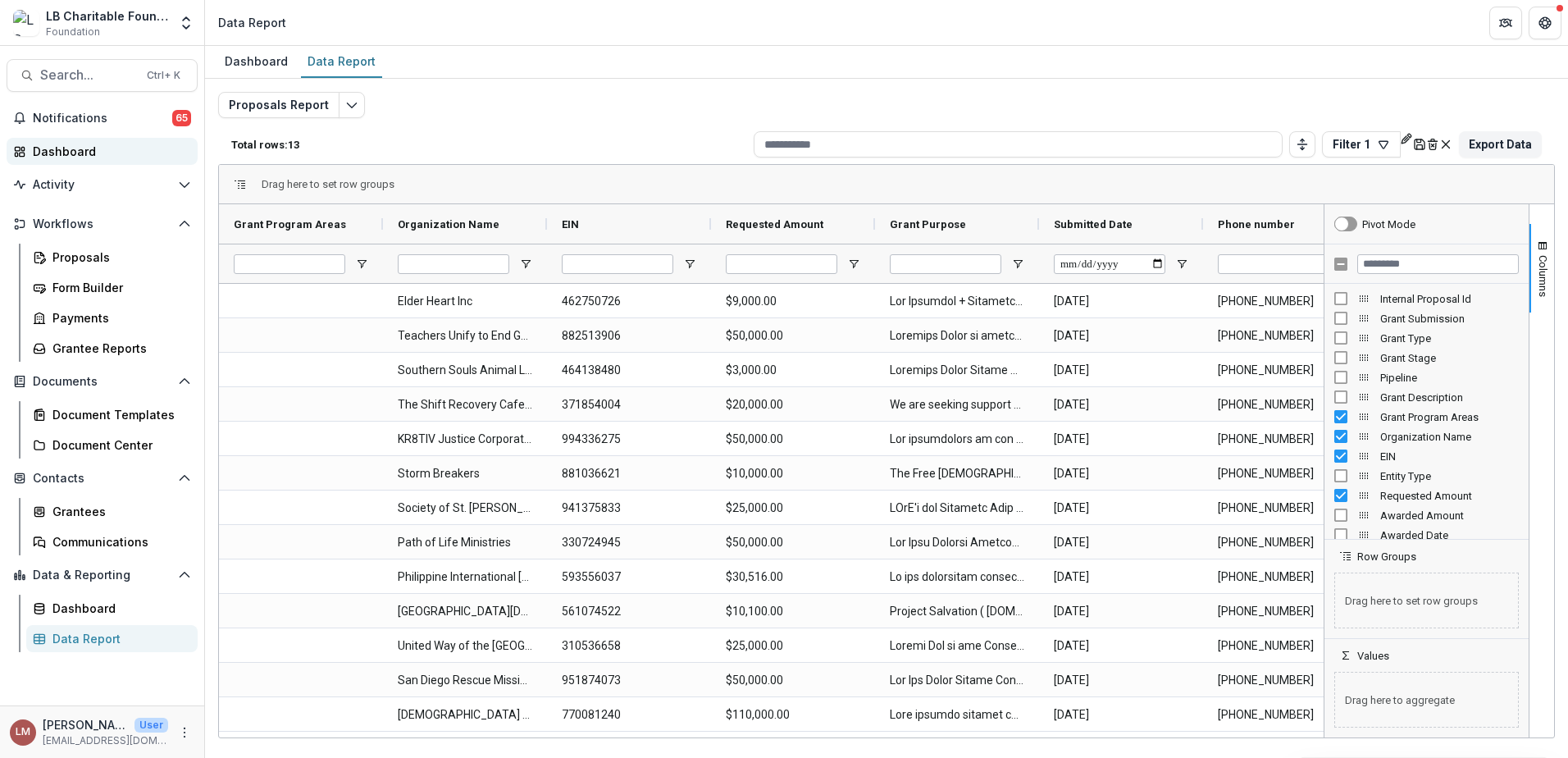
click at [74, 152] on div "Dashboard" at bounding box center [108, 152] width 152 height 17
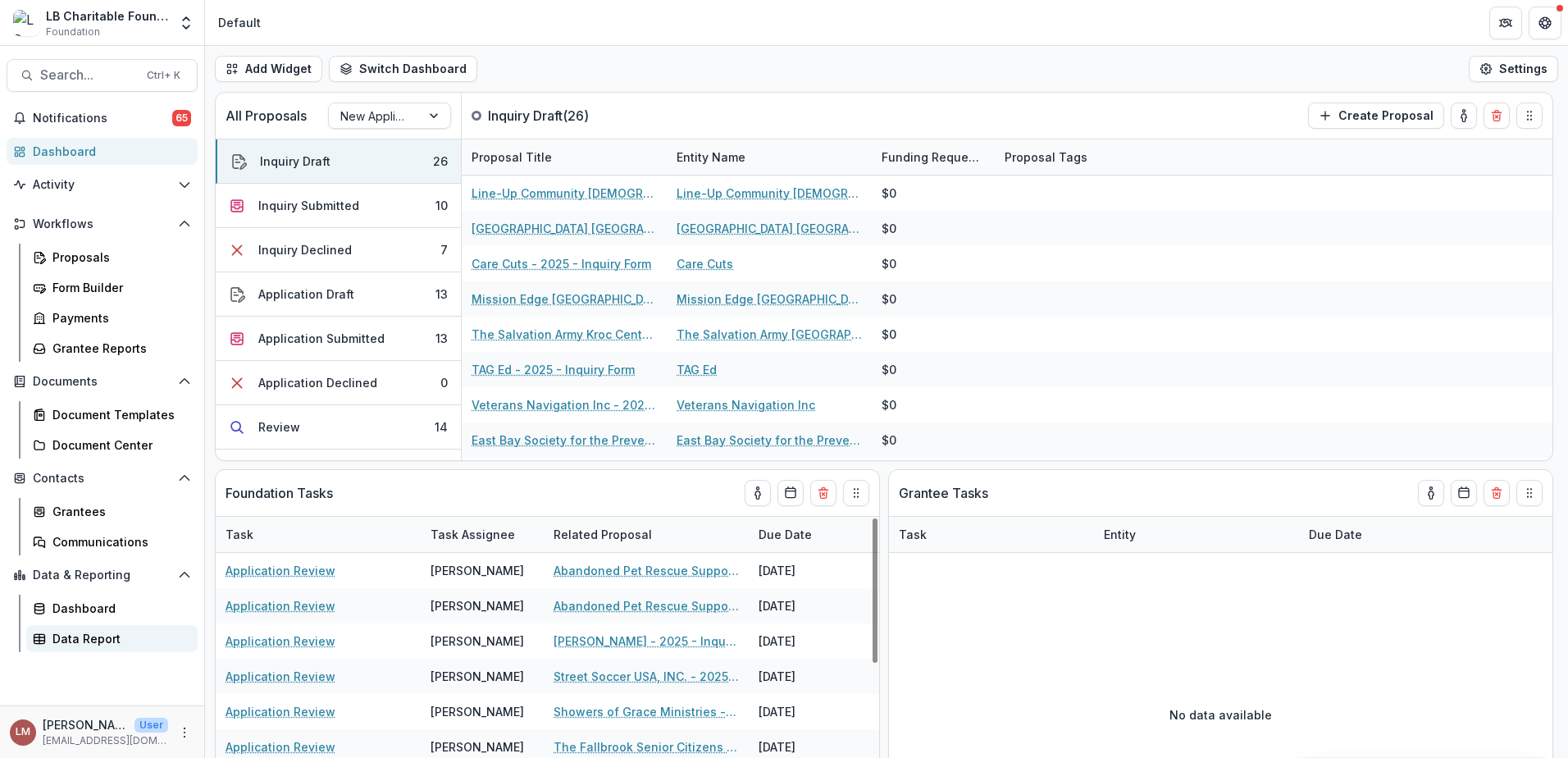
click at [107, 644] on div "Data Report" at bounding box center [118, 639] width 132 height 17
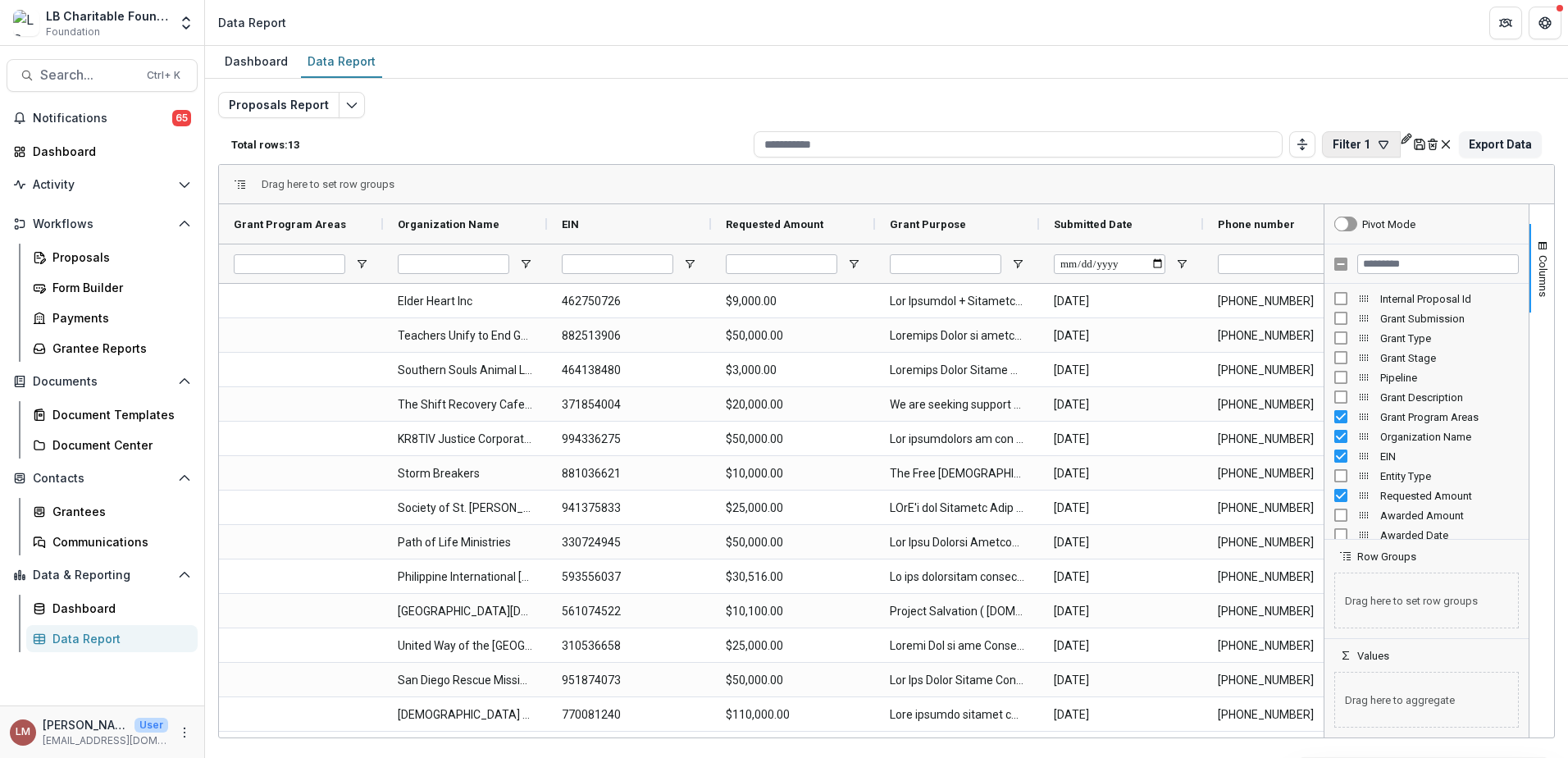
click at [1379, 148] on icon "button" at bounding box center [1383, 145] width 9 height 8
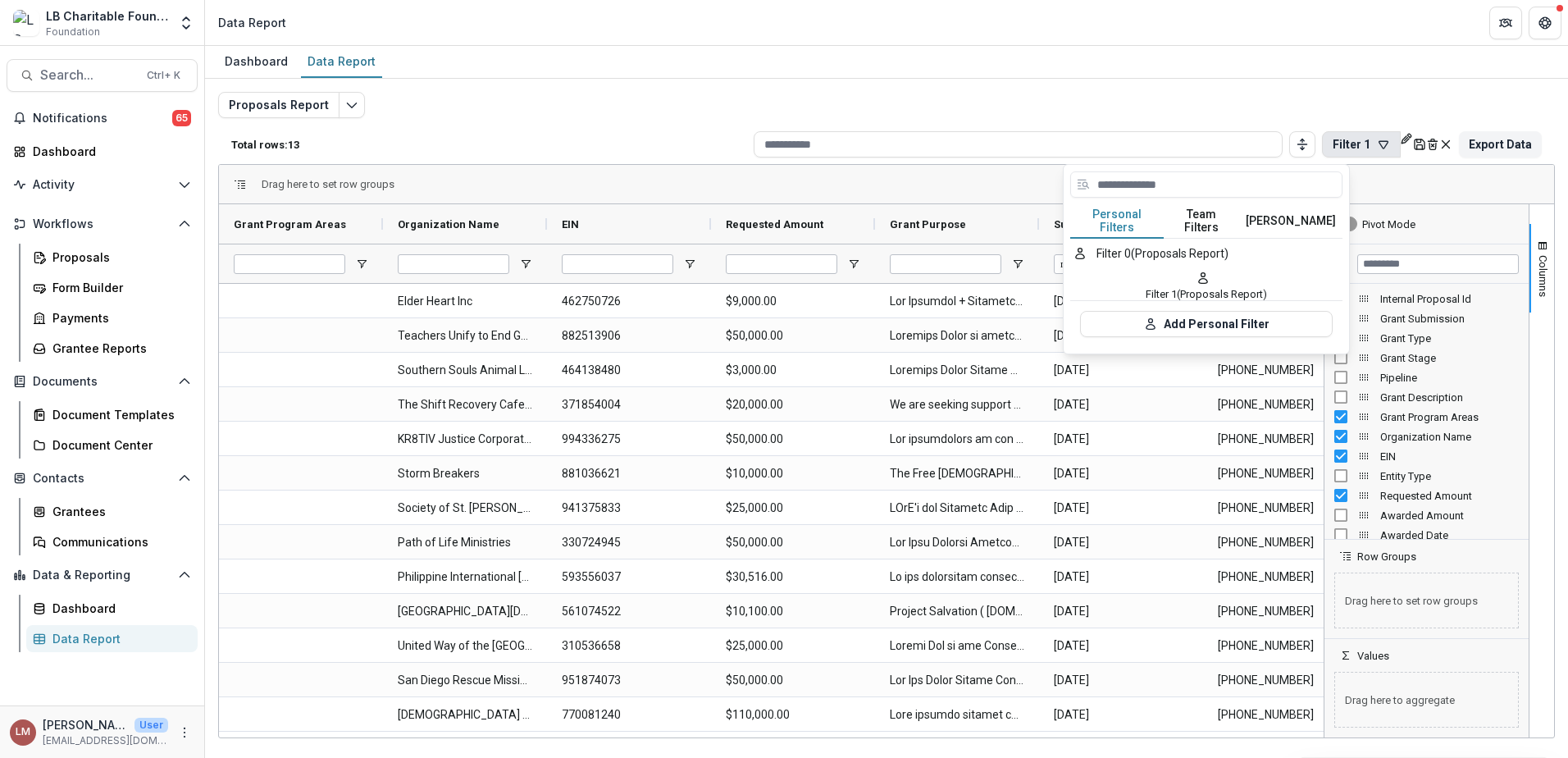
click at [1203, 219] on button "Team Filters" at bounding box center [1201, 221] width 75 height 34
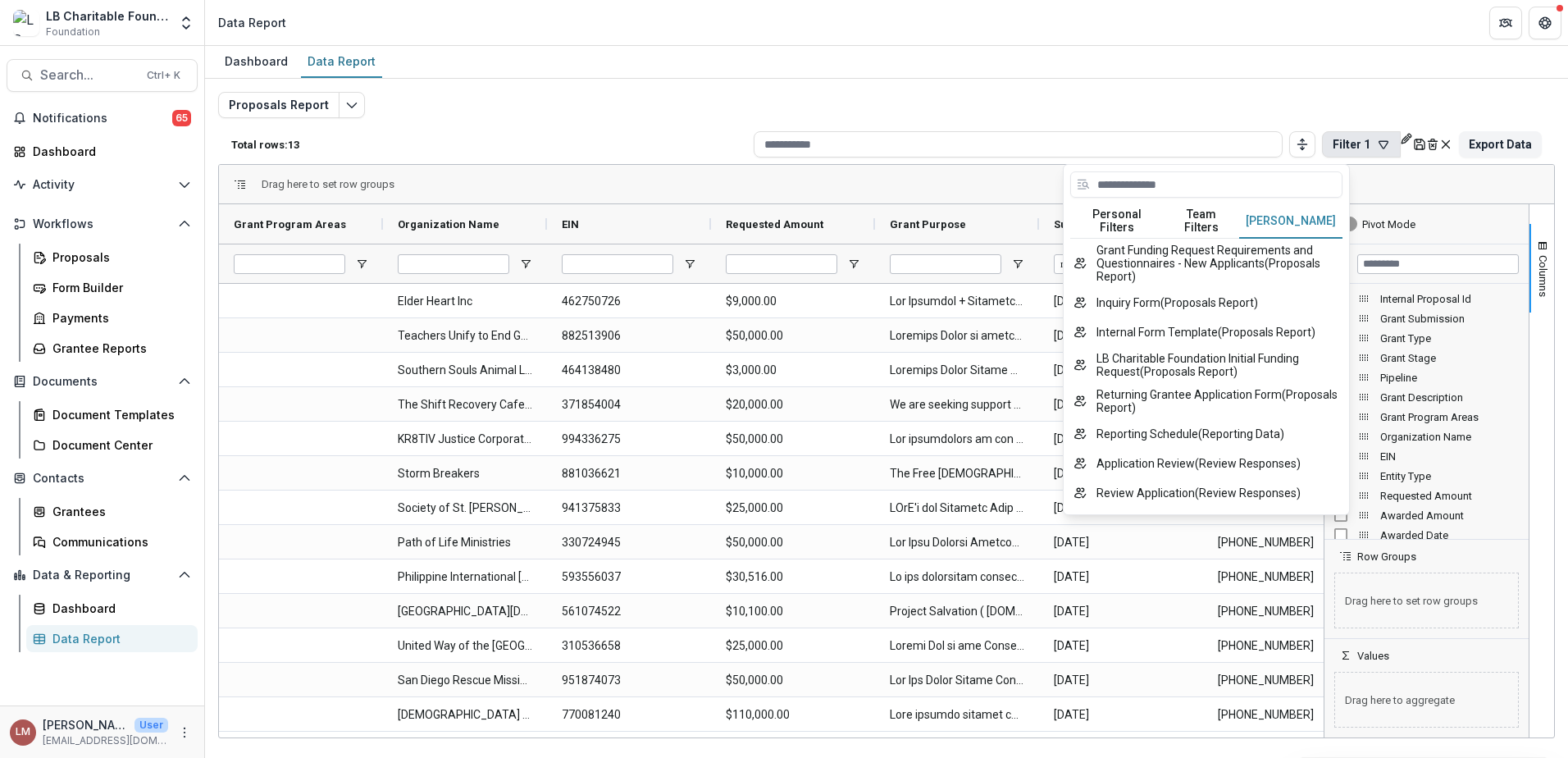
click at [1265, 218] on button "[PERSON_NAME]" at bounding box center [1290, 221] width 103 height 34
click at [1119, 503] on button "Review Application ( Review Responses )" at bounding box center [1205, 493] width 272 height 30
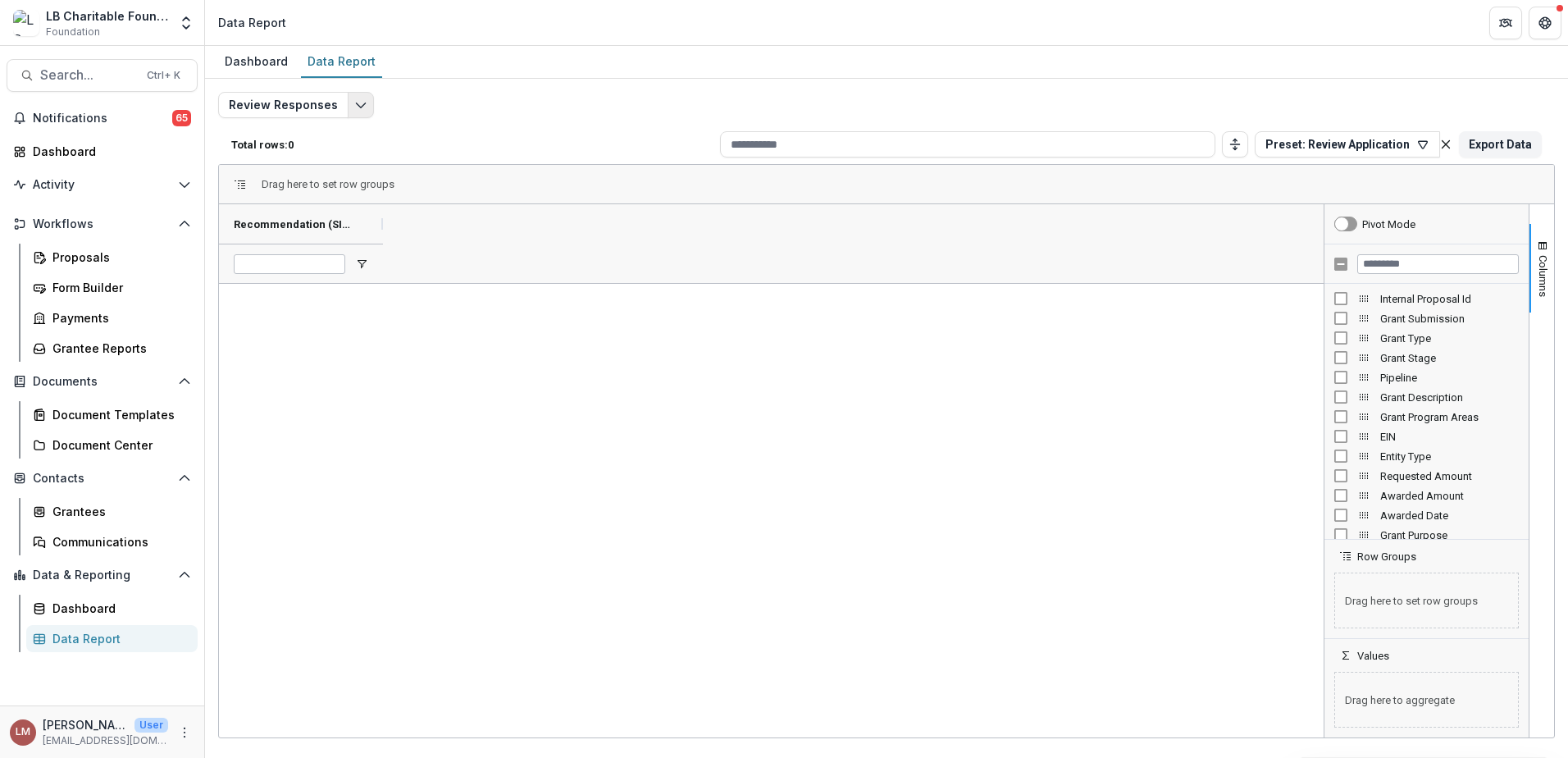
click at [358, 106] on polyline "Edit selected report" at bounding box center [360, 105] width 9 height 5
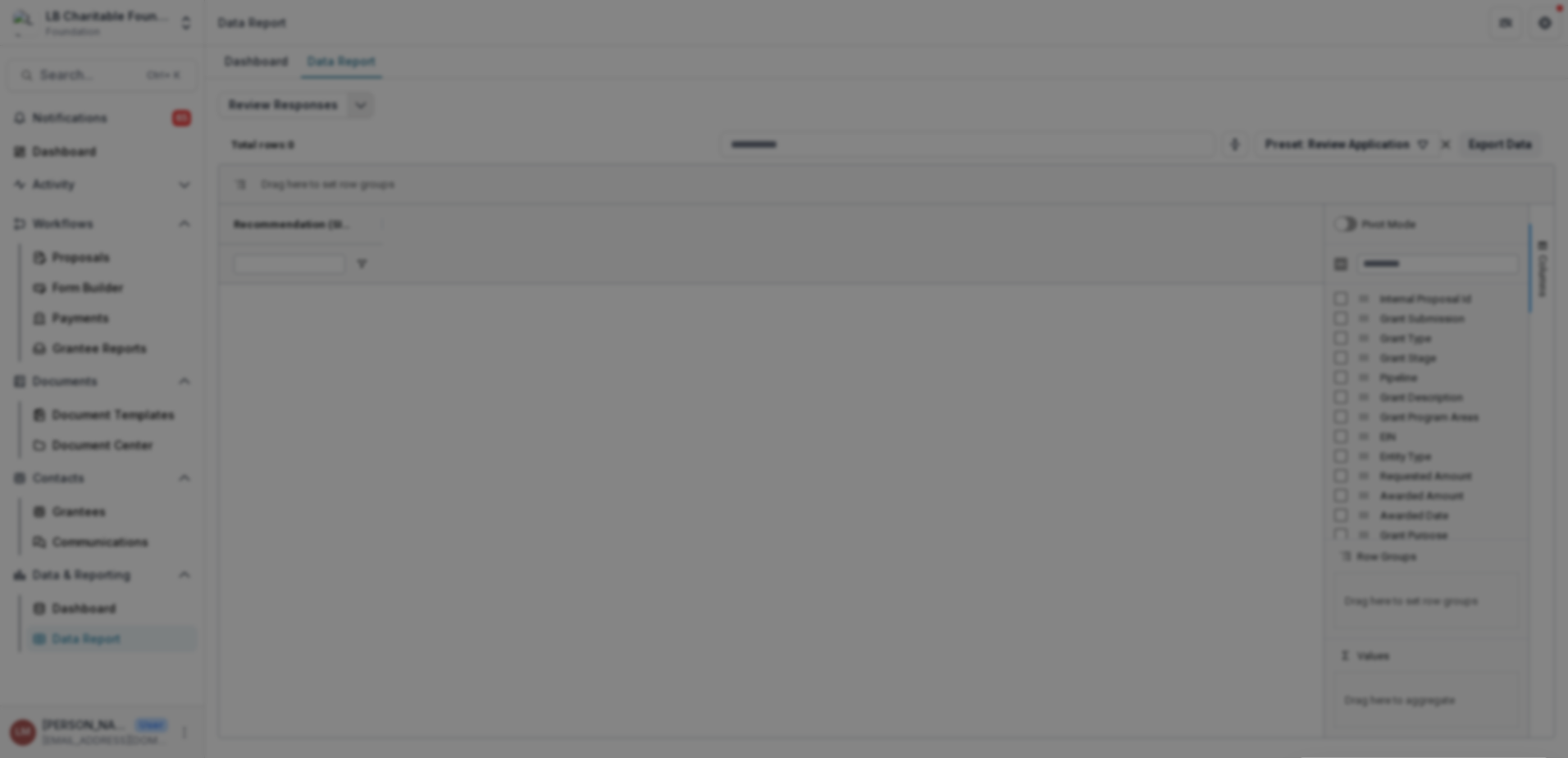
click at [358, 106] on div "NON-TIMEFRAME Reports Payments Report Proposals Report Reporting Data Review Re…" at bounding box center [784, 379] width 1568 height 758
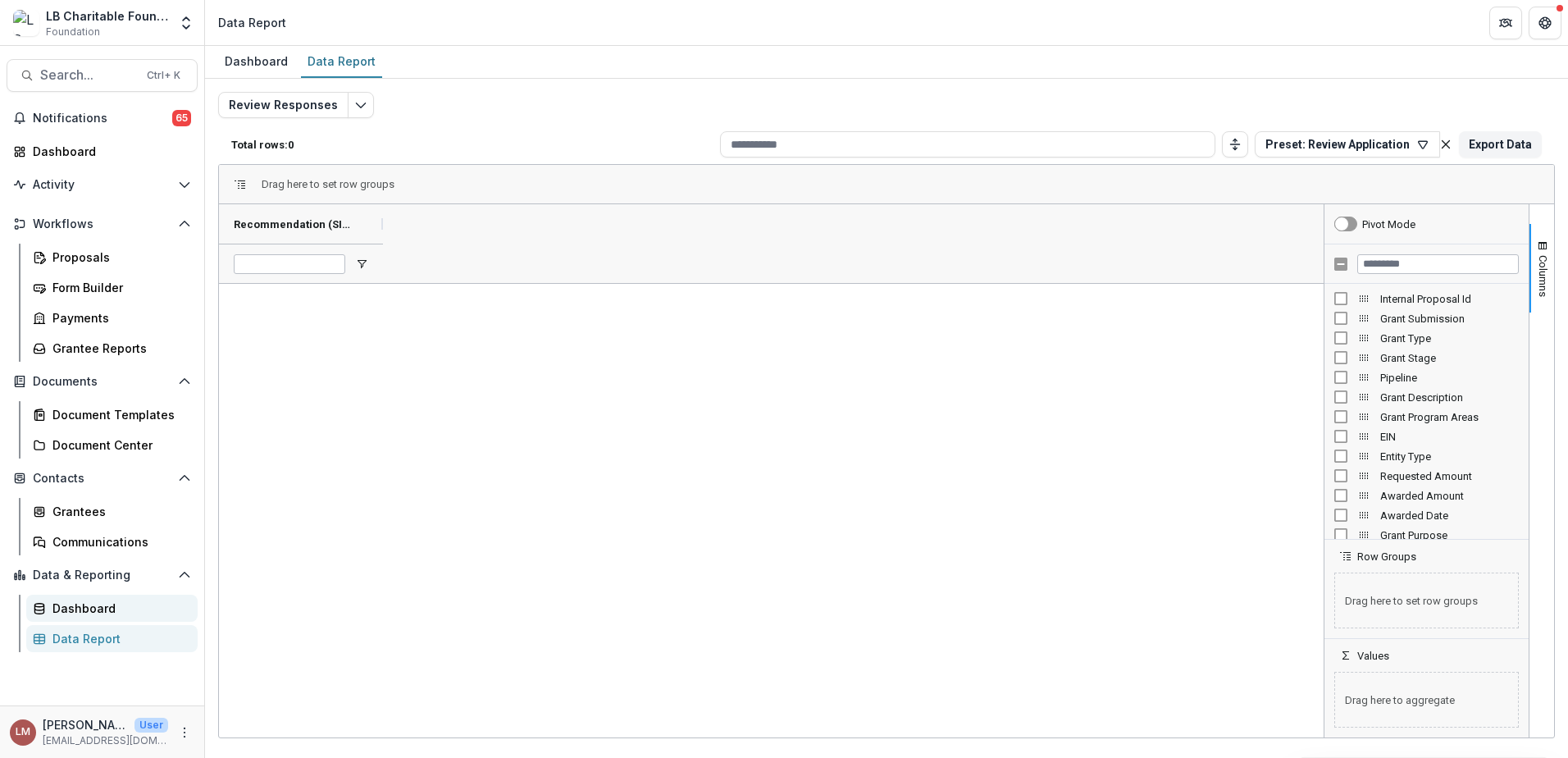
click at [88, 614] on div "Dashboard" at bounding box center [118, 608] width 132 height 17
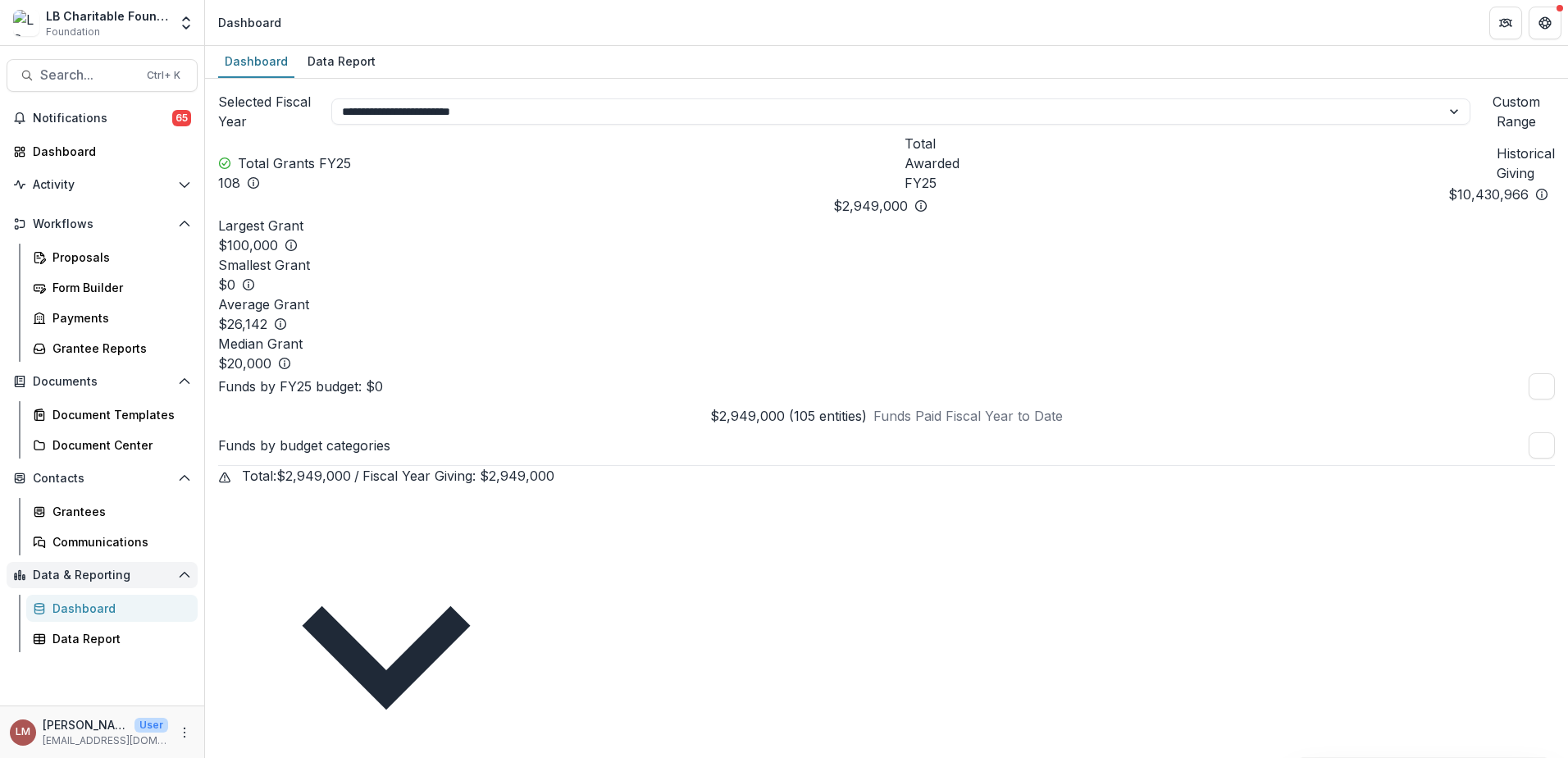
click at [92, 577] on span "Data & Reporting" at bounding box center [101, 575] width 138 height 14
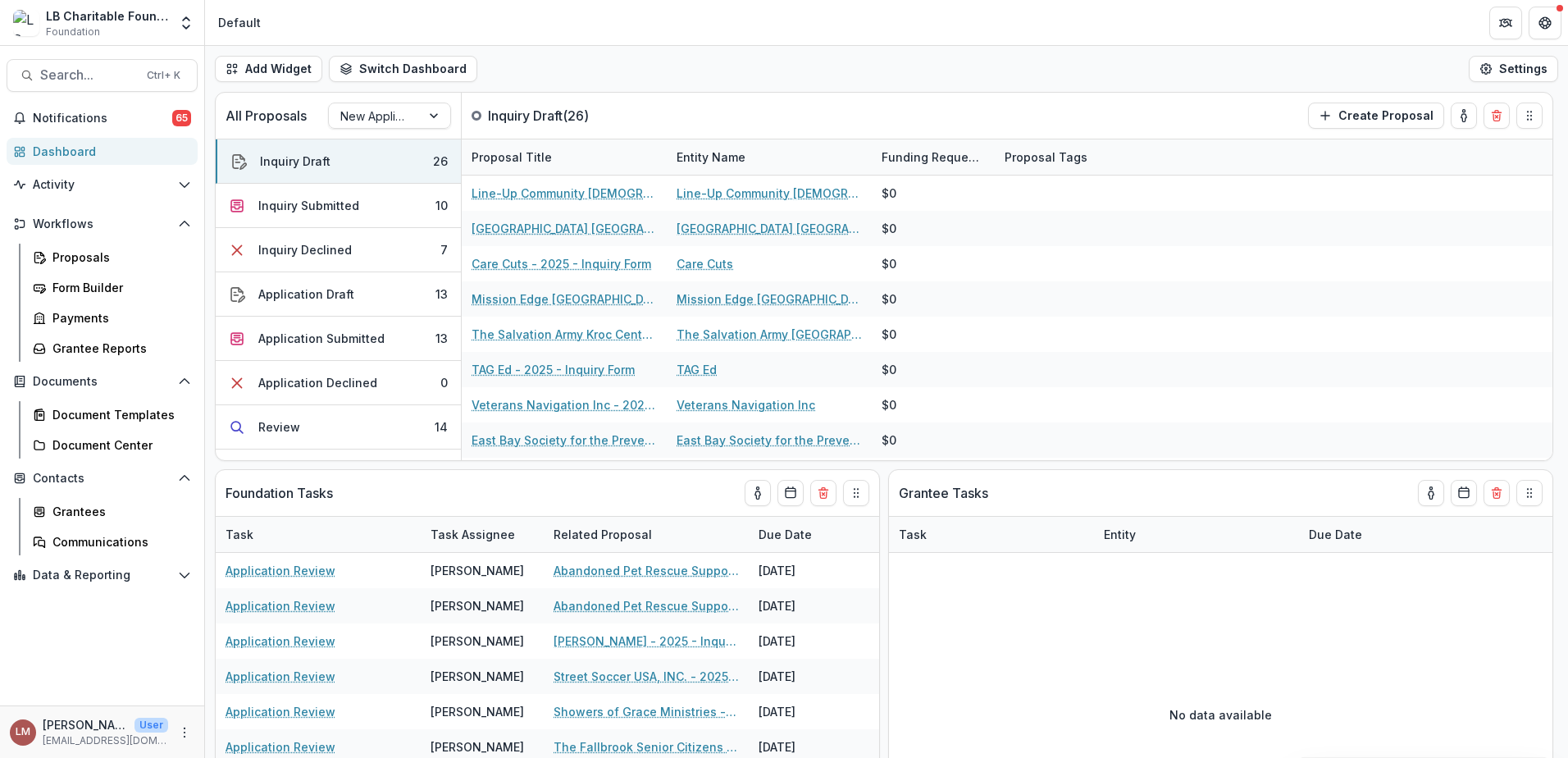
click at [85, 151] on div "Dashboard" at bounding box center [108, 152] width 152 height 17
click at [183, 579] on icon "Open Data & Reporting" at bounding box center [184, 575] width 13 height 13
click at [96, 642] on div "Data Report" at bounding box center [118, 639] width 132 height 17
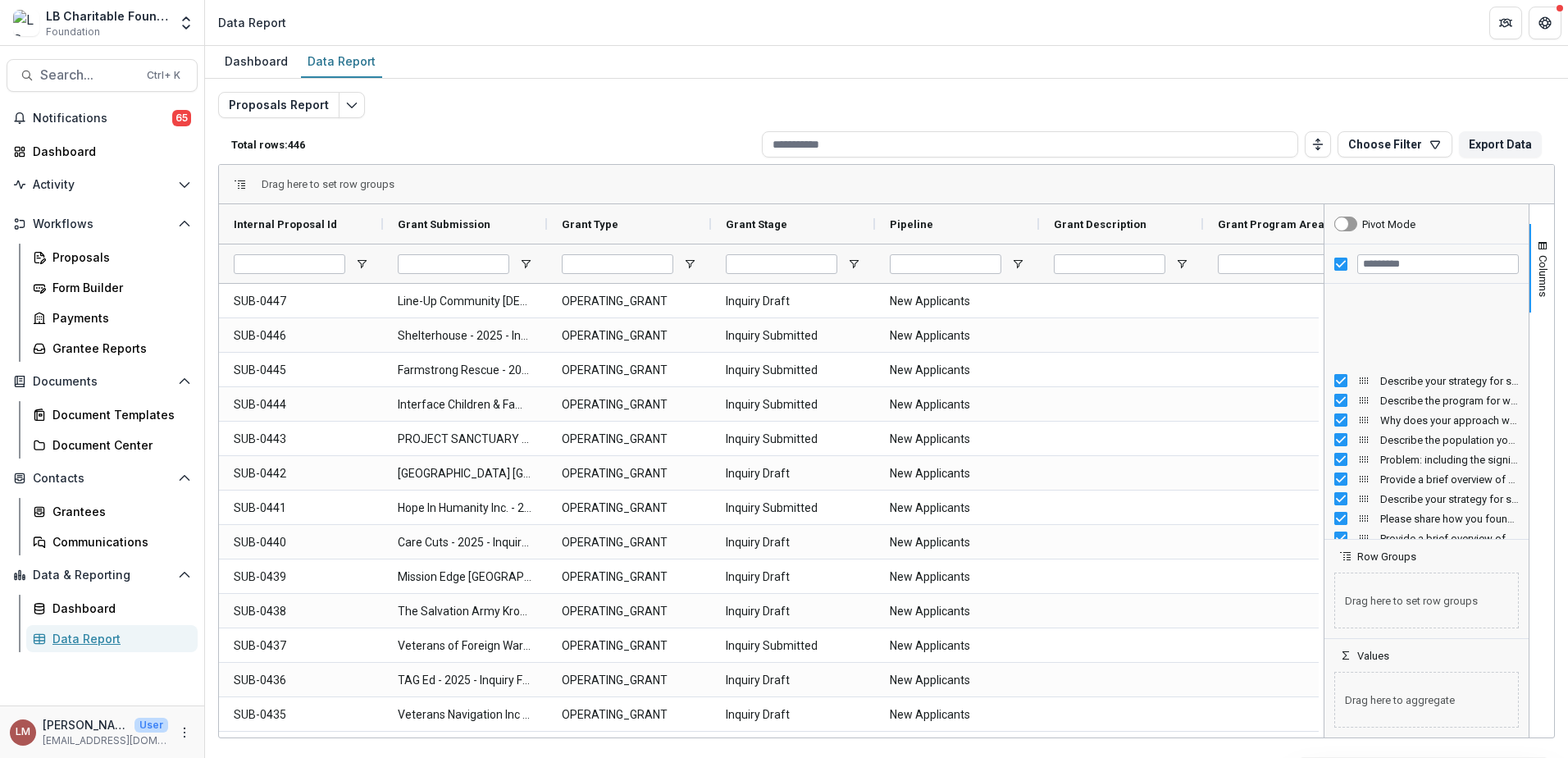
scroll to position [2294, 0]
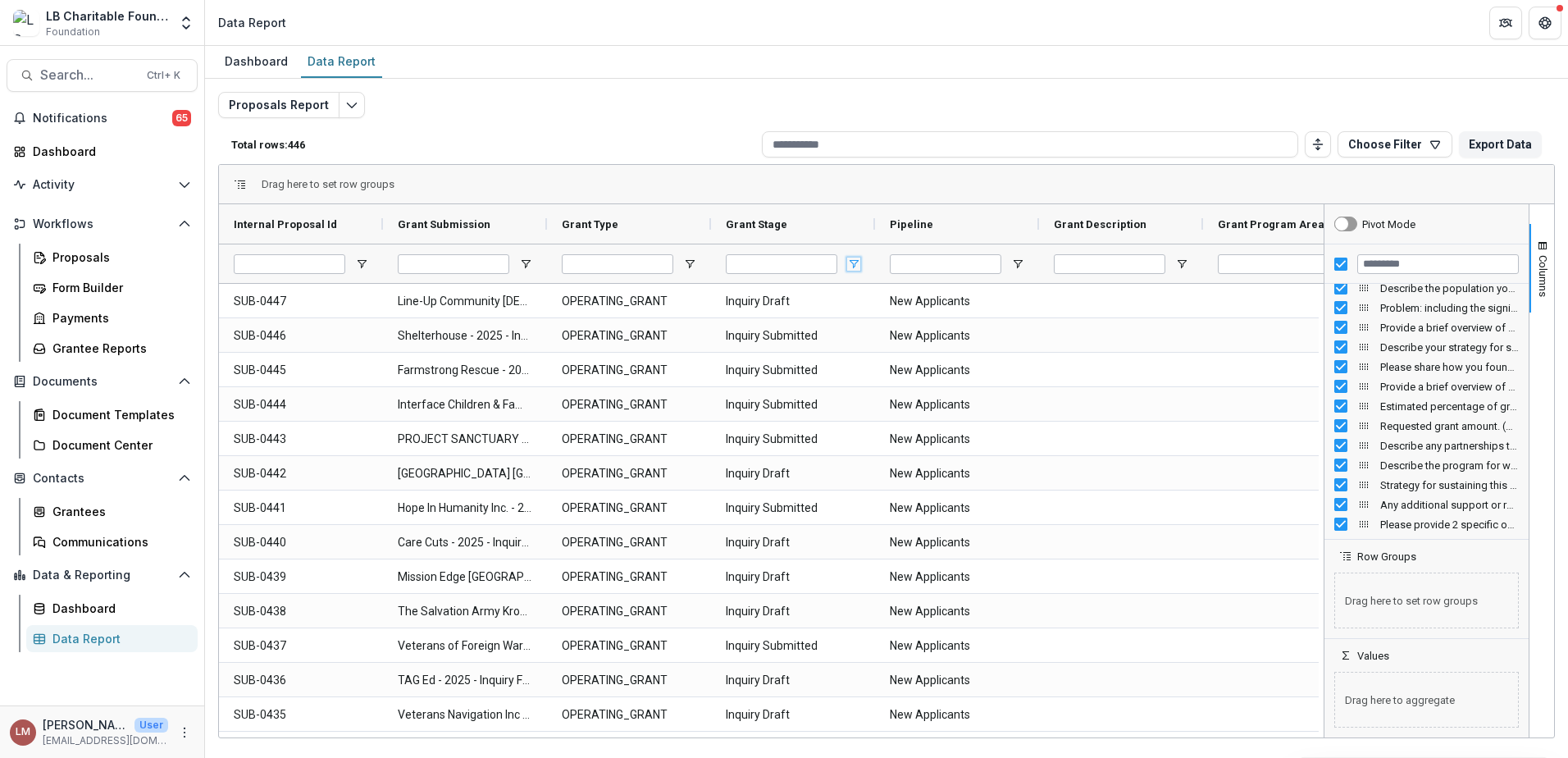
click at [856, 264] on span "Open Filter Menu" at bounding box center [854, 264] width 13 height 13
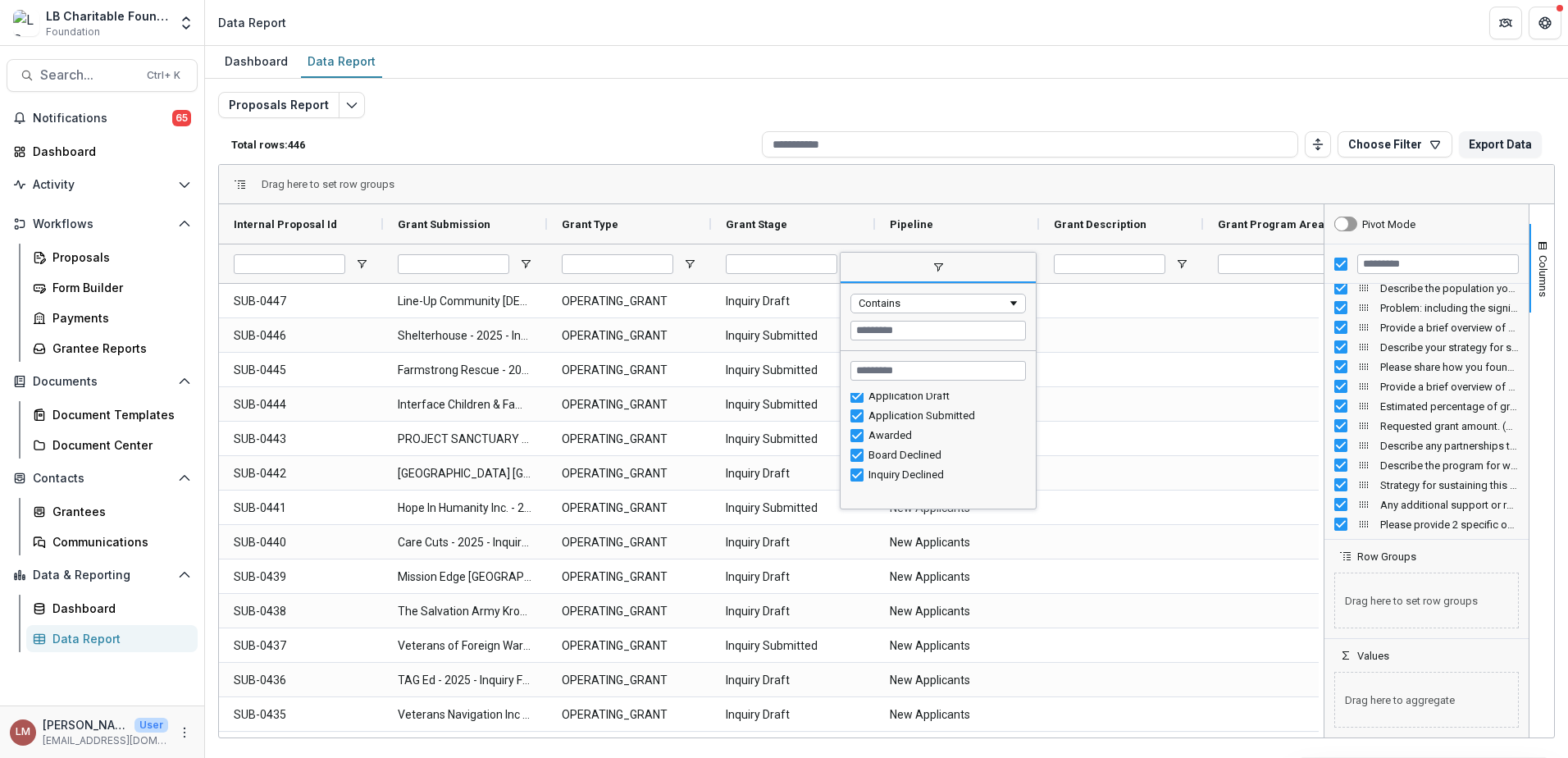
scroll to position [0, 0]
click at [896, 404] on div "(Select All)" at bounding box center [945, 402] width 153 height 12
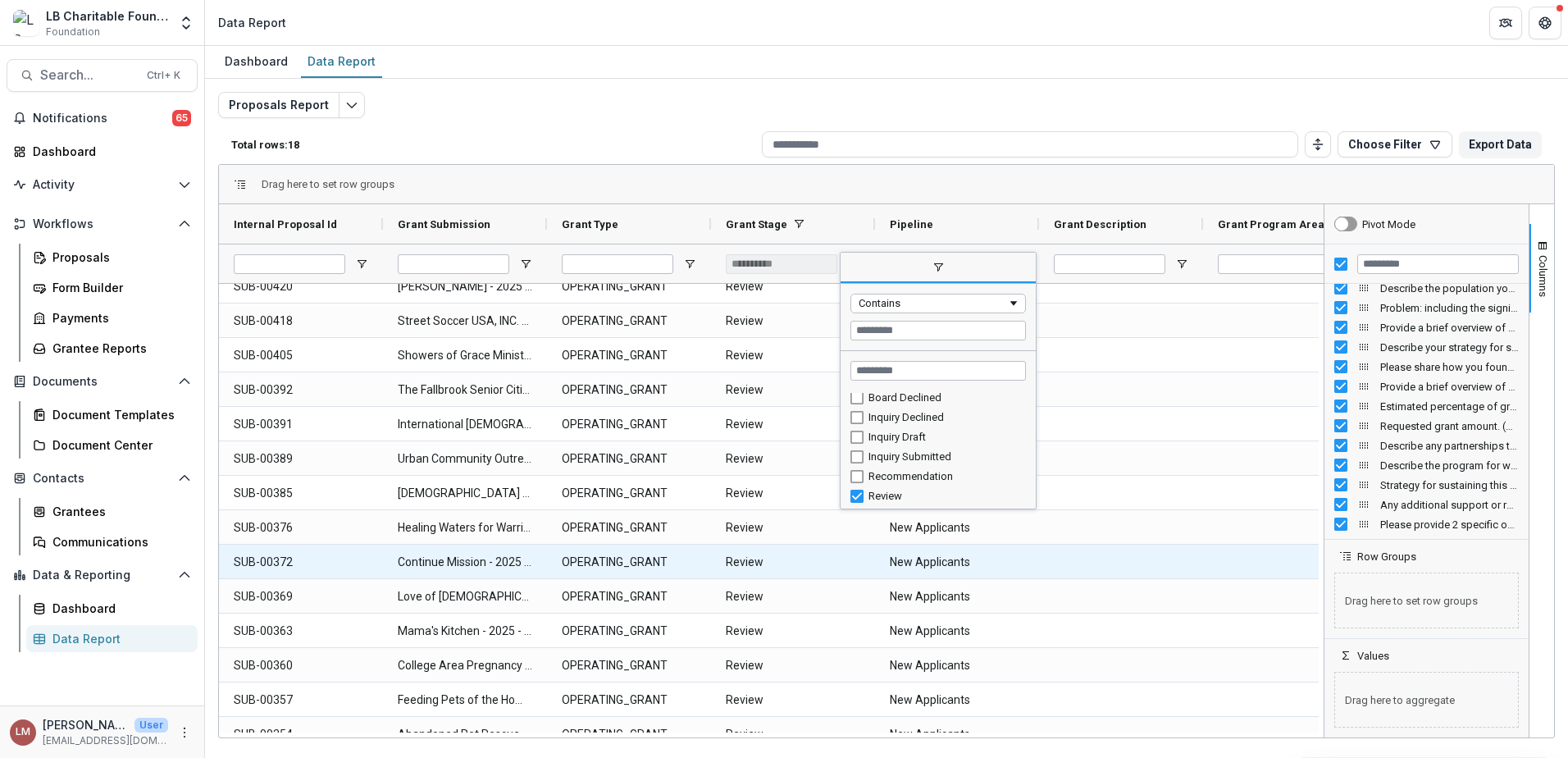
scroll to position [172, 0]
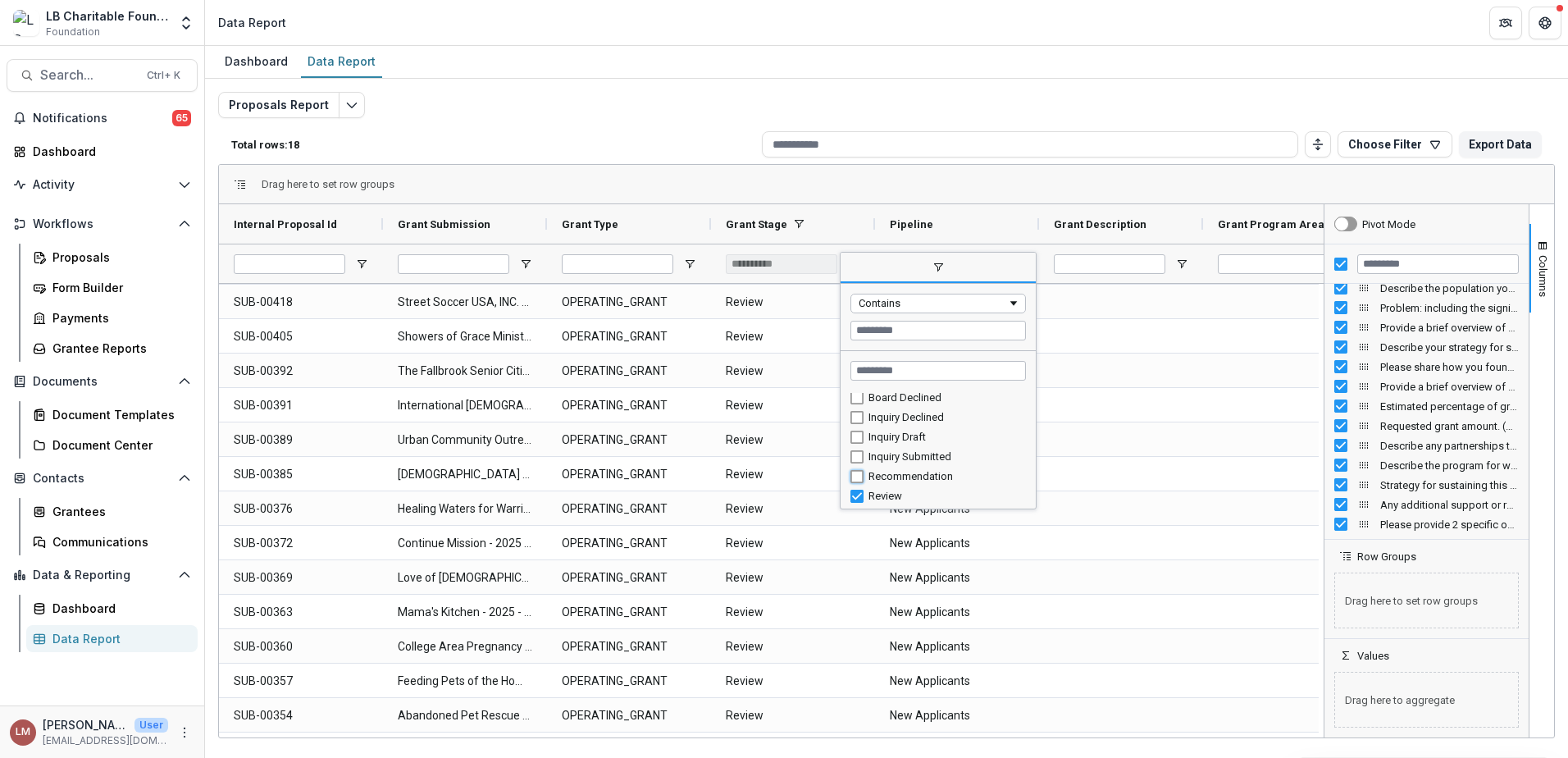
type input "**********"
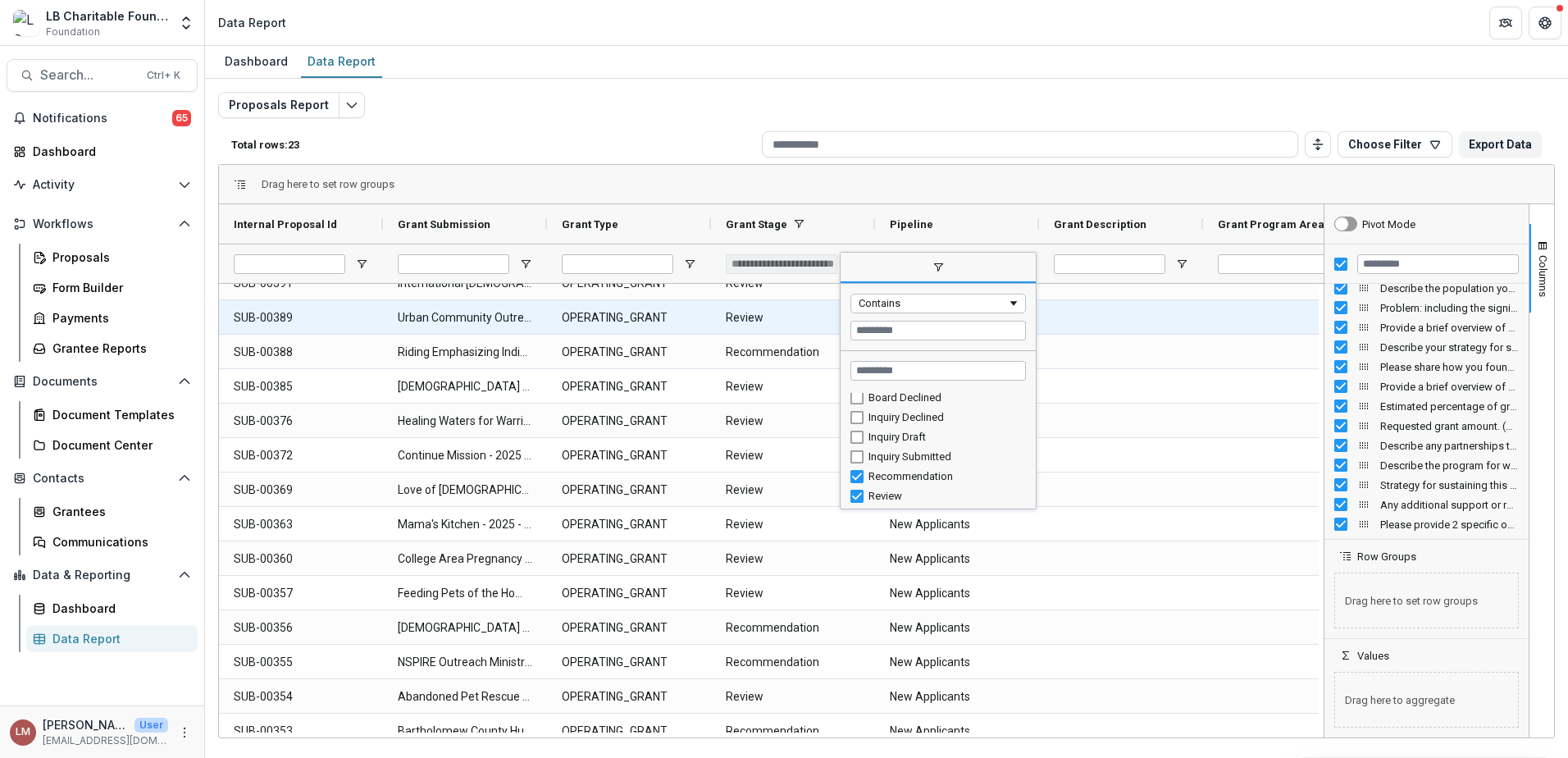
scroll to position [0, 0]
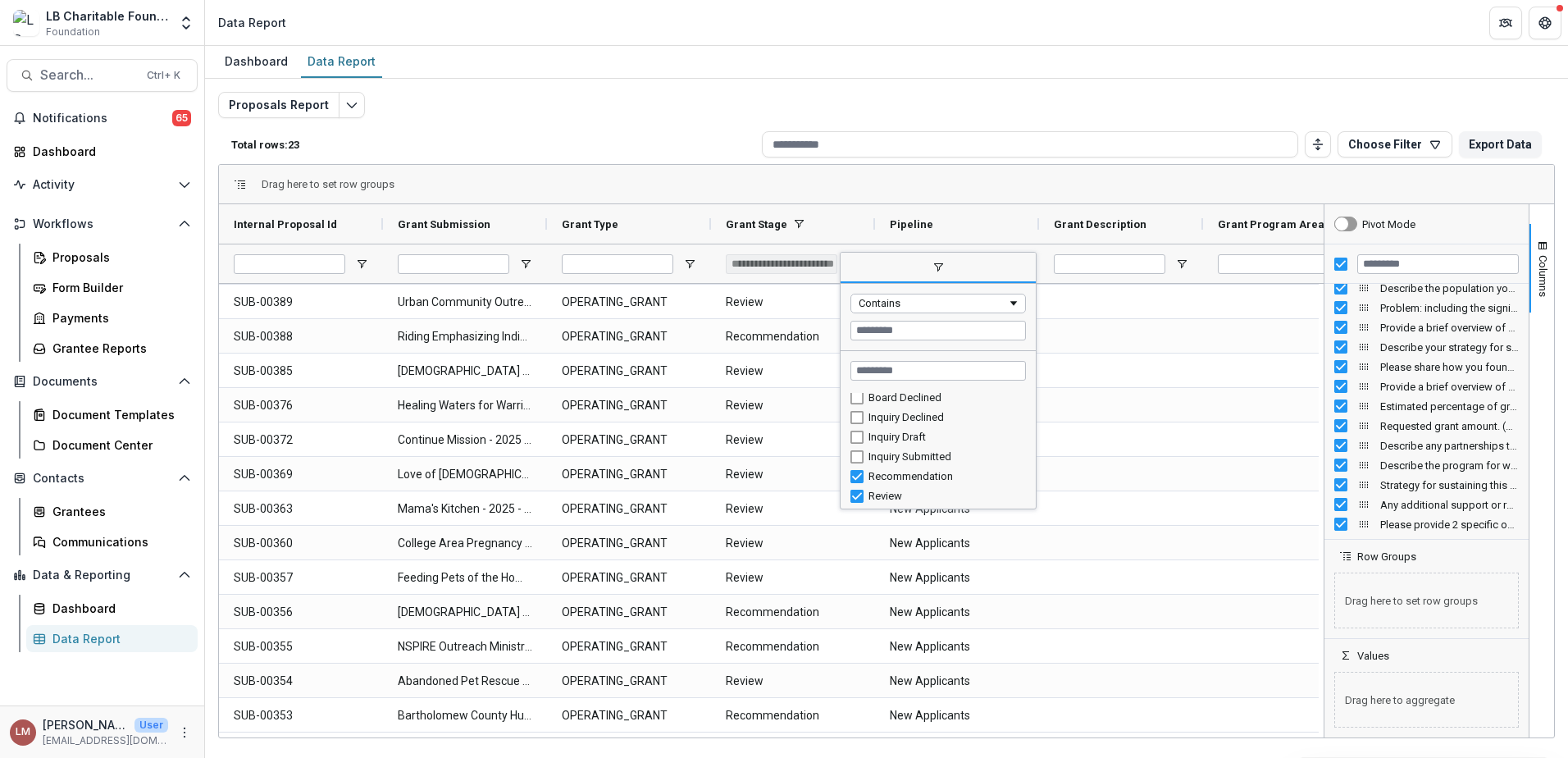
click at [903, 103] on div "Proposals Report Total rows: 23 Choose Filter Personal Filters Team Filters Tem…" at bounding box center [887, 395] width 1337 height 607
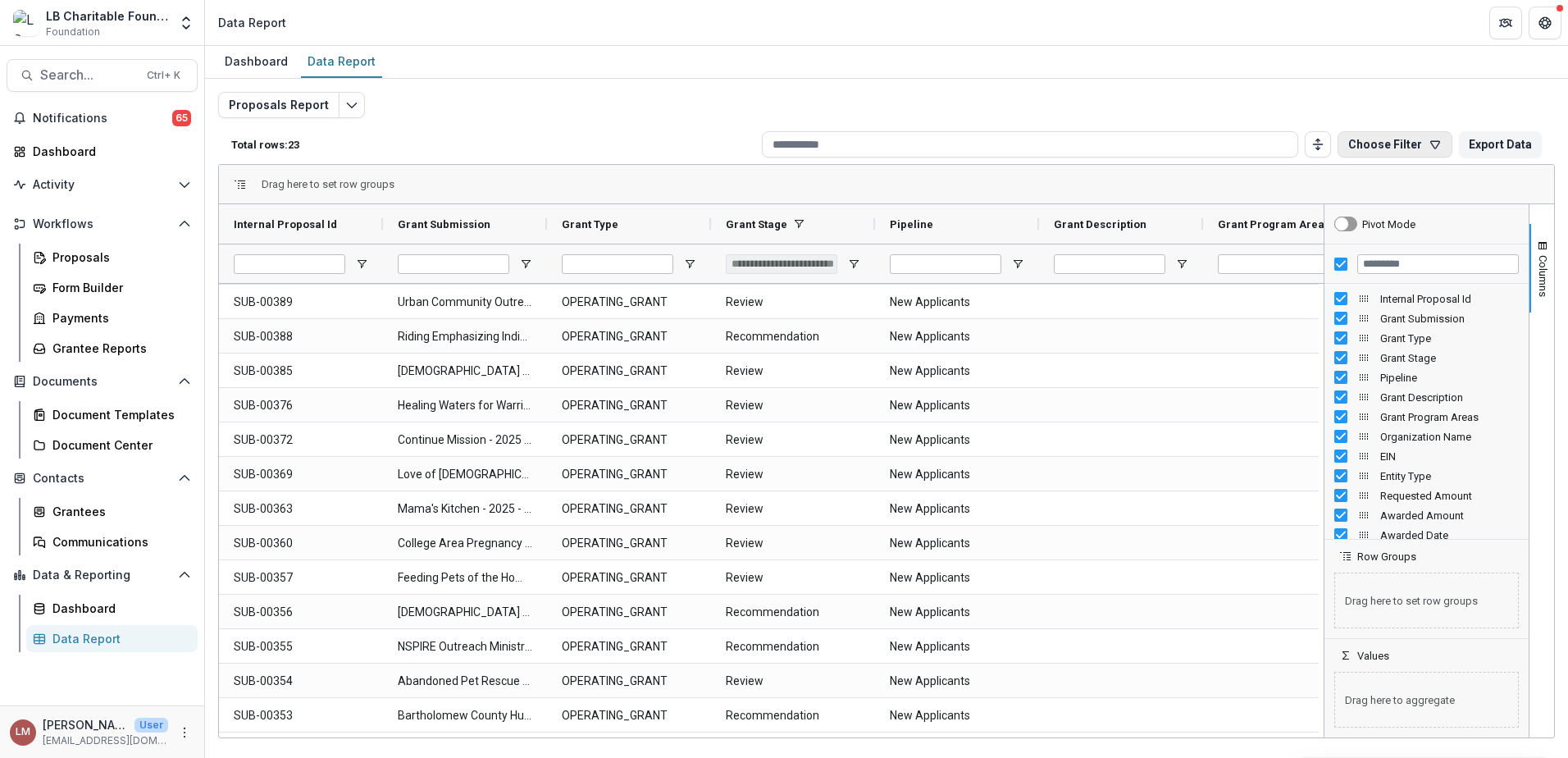
click at [1438, 146] on icon "button" at bounding box center [1434, 145] width 9 height 8
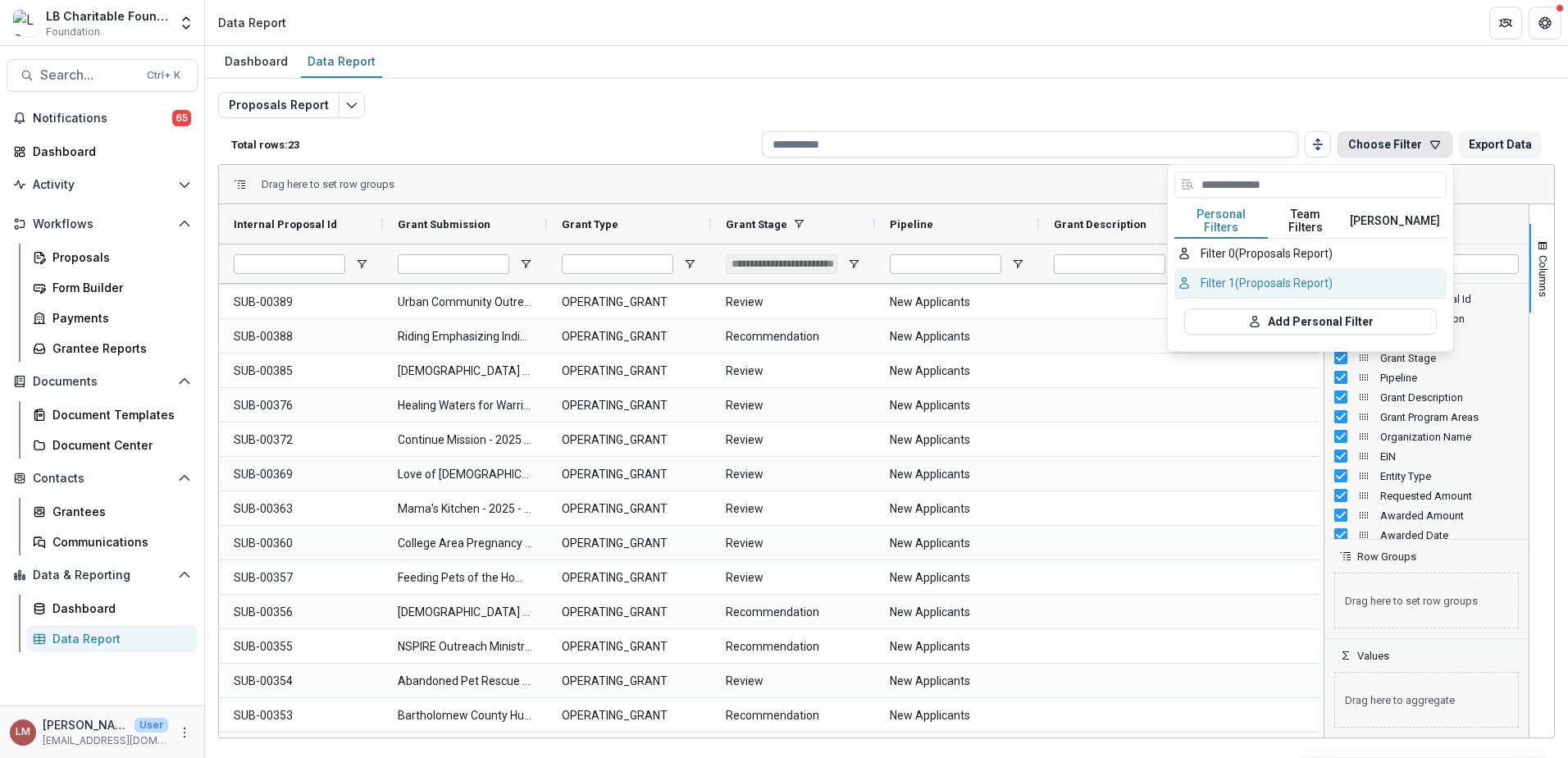
click at [1261, 271] on button "Filter 1 (Proposals Report)" at bounding box center [1309, 283] width 272 height 30
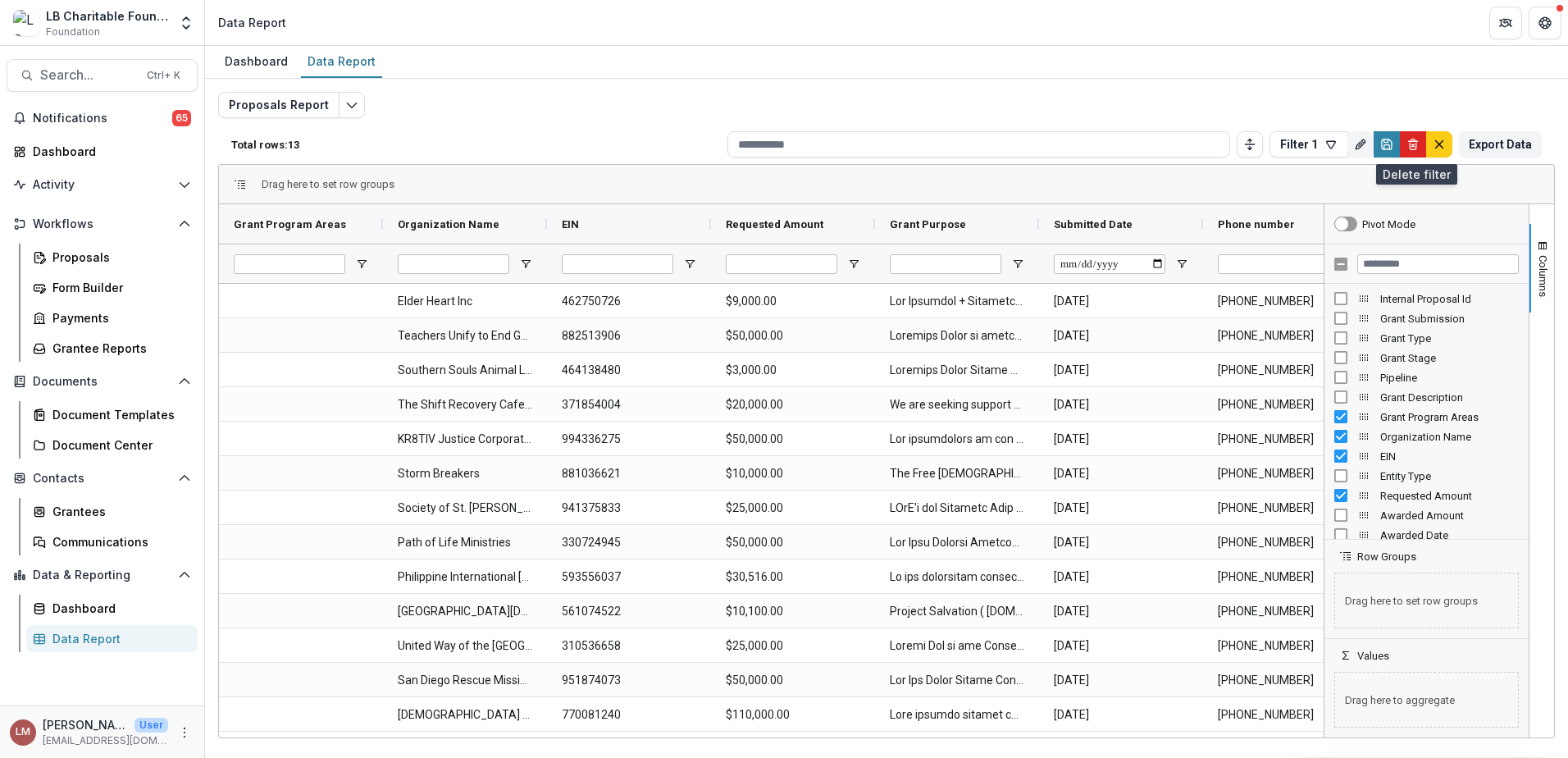
click at [1413, 145] on line "Delete" at bounding box center [1412, 145] width 3 height 3
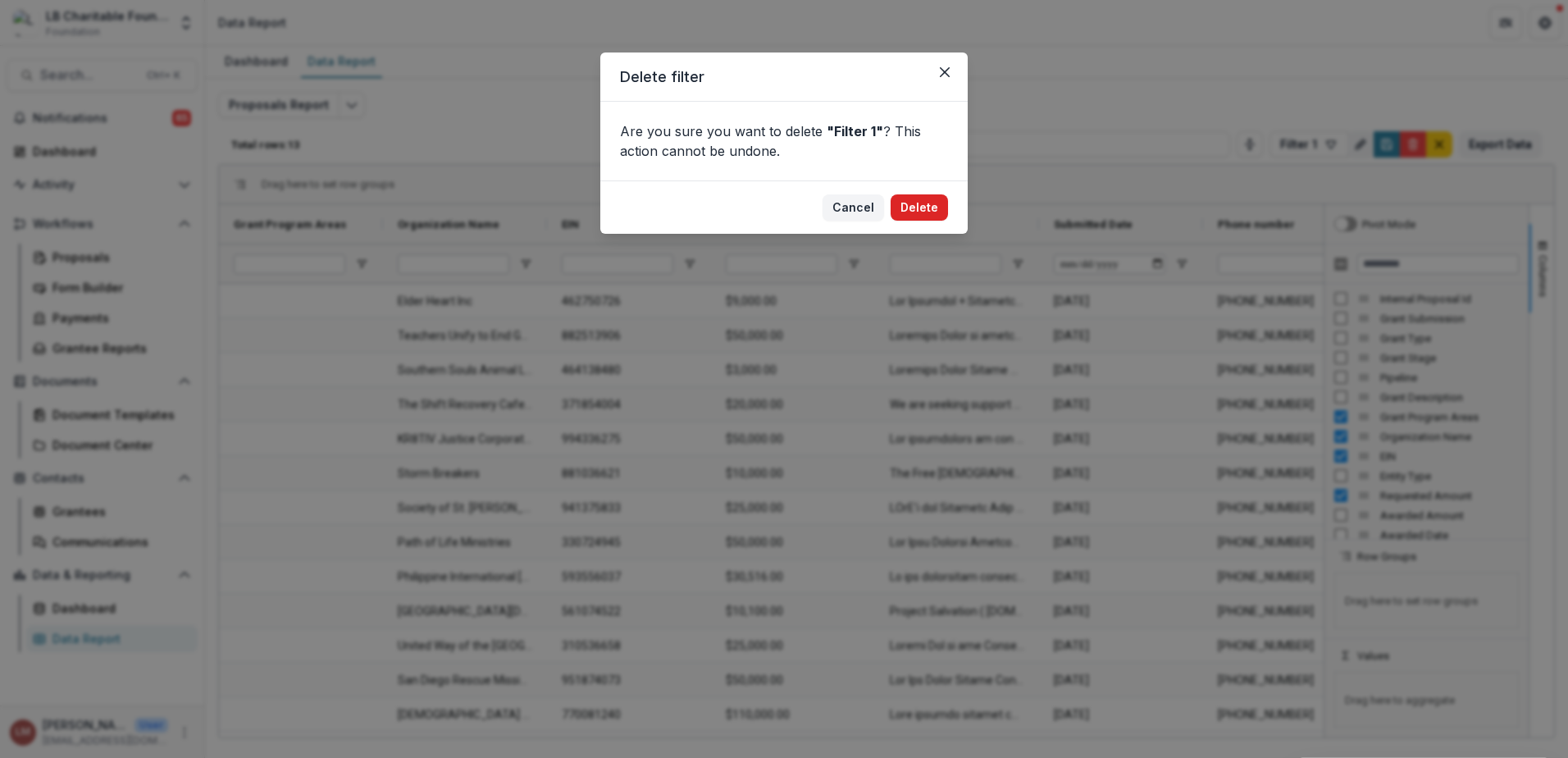
click at [922, 206] on button "Delete" at bounding box center [919, 207] width 57 height 26
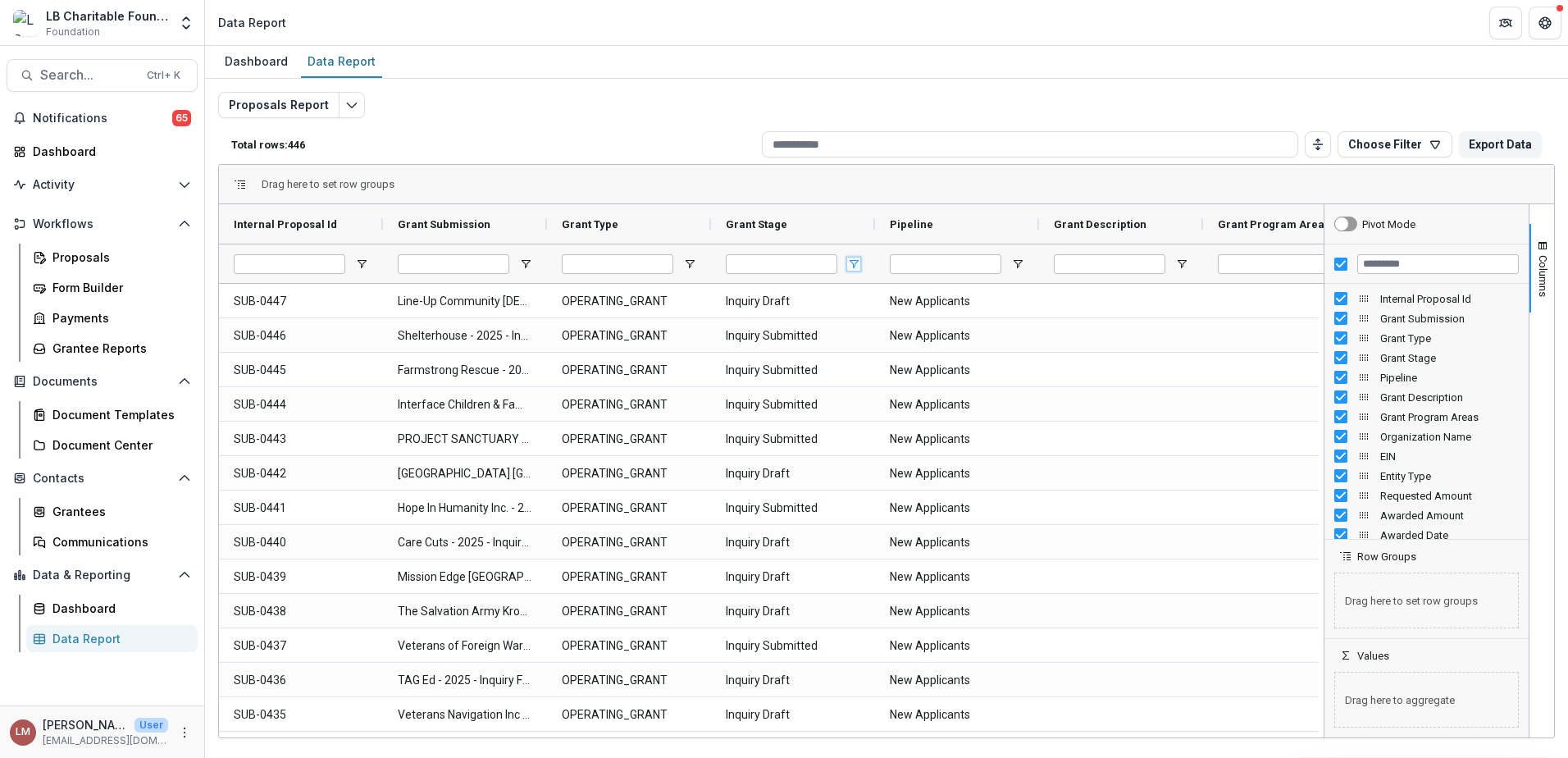
click at [851, 265] on span "Open Filter Menu" at bounding box center [854, 264] width 13 height 13
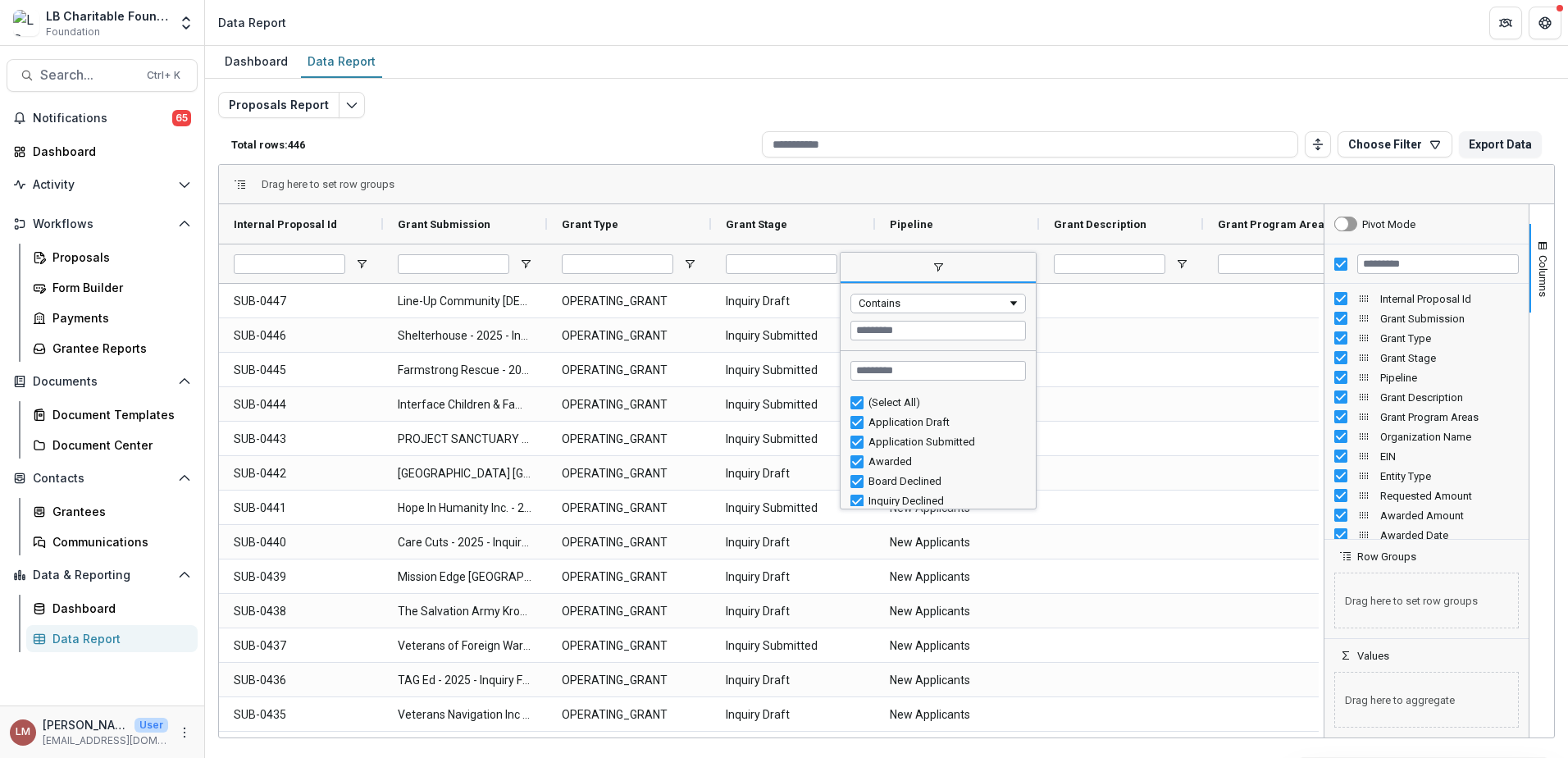
click at [878, 399] on div "(Select All)" at bounding box center [945, 402] width 153 height 12
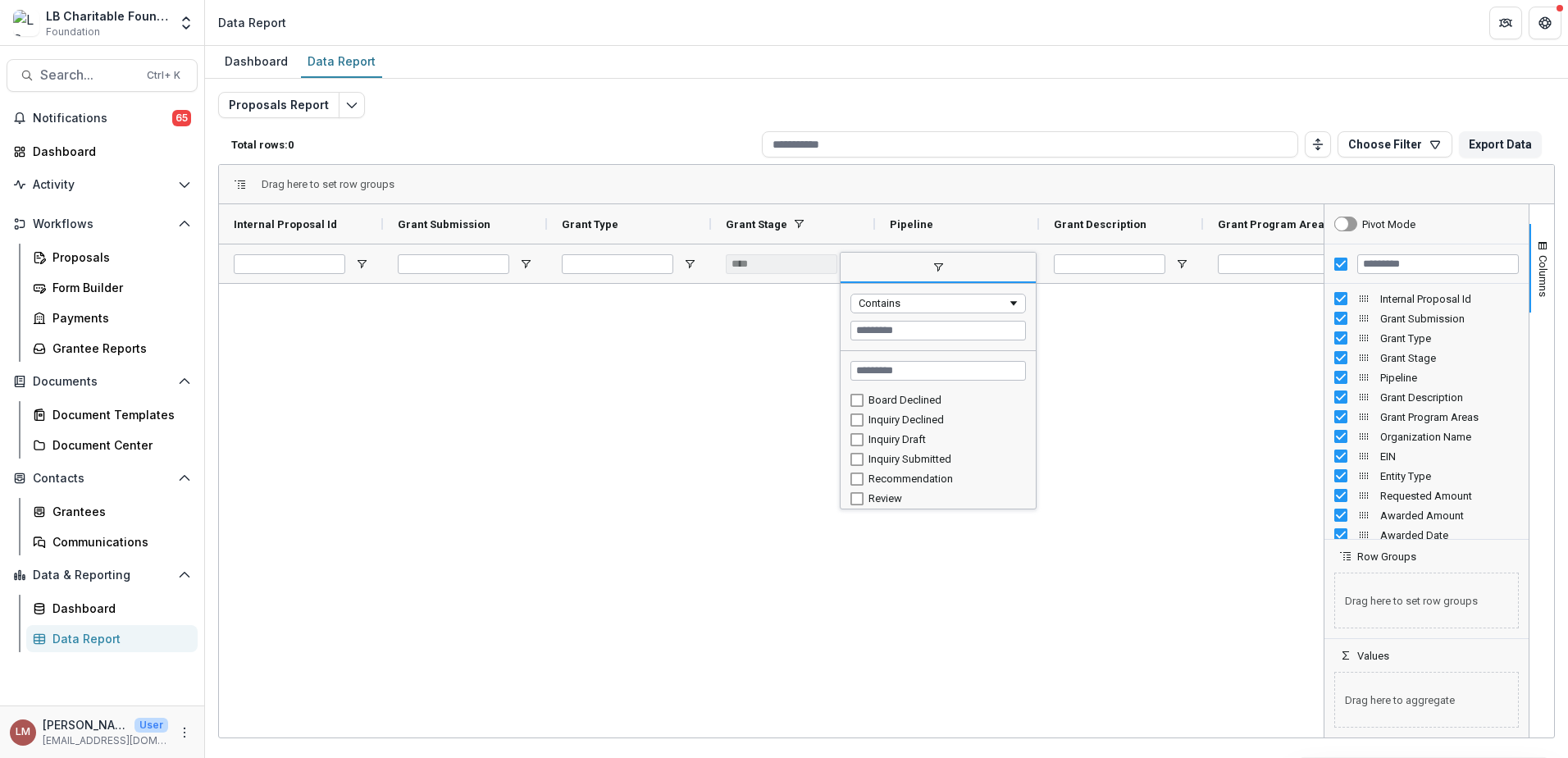
scroll to position [84, 0]
click at [899, 478] on div "Recommendation" at bounding box center [945, 475] width 153 height 12
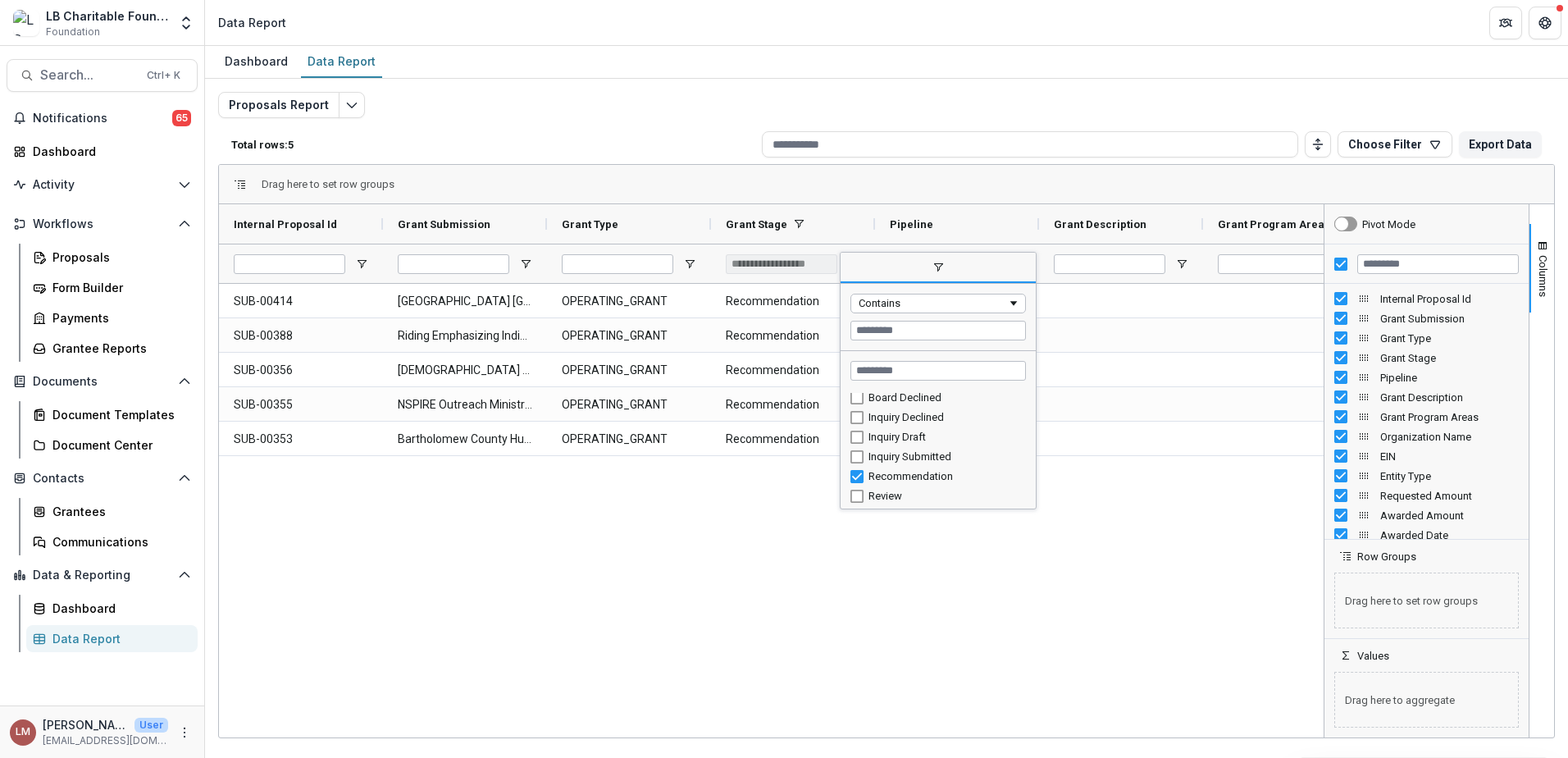
click at [889, 496] on div "Review" at bounding box center [945, 495] width 153 height 12
type input "**********"
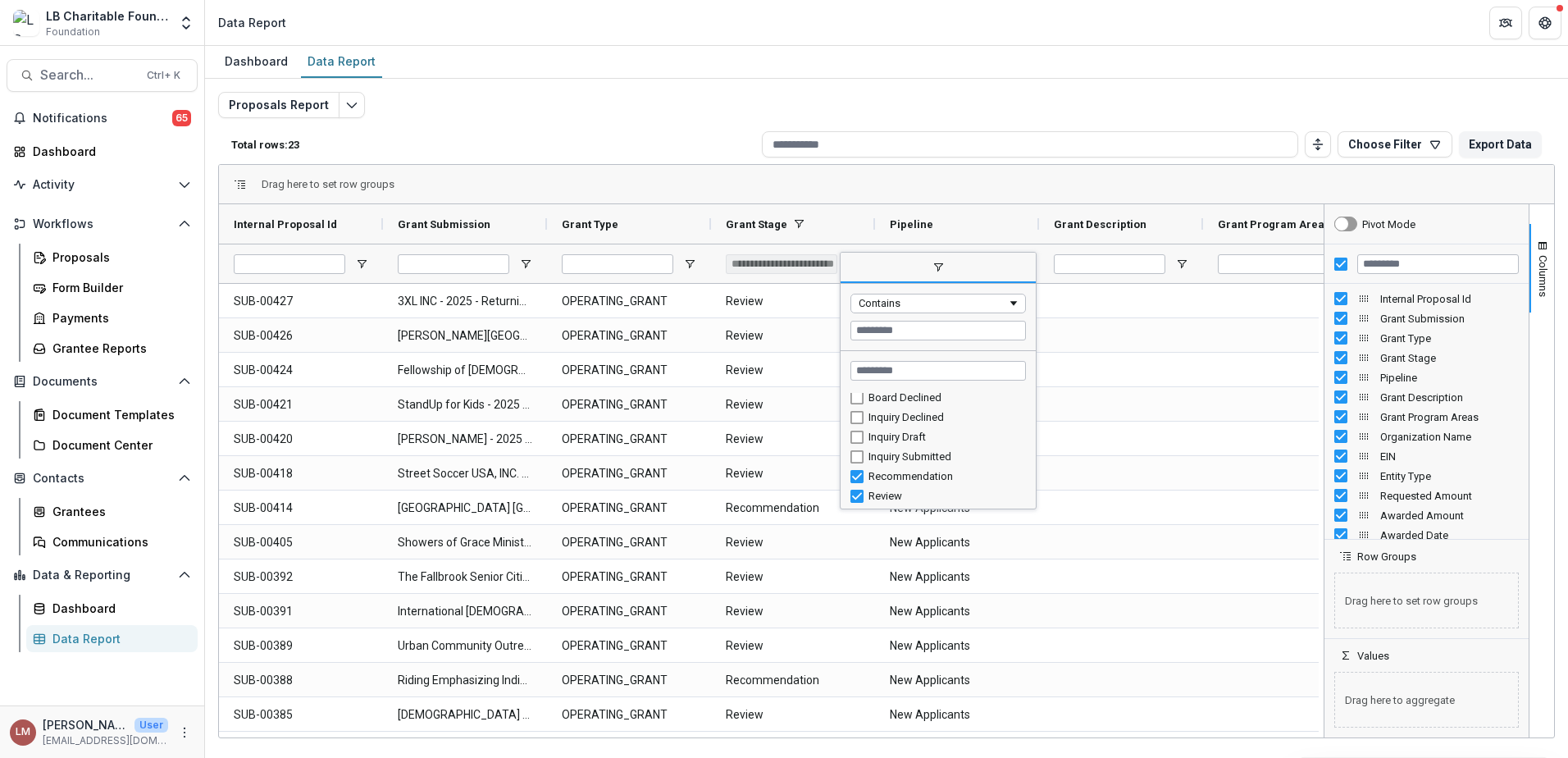
click at [968, 105] on div "Proposals Report Total rows: 23 Choose Filter Personal Filters Team Filters Tem…" at bounding box center [887, 395] width 1337 height 607
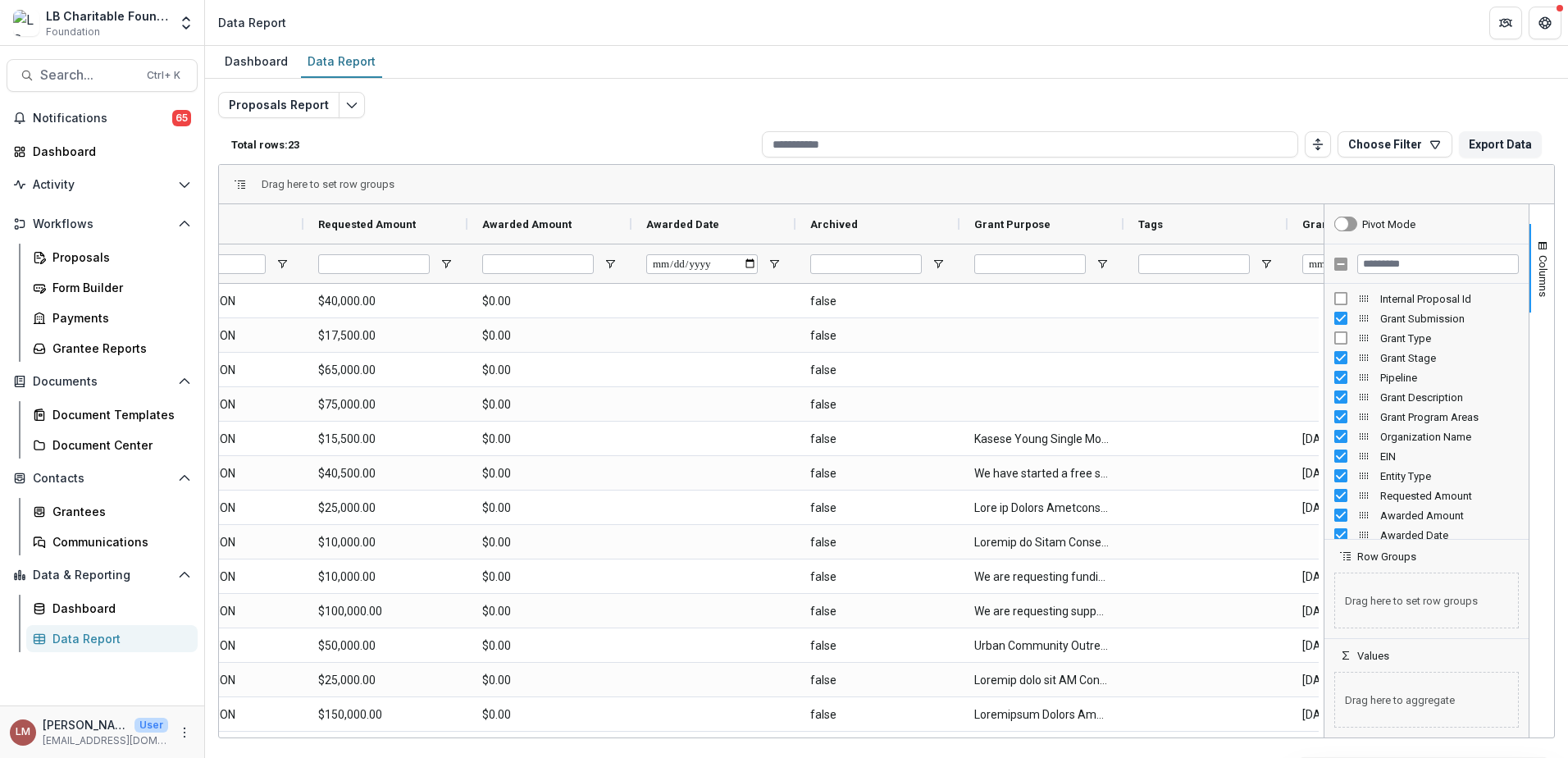
scroll to position [0, 1570]
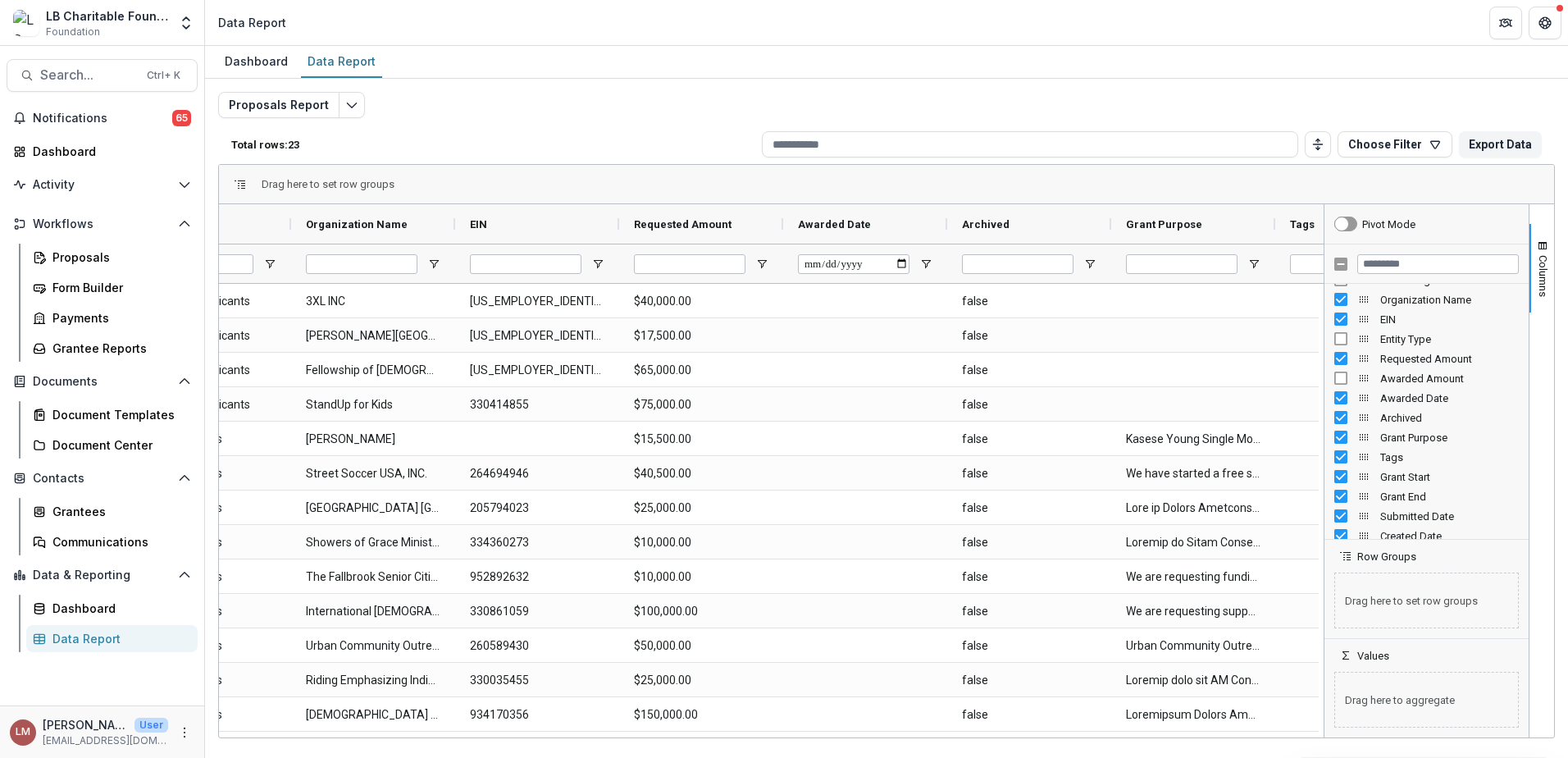
click at [1332, 397] on div "Awarded Date" at bounding box center [1427, 397] width 204 height 20
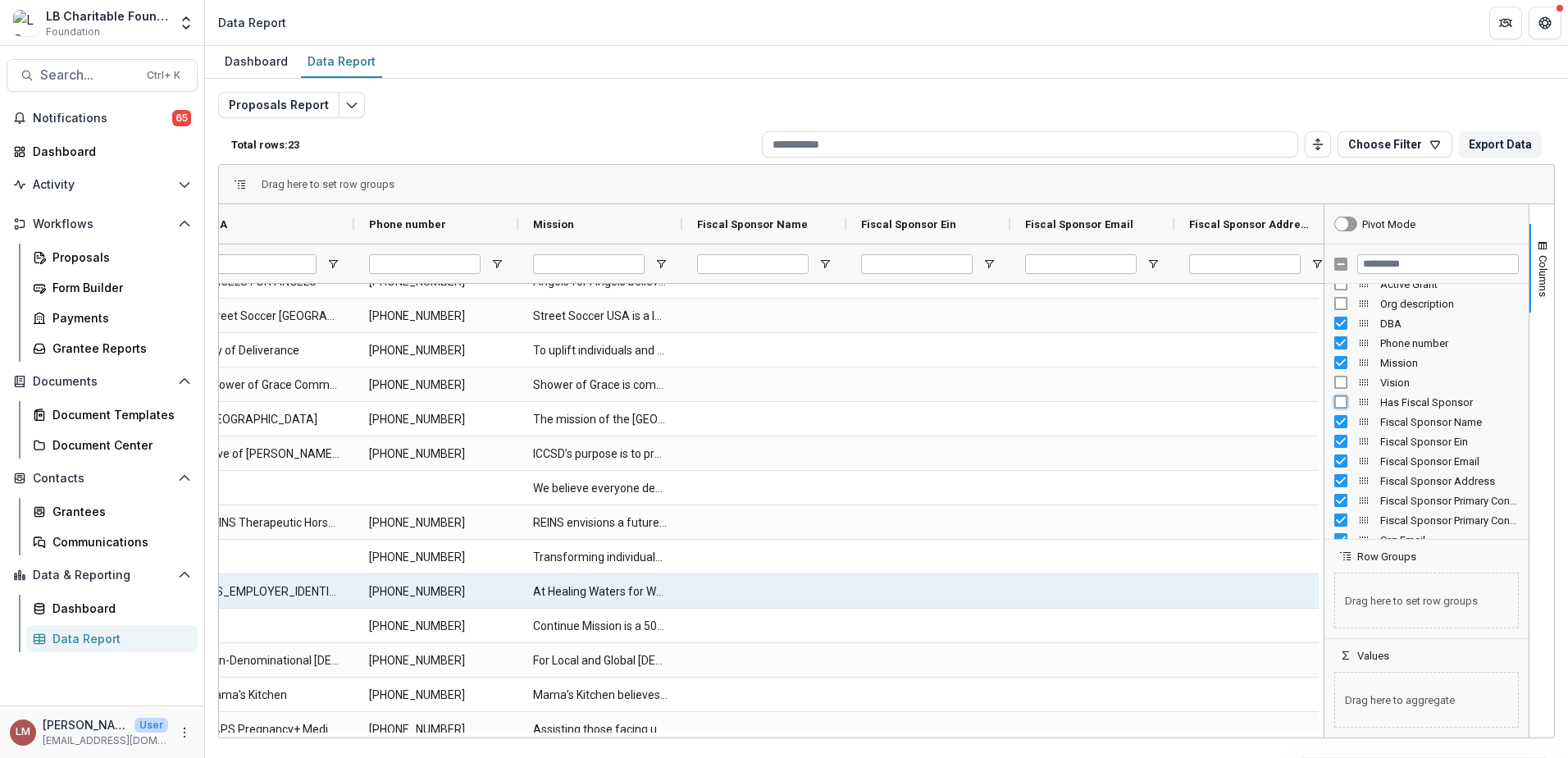
scroll to position [108, 0]
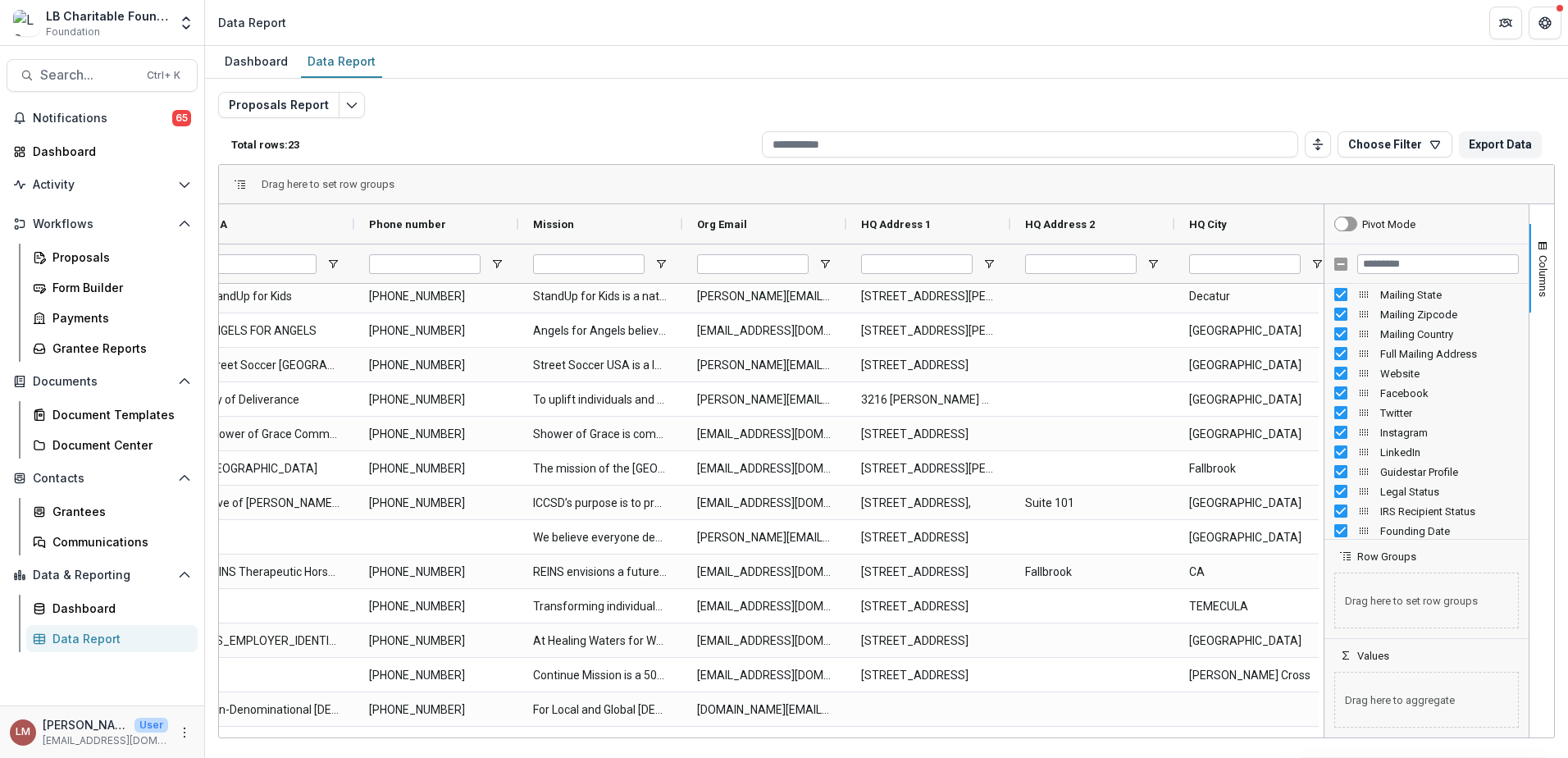
drag, startPoint x: 352, startPoint y: 737, endPoint x: 435, endPoint y: 735, distance: 83.0
click at [435, 735] on div "Drag here to set row groups Drag here to set column labels Submitted Date DBA P…" at bounding box center [887, 451] width 1337 height 574
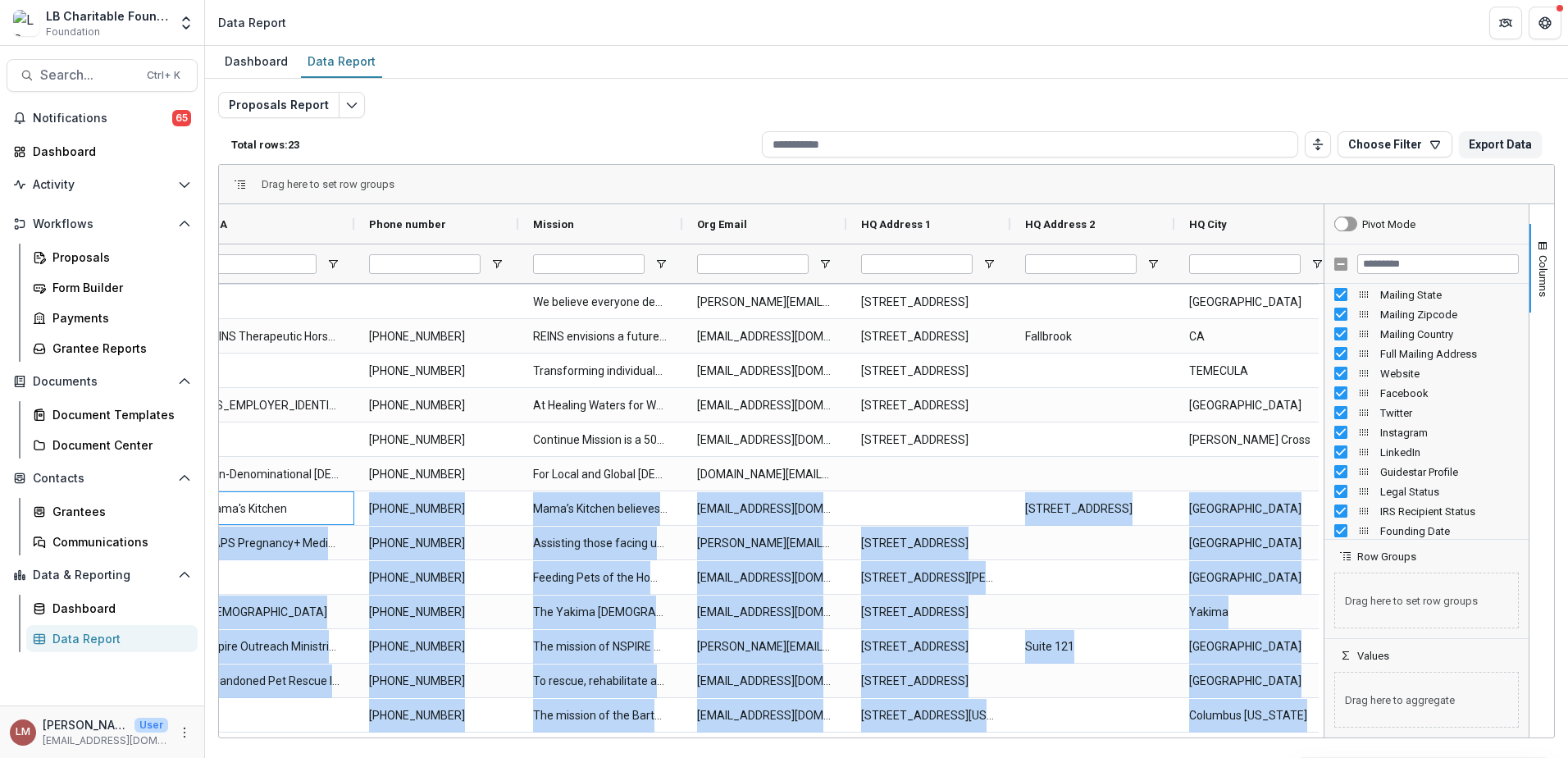
drag, startPoint x: 338, startPoint y: 731, endPoint x: 355, endPoint y: 737, distance: 18.0
click at [355, 737] on div "Drag here to set row groups Drag here to set column labels Submitted Date DBA P…" at bounding box center [887, 451] width 1337 height 574
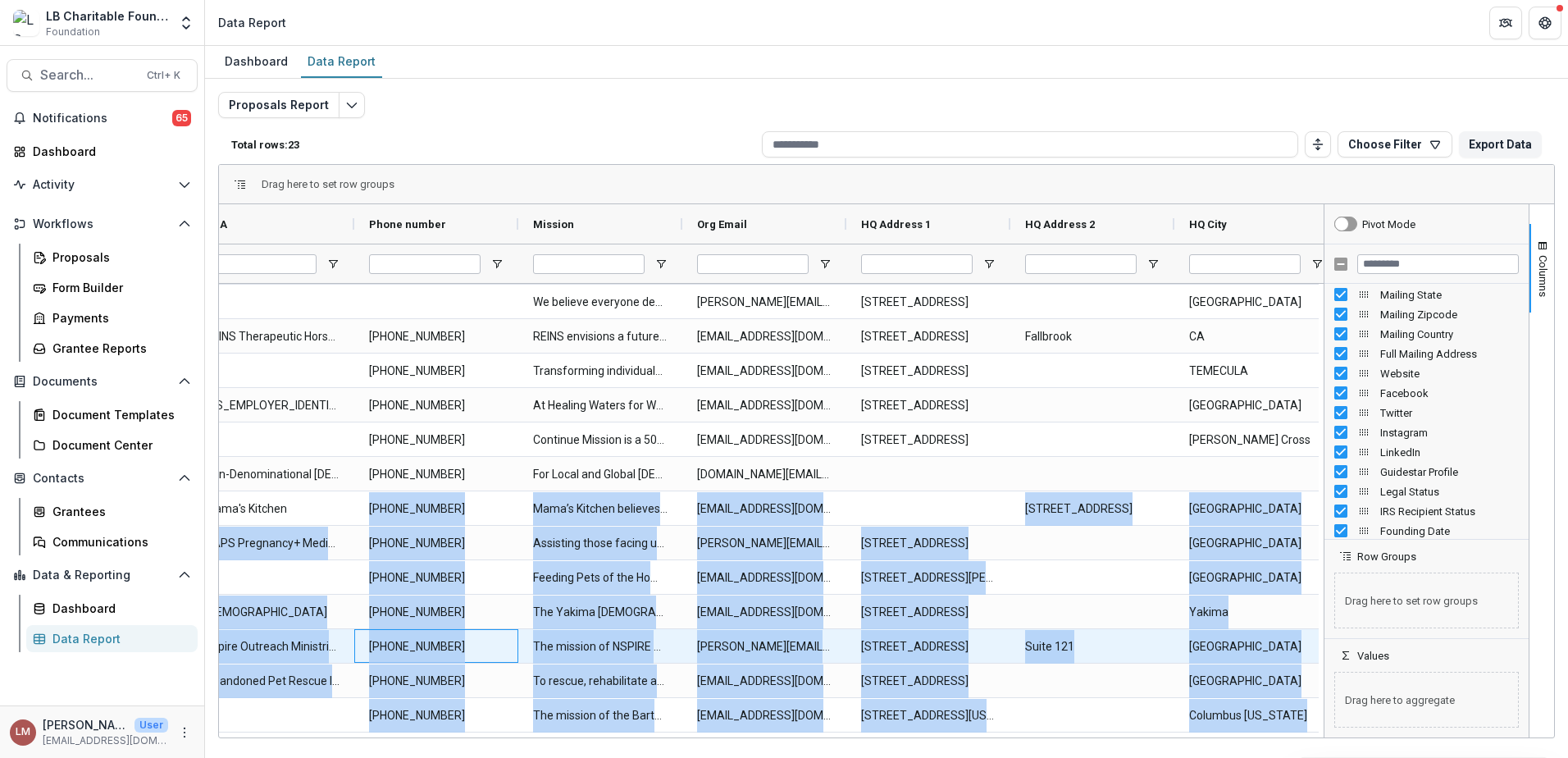
click at [516, 661] on div "+1 678-654-8223" at bounding box center [436, 645] width 164 height 33
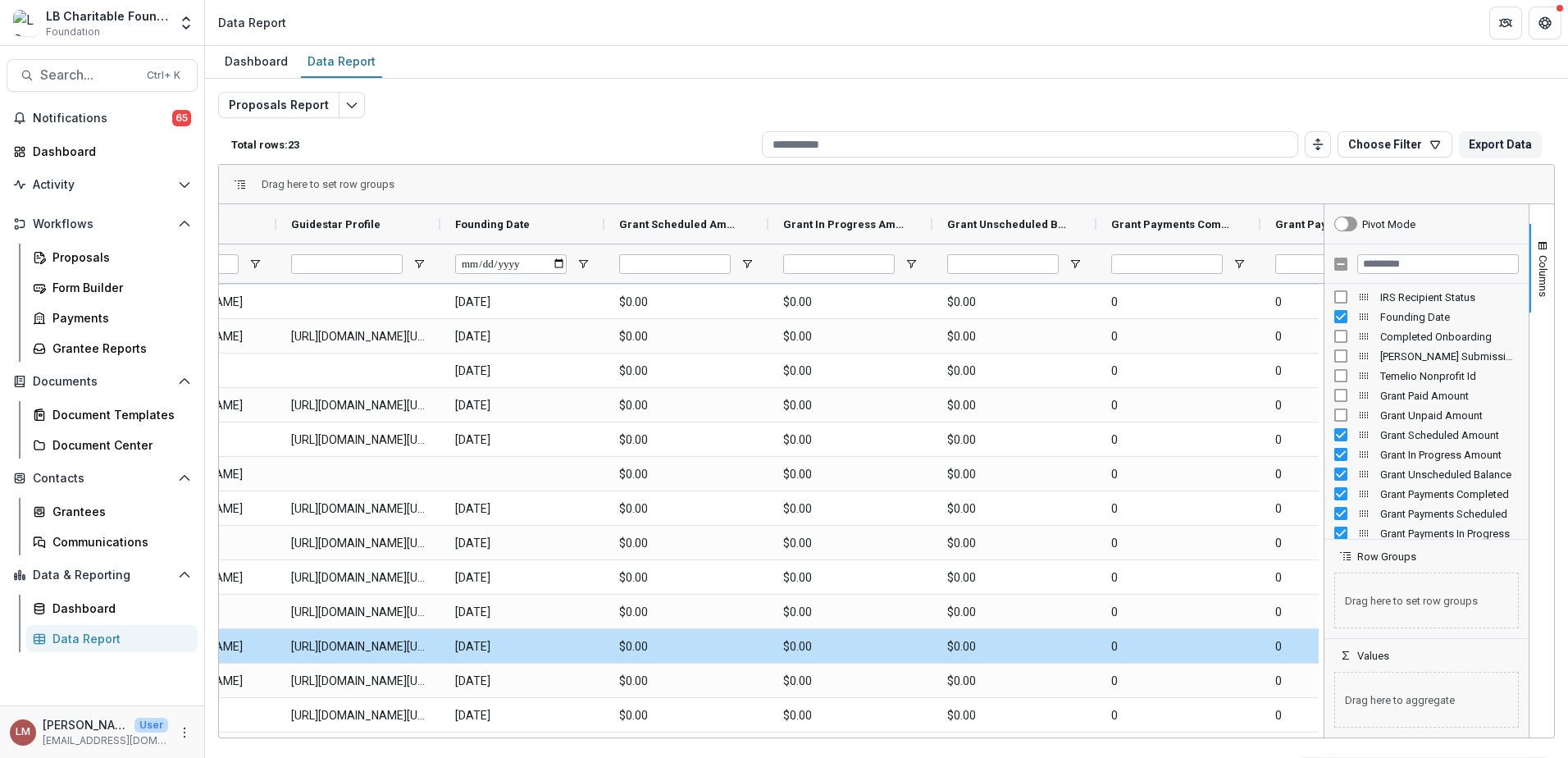
click at [1333, 436] on div "Grant Scheduled Amount" at bounding box center [1427, 434] width 204 height 20
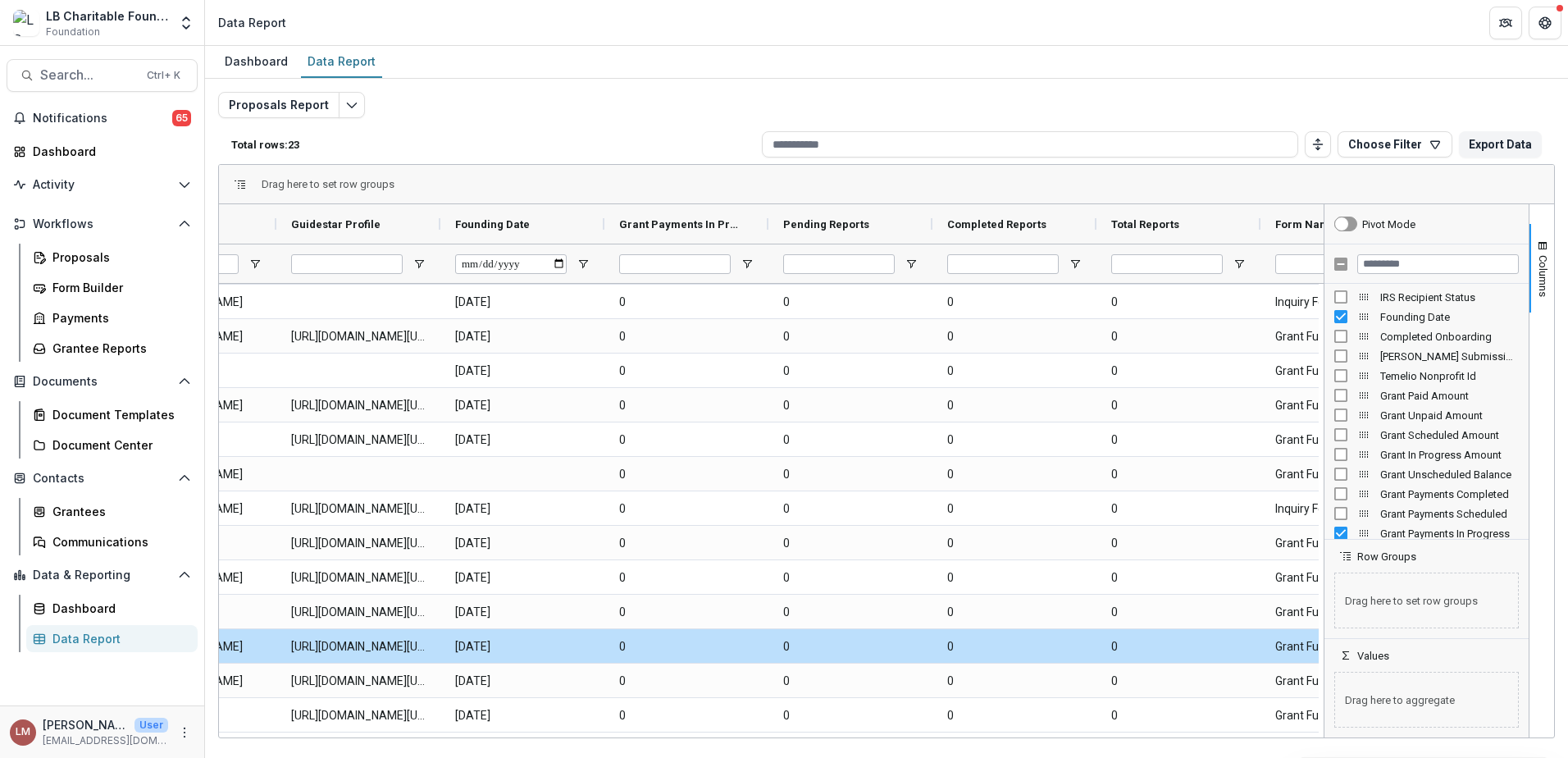
click at [1345, 535] on div at bounding box center [1426, 537] width 196 height 4
click at [1344, 525] on div "Grant Payments In Progress" at bounding box center [1426, 533] width 184 height 20
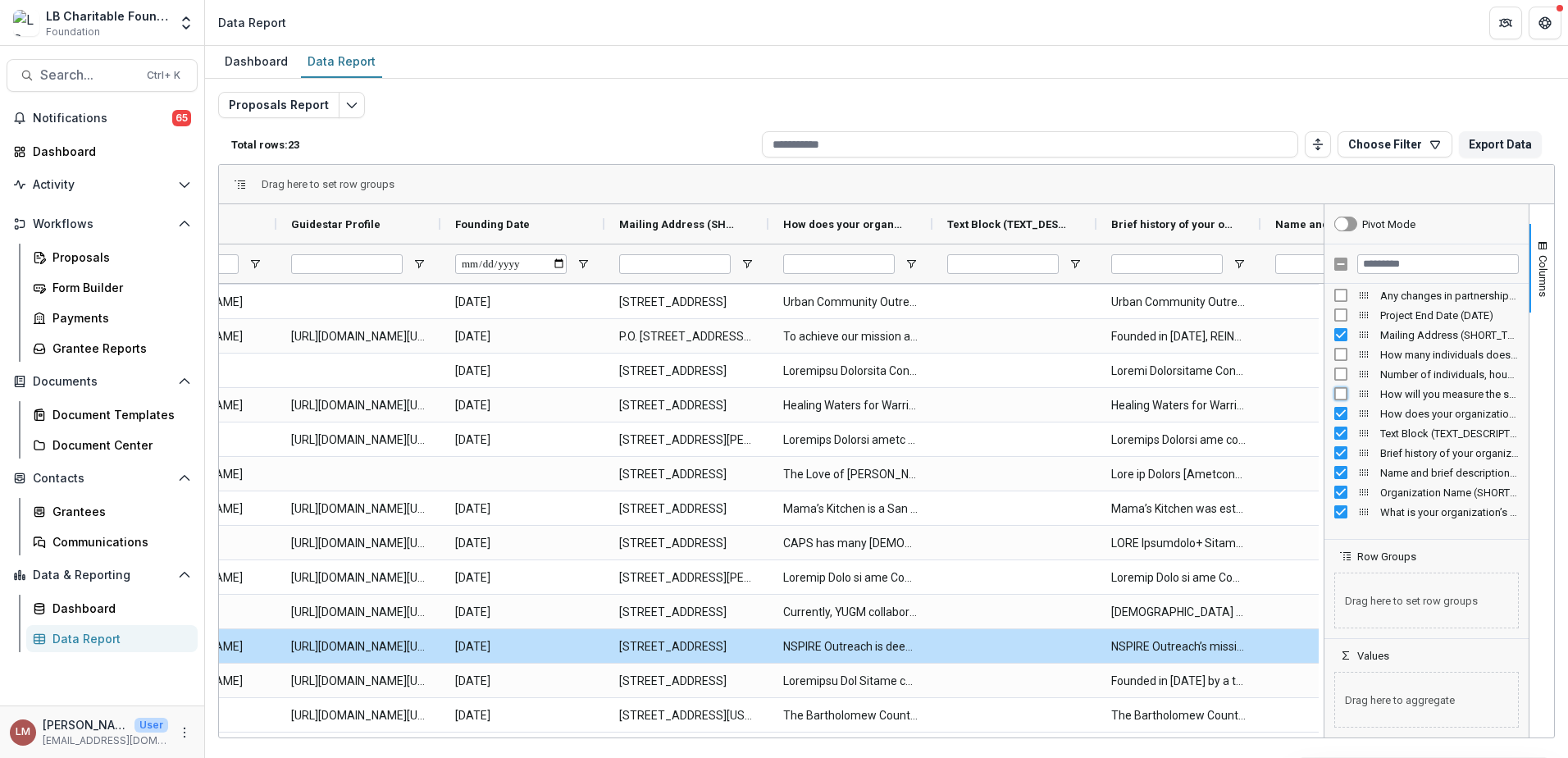
scroll to position [1459, 0]
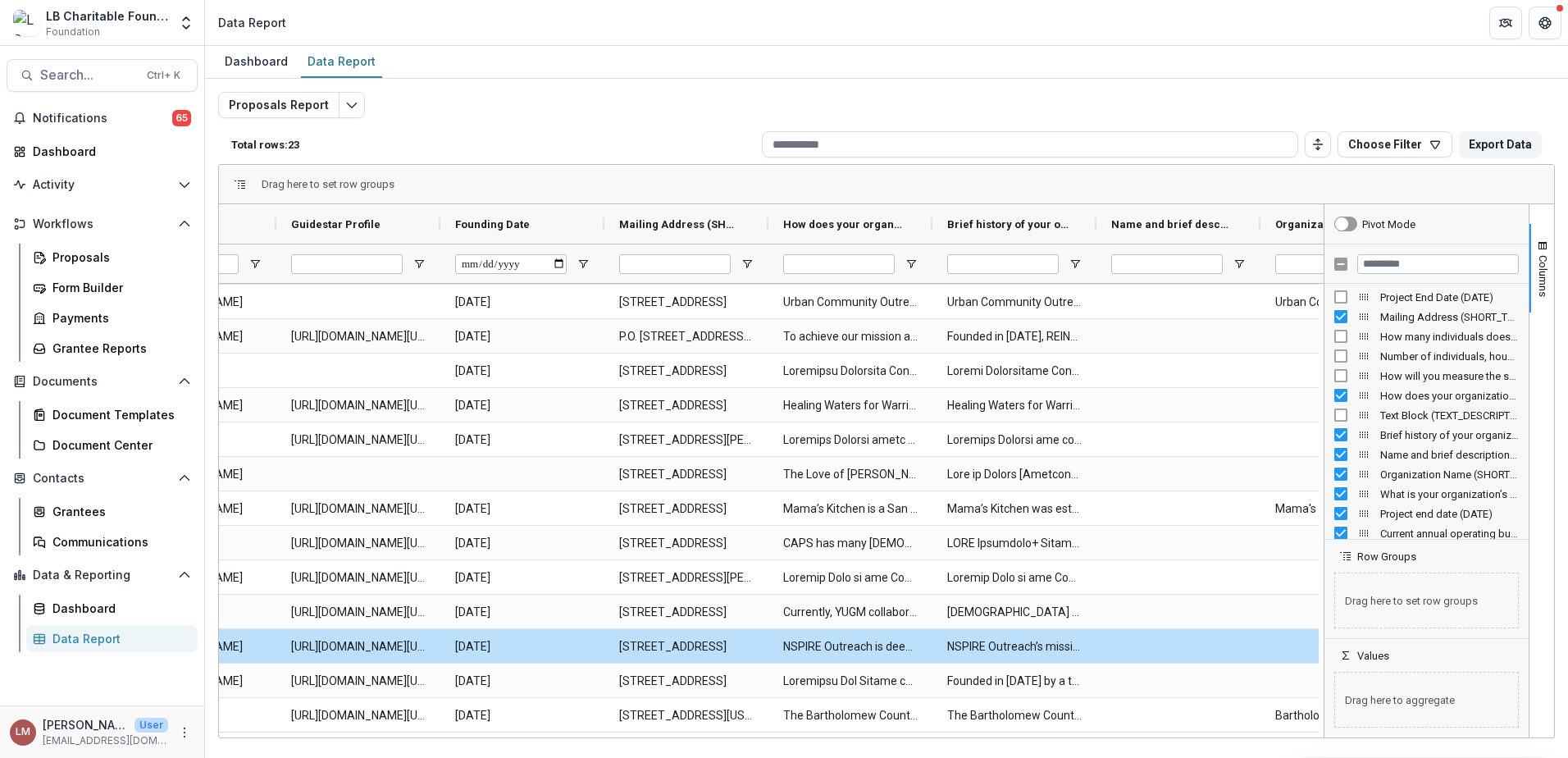
click at [1333, 450] on div "Name and brief description of the program/project for which you are requesting …" at bounding box center [1427, 454] width 204 height 20
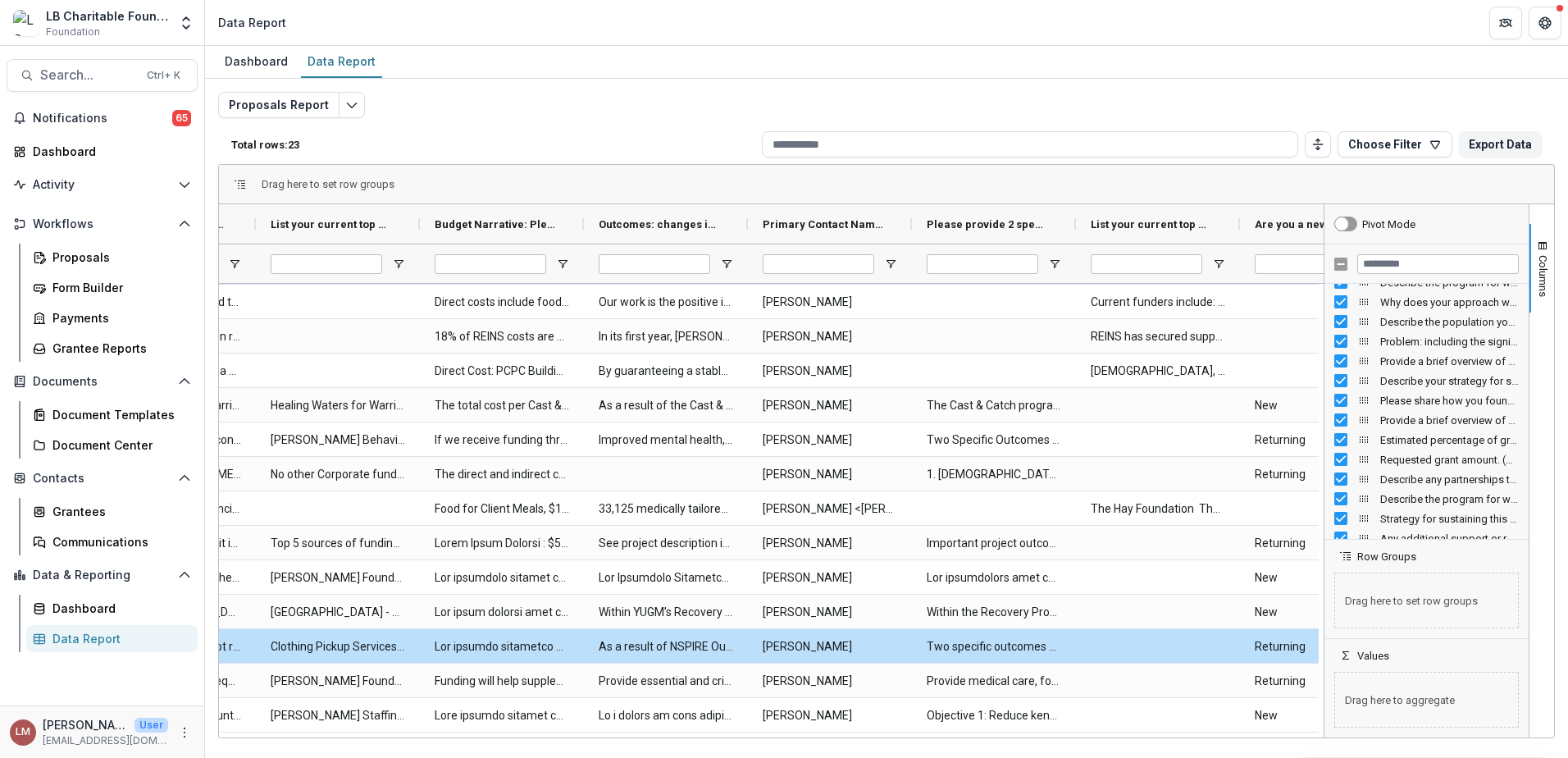
scroll to position [2294, 0]
click at [1409, 403] on span "Estimated percentage of grant funds allocated to administrative costs. (NUMBER)" at bounding box center [1449, 406] width 138 height 12
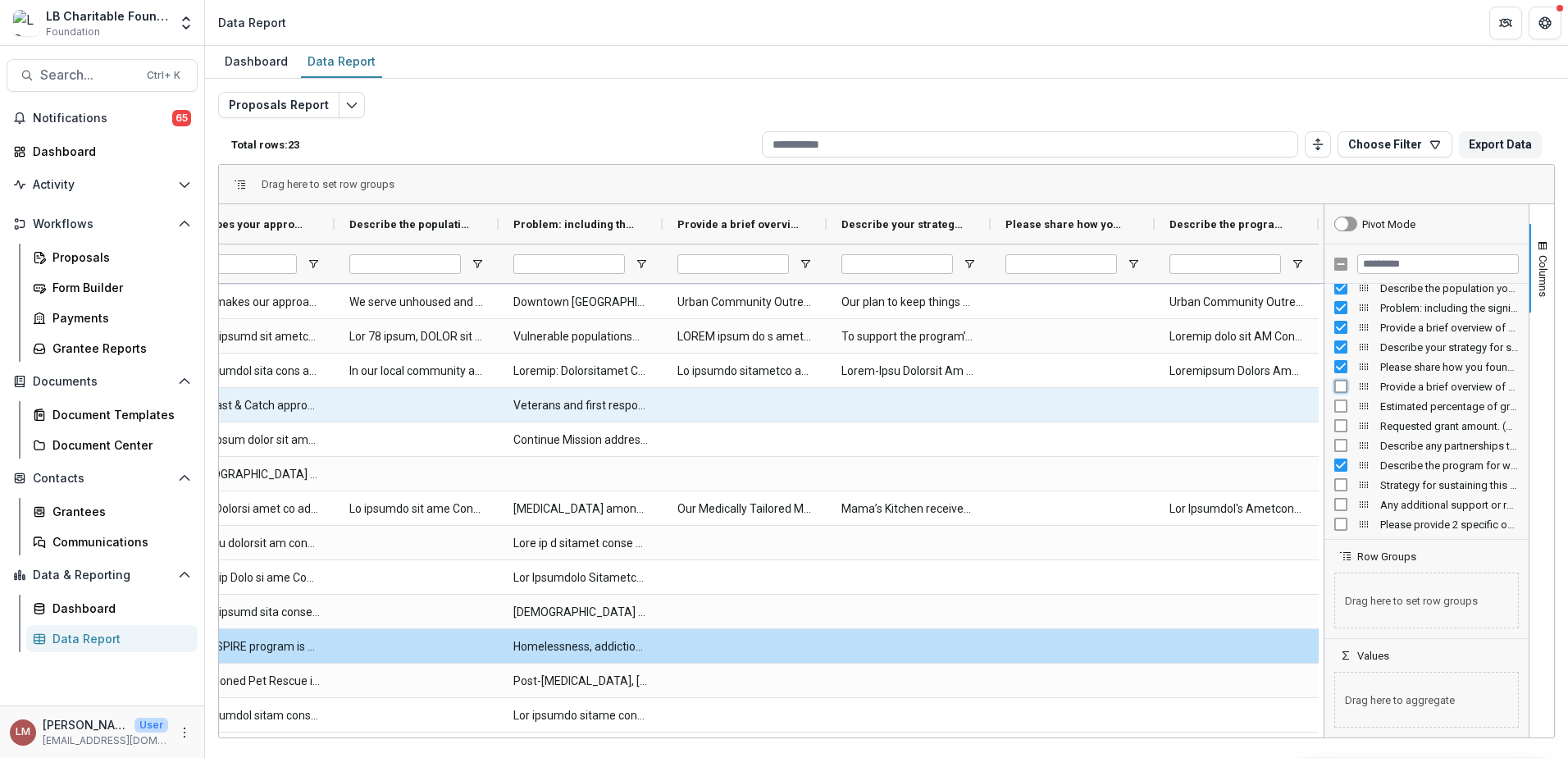
scroll to position [307, 0]
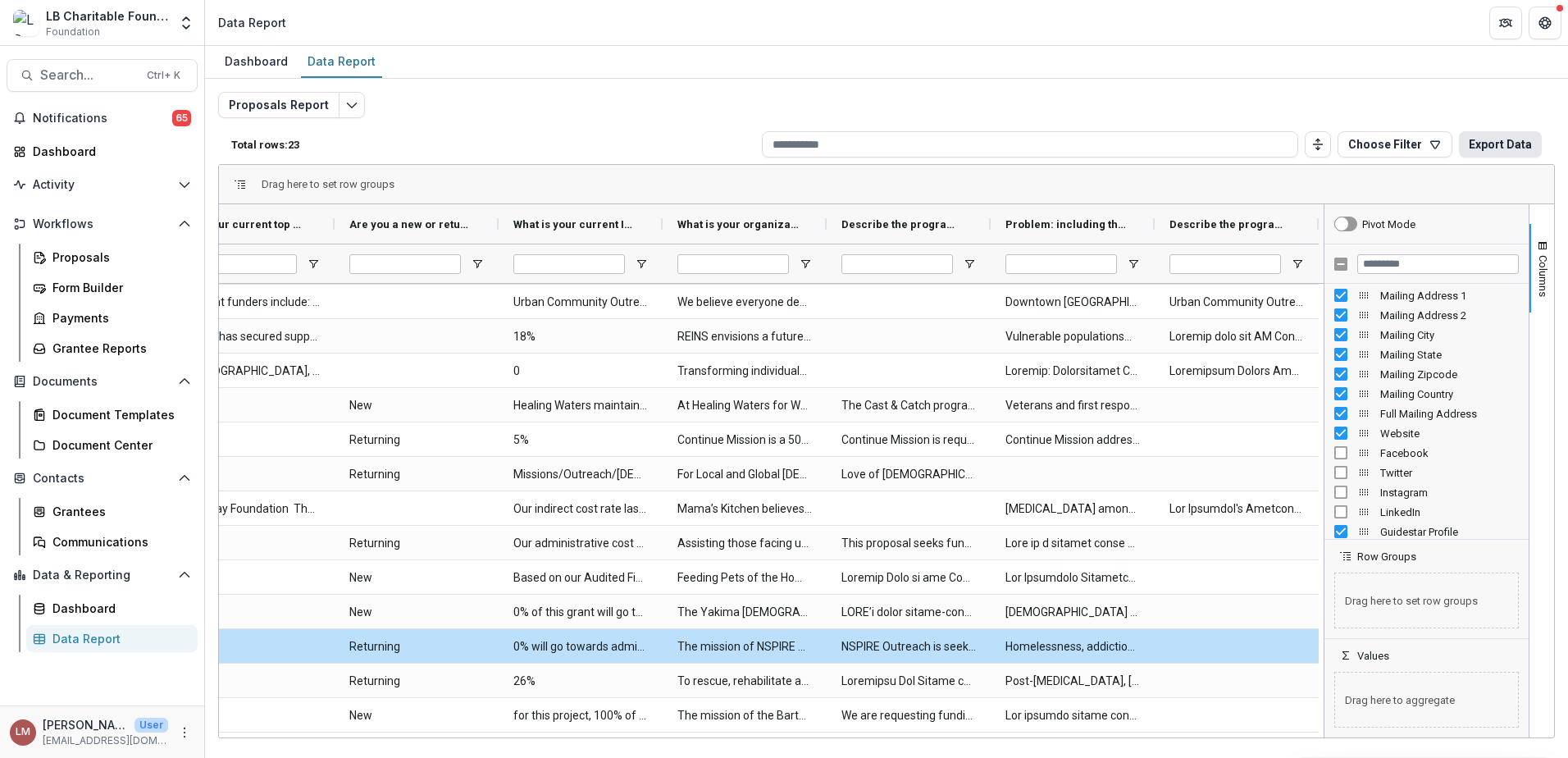
click at [1495, 141] on button "Export Data" at bounding box center [1500, 143] width 83 height 26
